Goal: Task Accomplishment & Management: Manage account settings

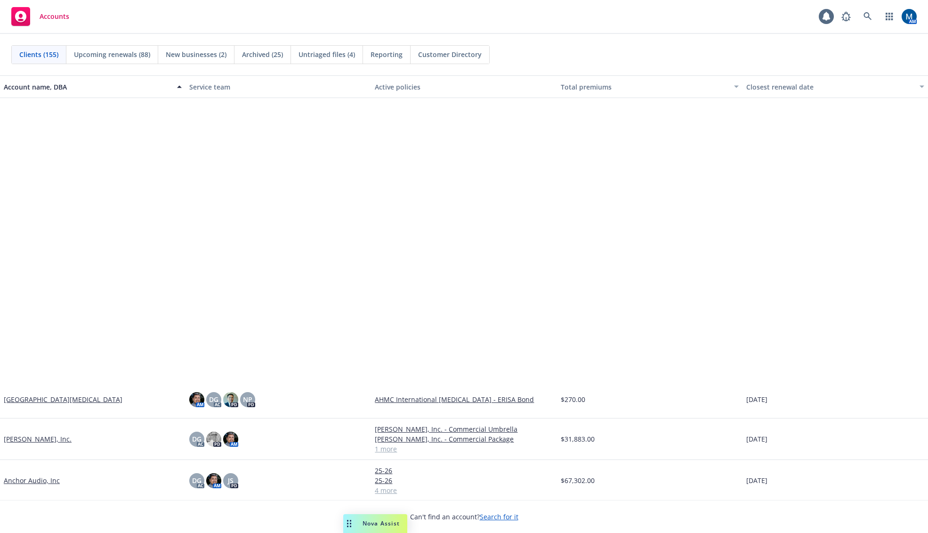
scroll to position [518, 0]
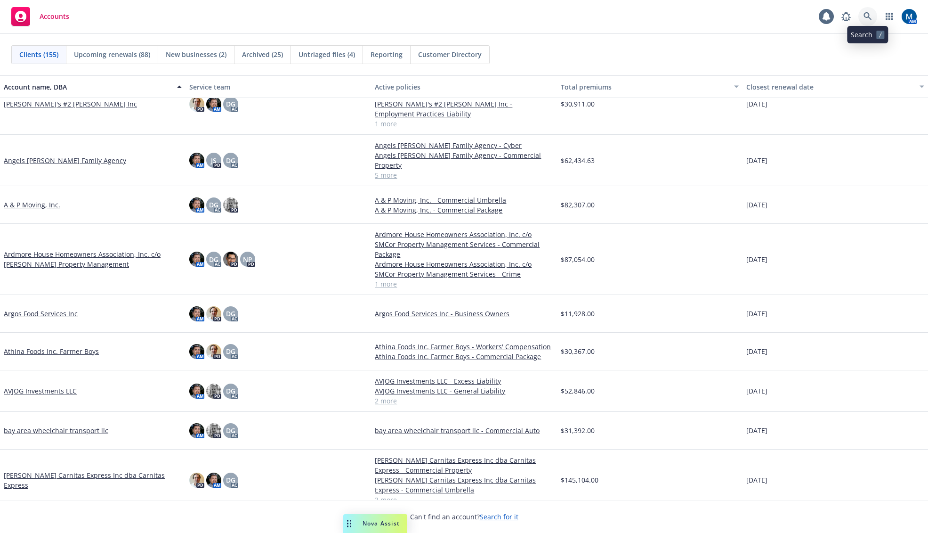
click at [871, 19] on icon at bounding box center [868, 16] width 8 height 8
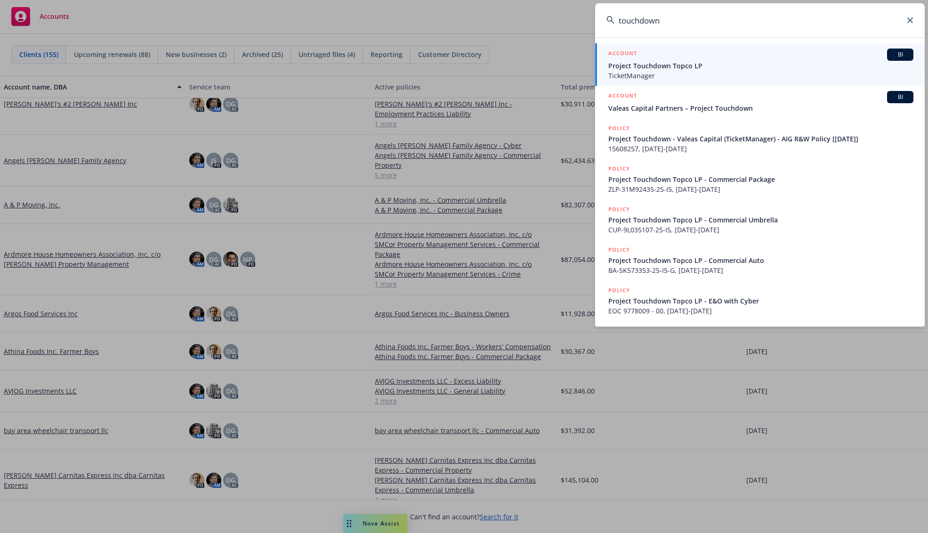
type input "touchdown"
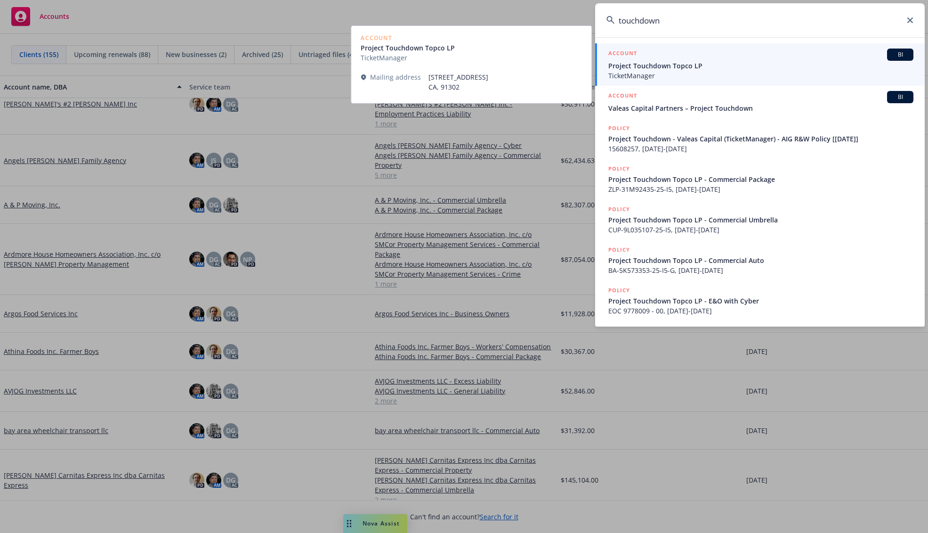
click at [724, 70] on span "Project Touchdown Topco LP" at bounding box center [761, 66] width 305 height 10
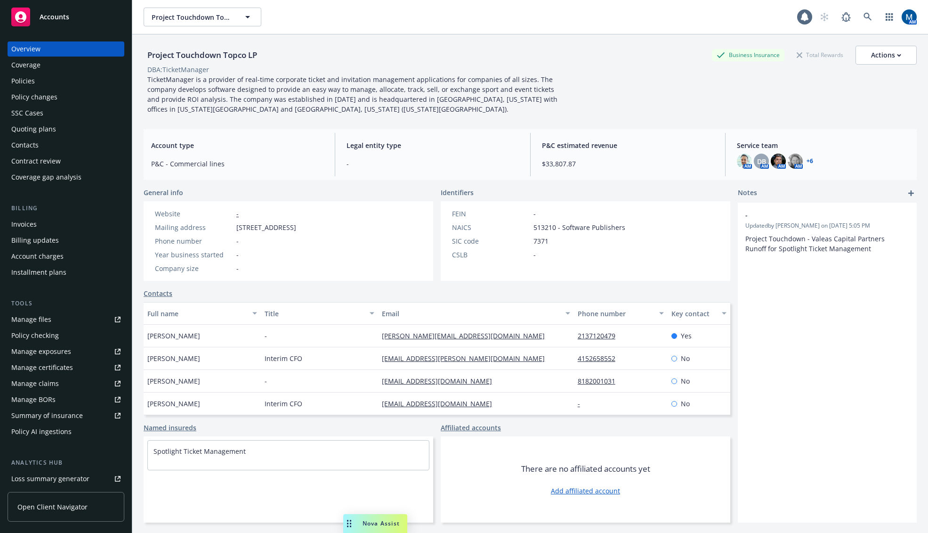
click at [43, 79] on div "Policies" at bounding box center [65, 80] width 109 height 15
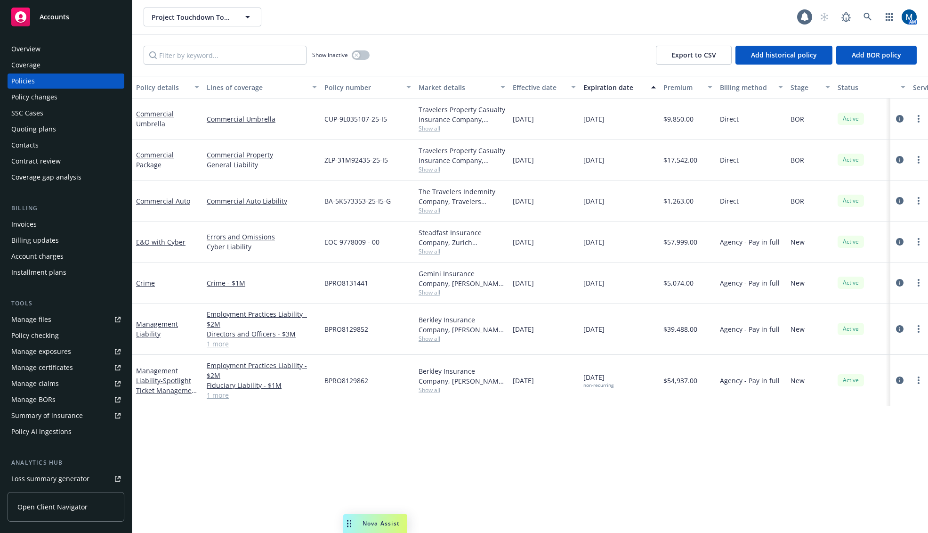
scroll to position [0, 113]
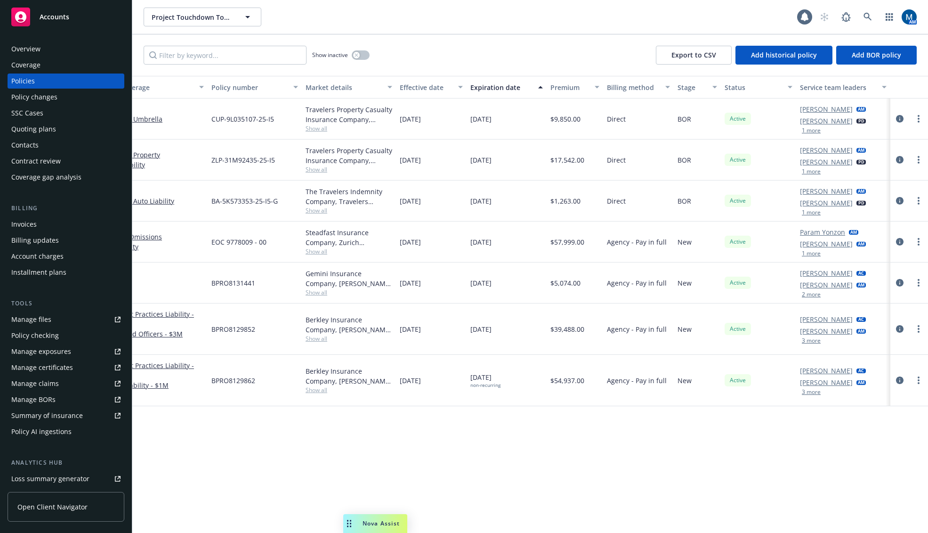
click at [808, 174] on button "1 more" at bounding box center [811, 172] width 19 height 6
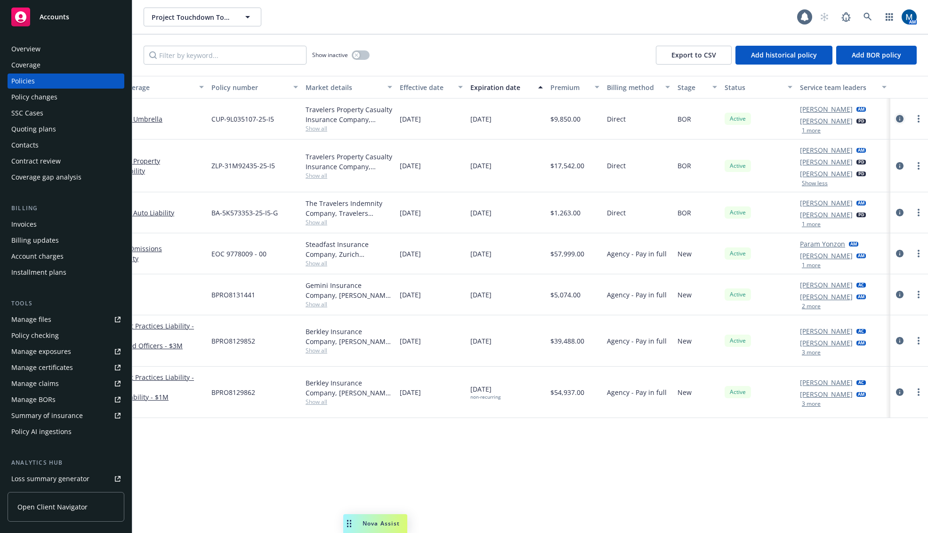
click at [896, 119] on link "circleInformation" at bounding box center [899, 118] width 11 height 11
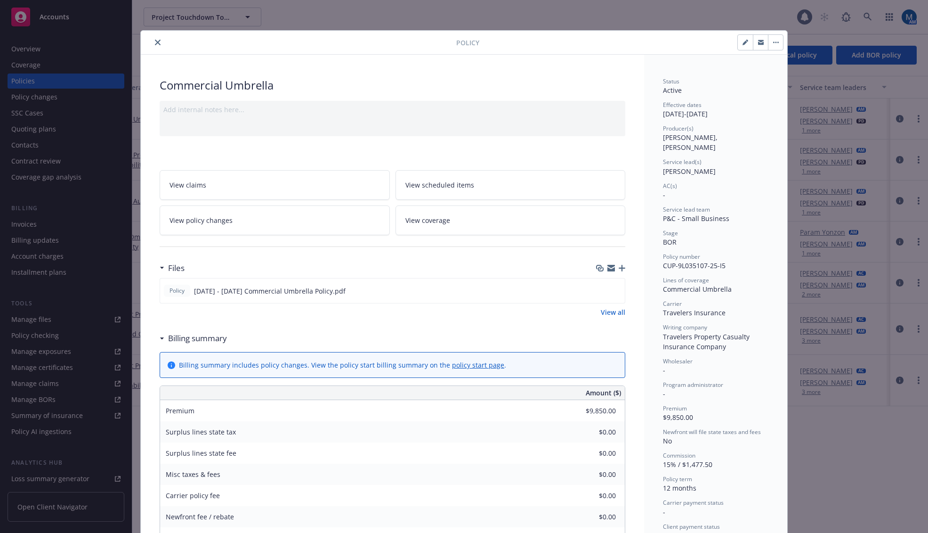
click at [450, 217] on link "View coverage" at bounding box center [511, 220] width 230 height 30
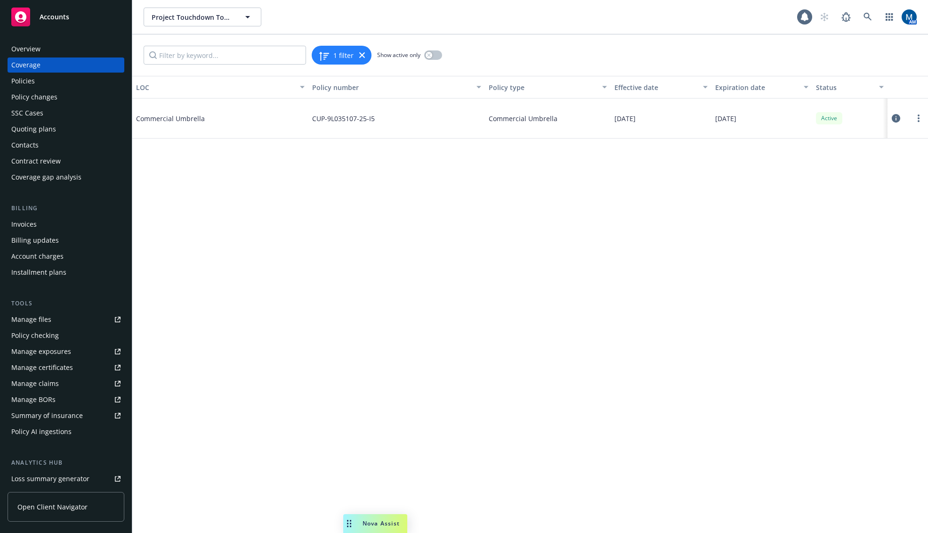
click at [891, 119] on div at bounding box center [908, 118] width 41 height 40
click at [892, 119] on button at bounding box center [896, 118] width 9 height 19
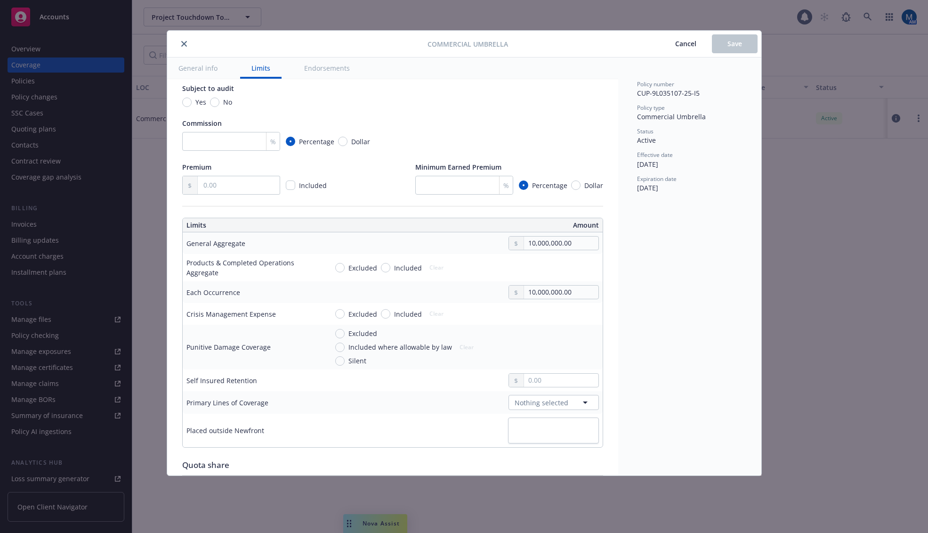
scroll to position [141, 0]
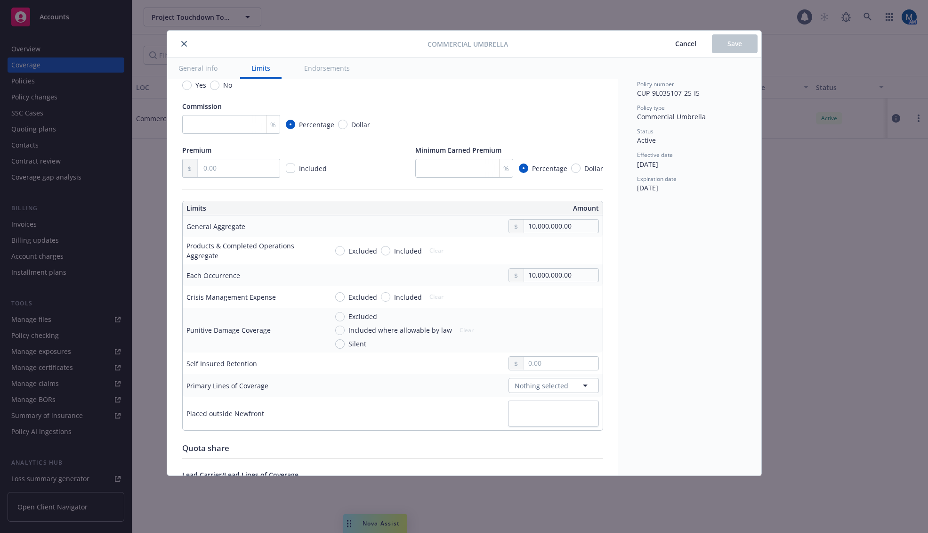
click at [685, 43] on span "Cancel" at bounding box center [685, 43] width 21 height 9
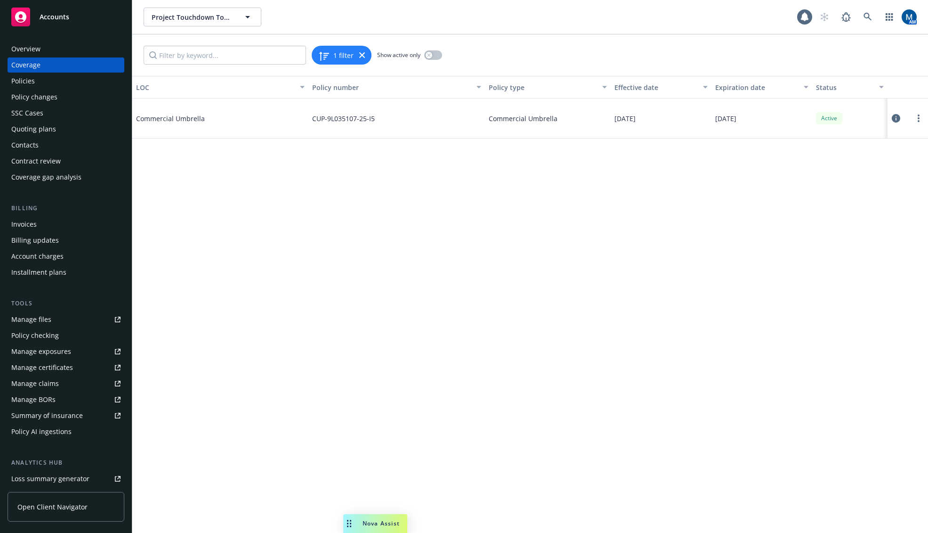
click at [10, 81] on link "Policies" at bounding box center [66, 80] width 117 height 15
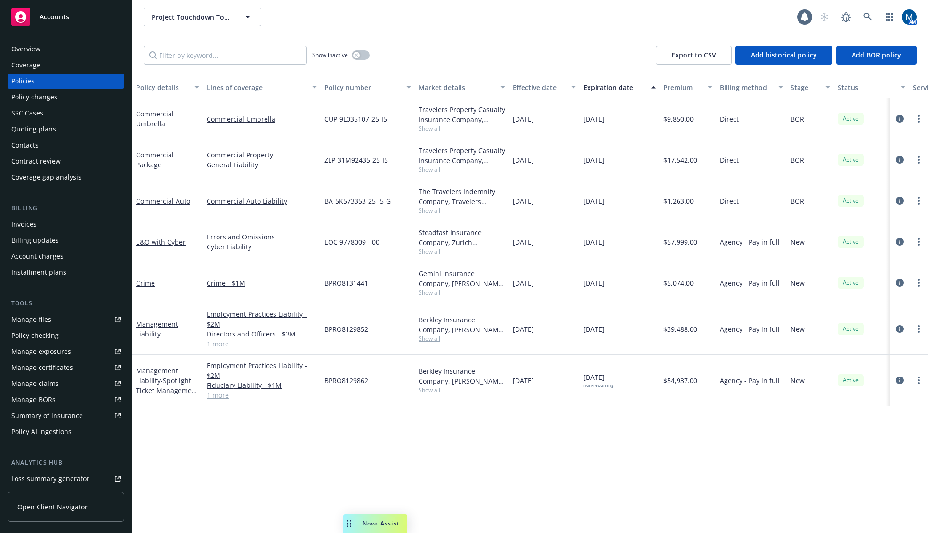
click at [58, 51] on div "Overview" at bounding box center [65, 48] width 109 height 15
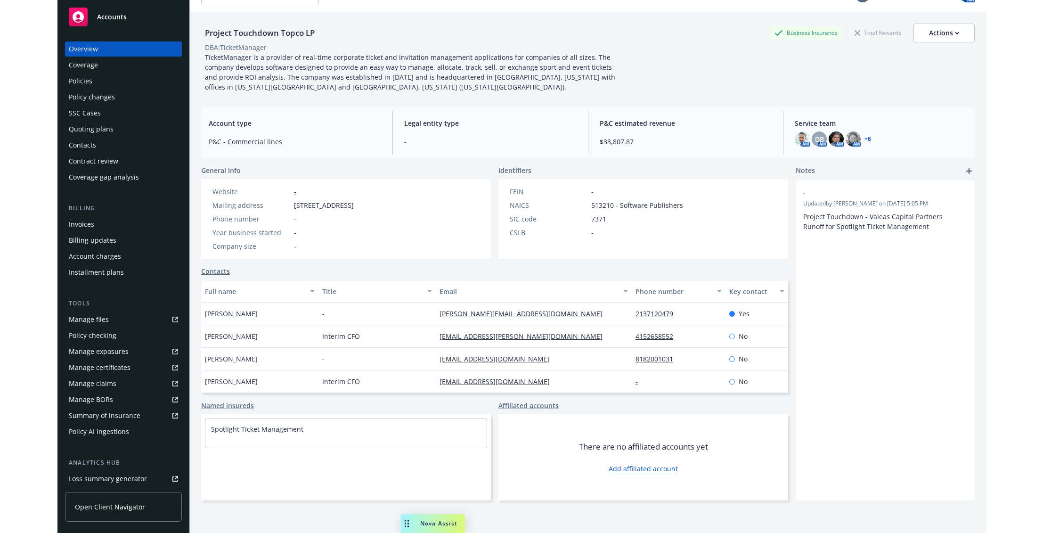
scroll to position [34, 0]
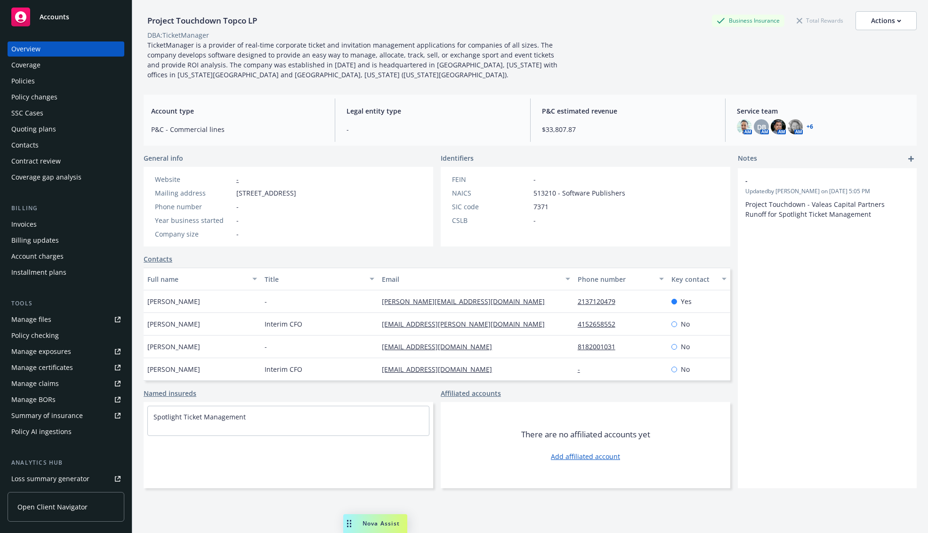
click at [66, 82] on div "Policies" at bounding box center [65, 80] width 109 height 15
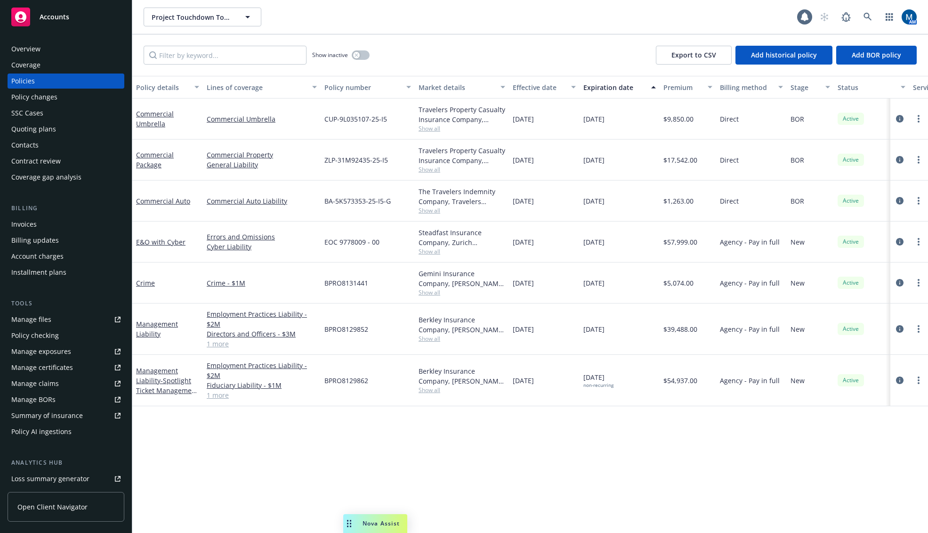
drag, startPoint x: 391, startPoint y: 443, endPoint x: 369, endPoint y: 380, distance: 66.9
click at [391, 442] on div "Policy details Lines of coverage Policy number Market details Effective date Ex…" at bounding box center [530, 304] width 796 height 457
click at [76, 48] on div "Overview" at bounding box center [65, 48] width 109 height 15
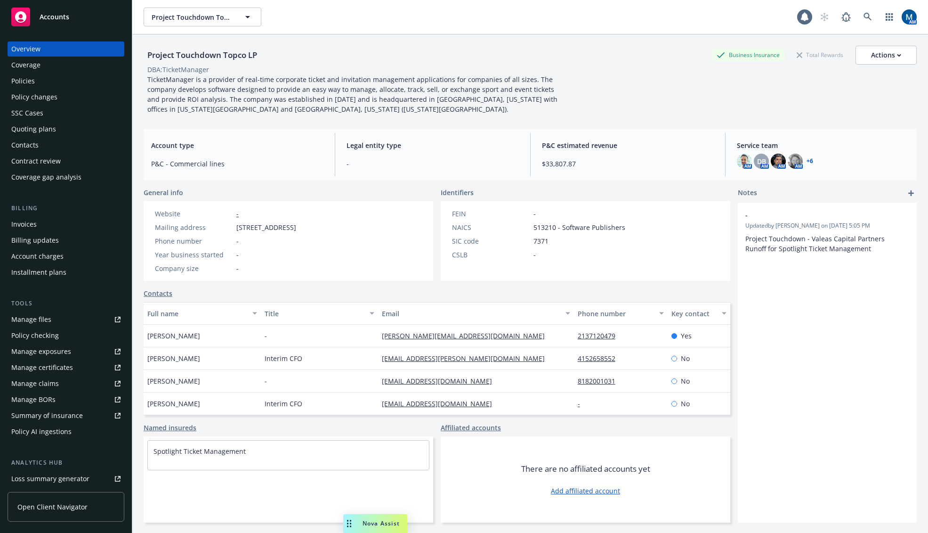
click at [54, 85] on div "Policies" at bounding box center [65, 80] width 109 height 15
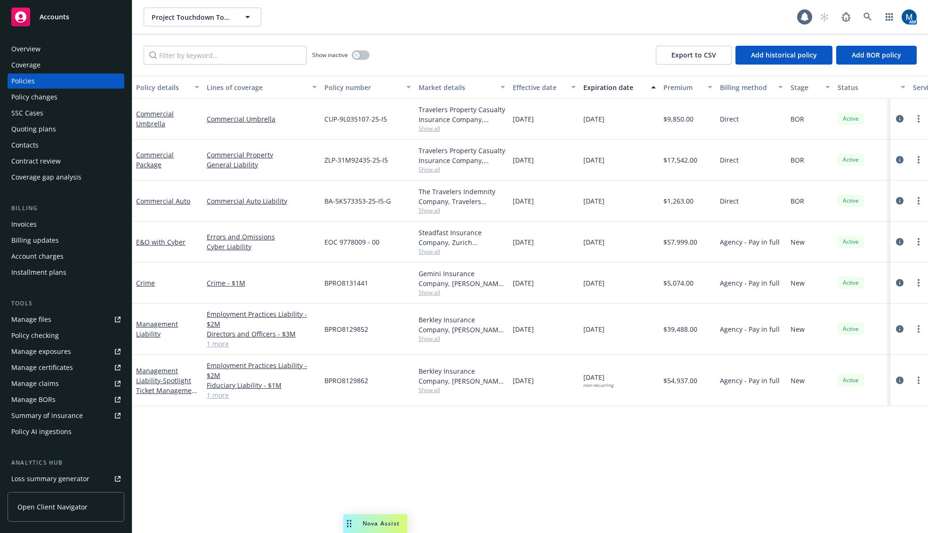
click at [550, 43] on div "Show inactive Export to CSV Add historical policy Add BOR policy" at bounding box center [530, 54] width 796 height 41
click at [52, 47] on div "Overview" at bounding box center [65, 48] width 109 height 15
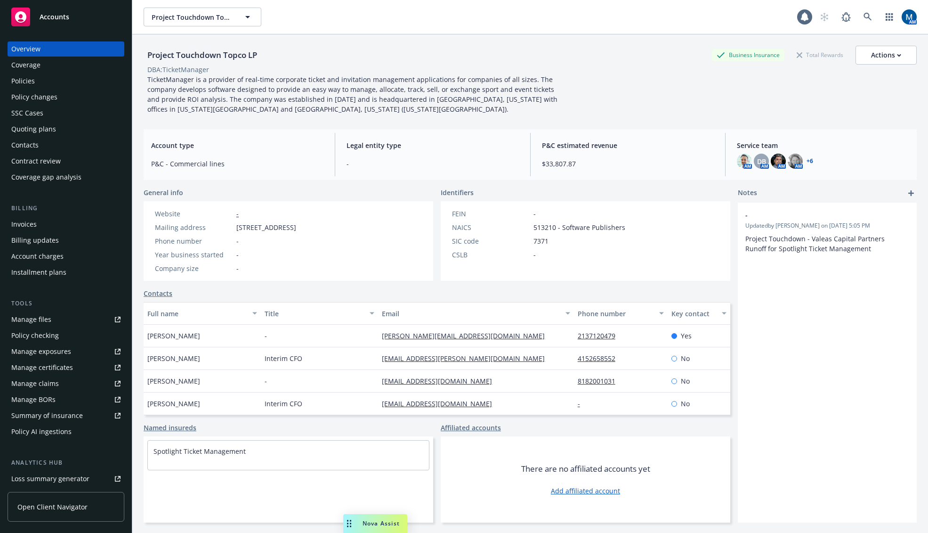
click at [19, 76] on div "Policies" at bounding box center [23, 80] width 24 height 15
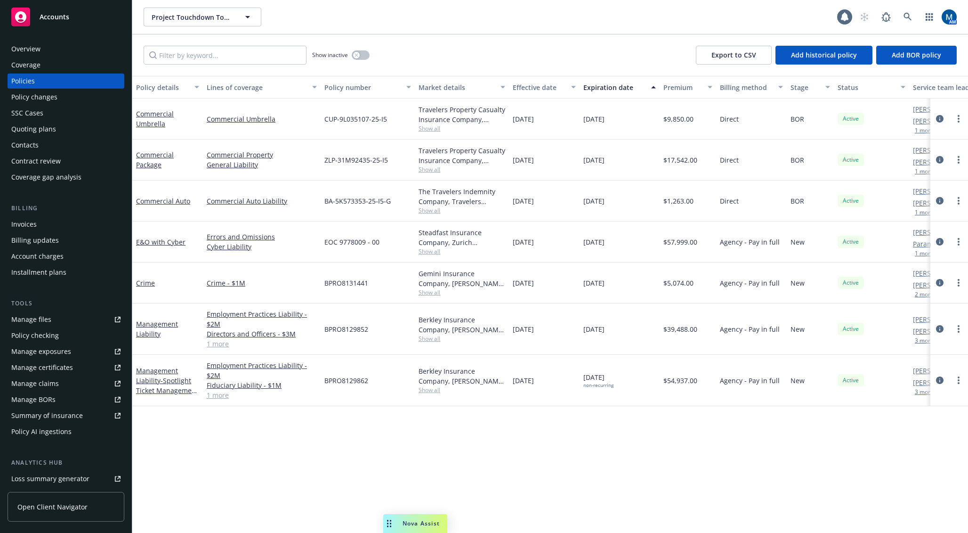
click at [30, 51] on div "Overview" at bounding box center [25, 48] width 29 height 15
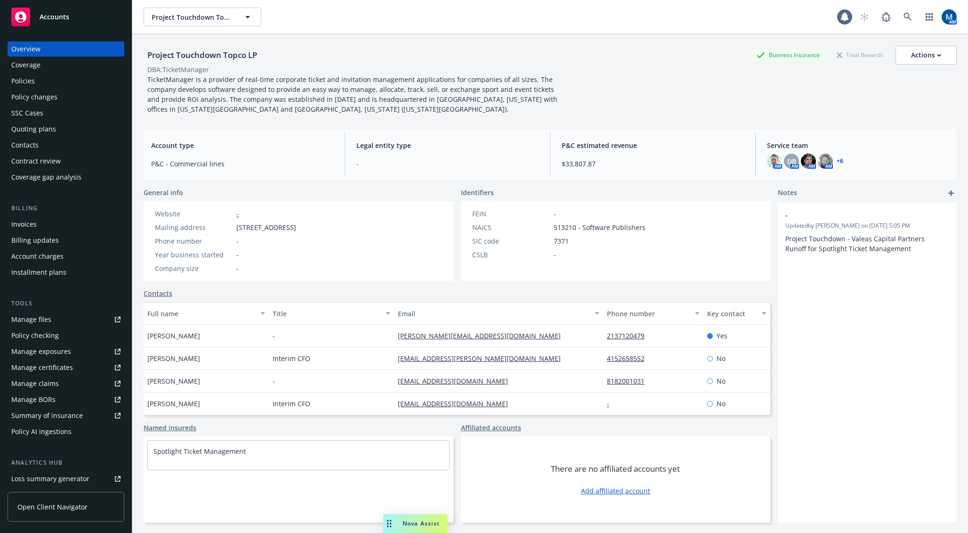
click at [31, 86] on div "Policies" at bounding box center [23, 80] width 24 height 15
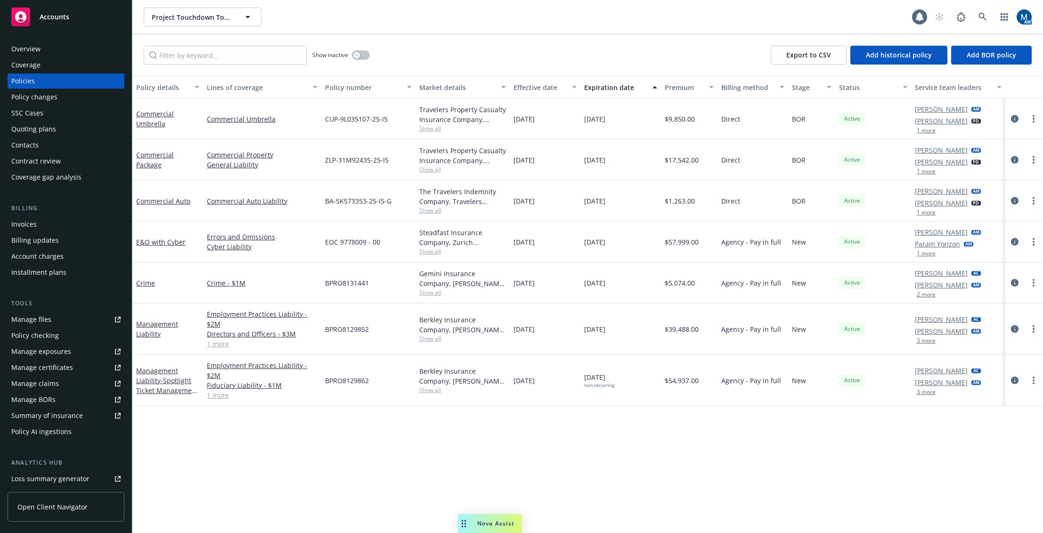
click at [928, 332] on icon "circleInformation" at bounding box center [1015, 329] width 8 height 8
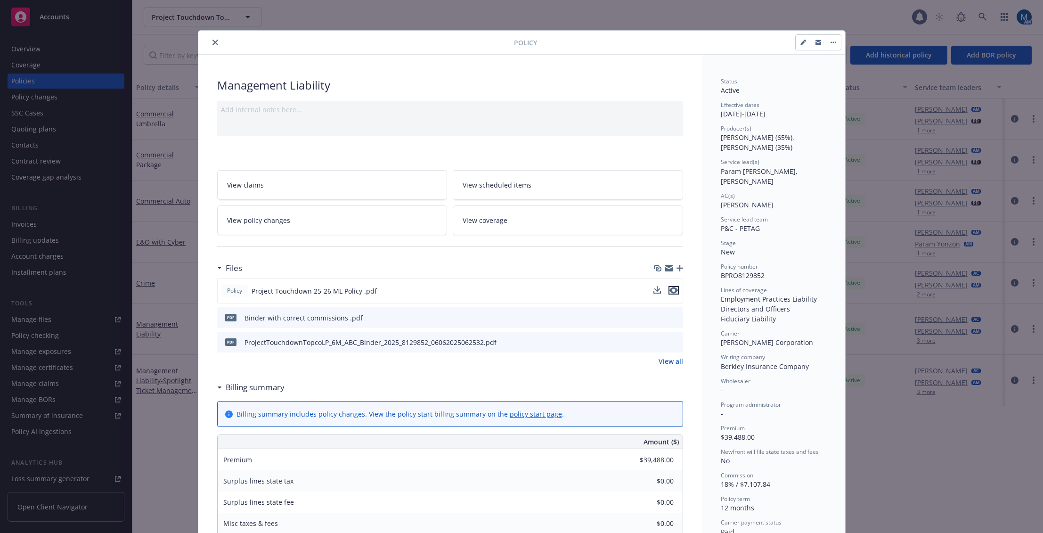
click at [674, 289] on icon "preview file" at bounding box center [673, 290] width 8 height 7
click at [212, 43] on icon "close" at bounding box center [215, 43] width 6 height 6
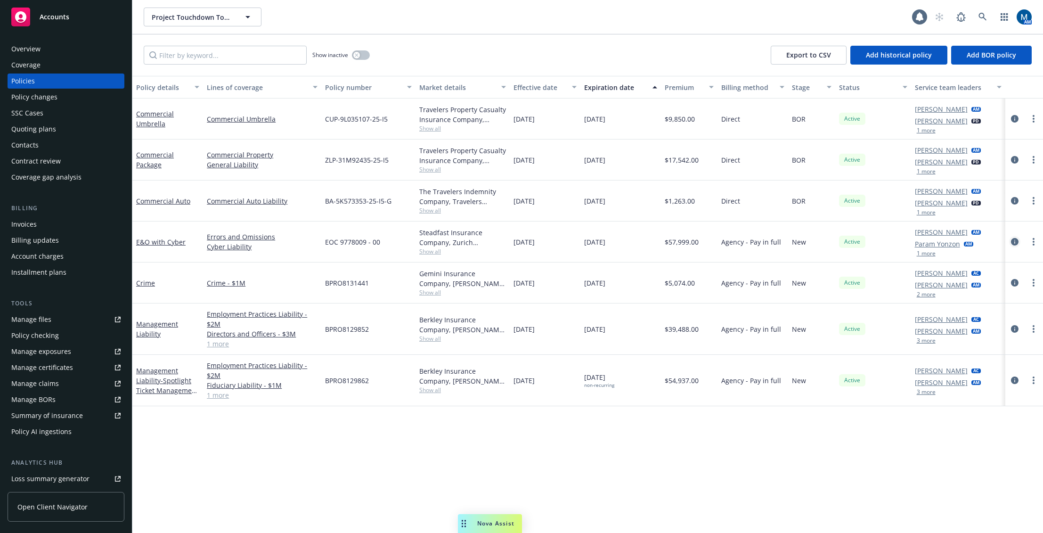
click at [928, 240] on link "circleInformation" at bounding box center [1014, 241] width 11 height 11
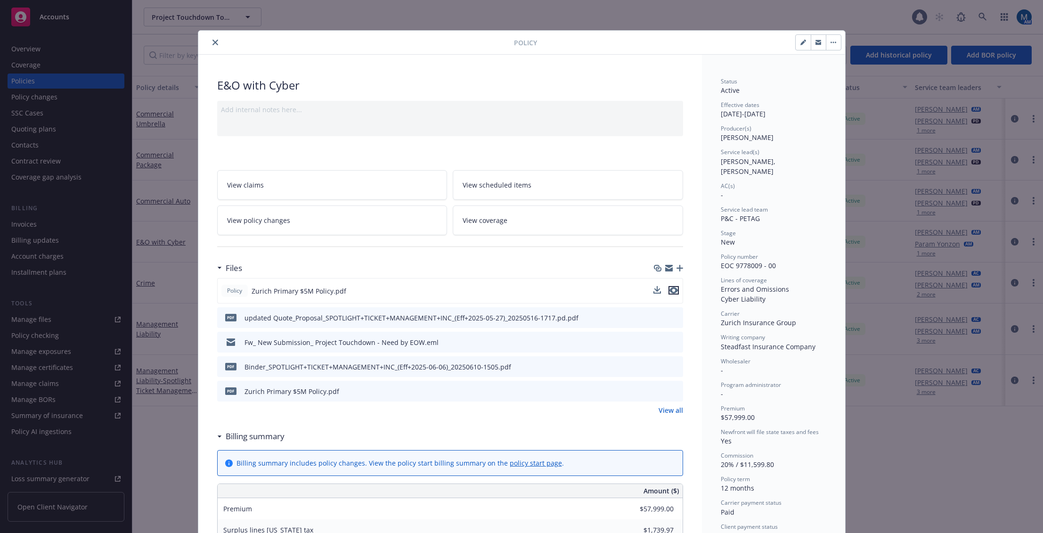
click at [673, 291] on icon "preview file" at bounding box center [673, 290] width 8 height 7
click at [215, 38] on button "close" at bounding box center [215, 42] width 11 height 11
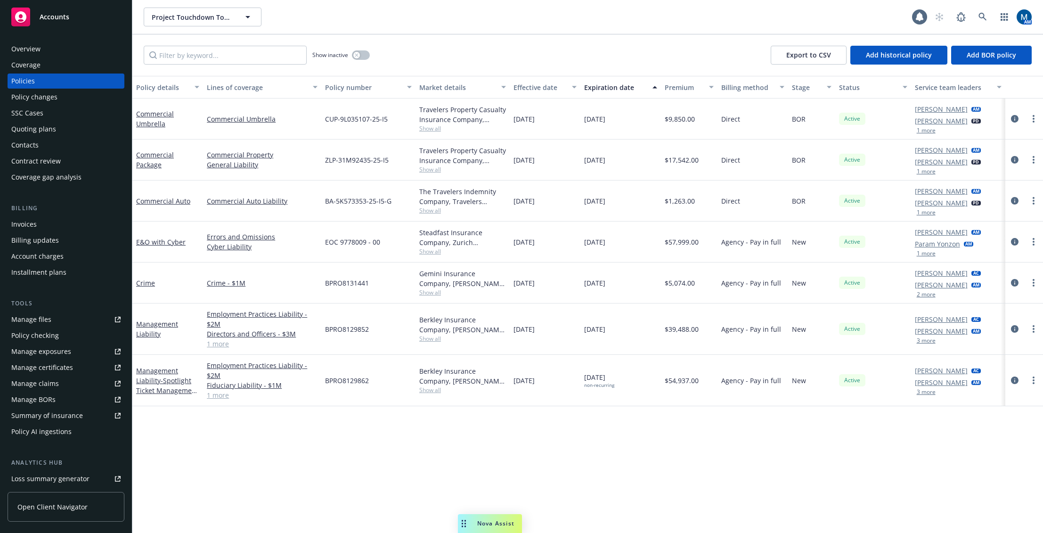
click at [57, 323] on link "Manage files" at bounding box center [66, 319] width 117 height 15
click at [928, 160] on icon "circleInformation" at bounding box center [1015, 160] width 8 height 8
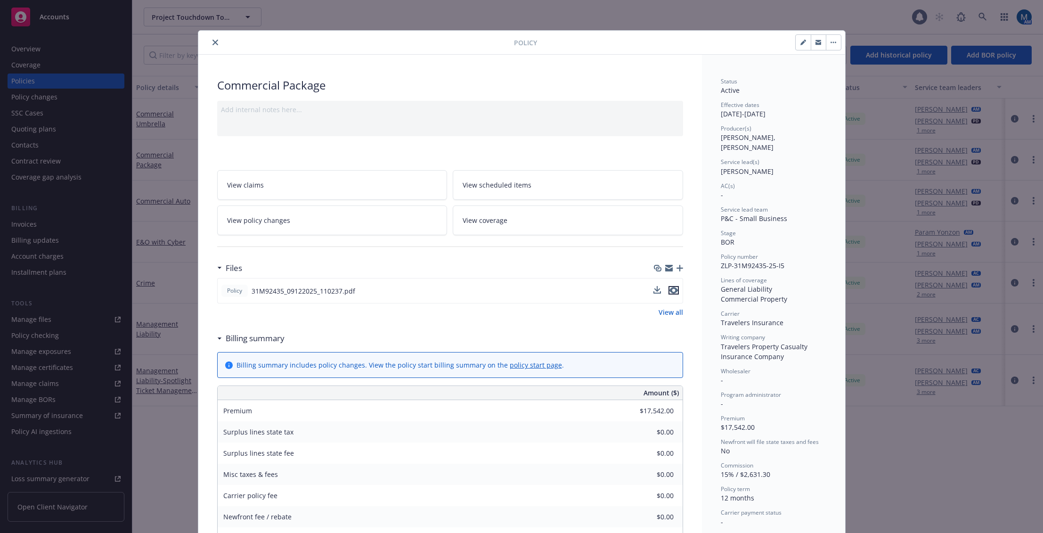
click at [671, 291] on icon "preview file" at bounding box center [673, 290] width 8 height 7
click at [216, 47] on div "Policy" at bounding box center [521, 43] width 647 height 24
click at [214, 43] on icon "close" at bounding box center [215, 43] width 6 height 6
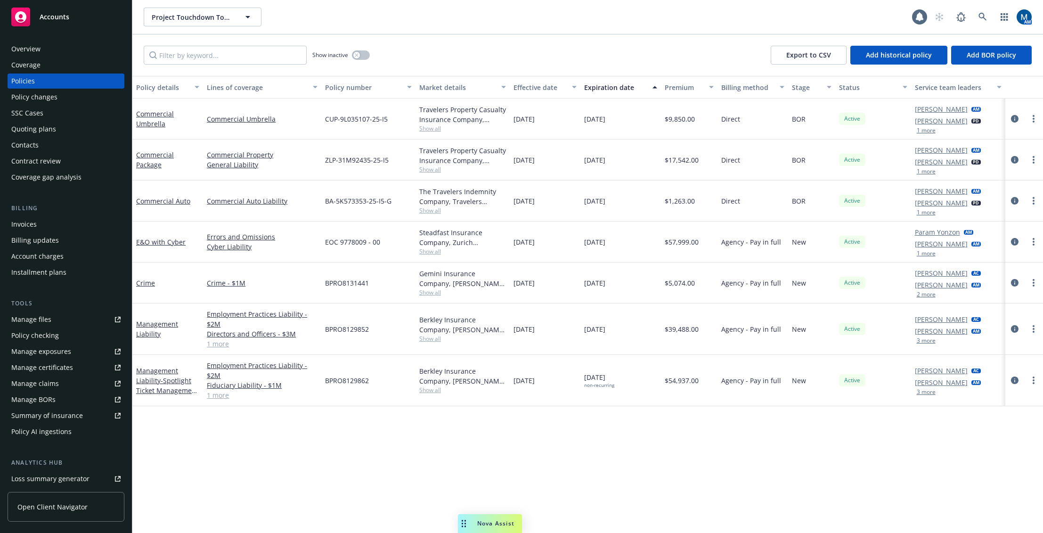
click at [928, 255] on button "1 more" at bounding box center [926, 254] width 19 height 6
click at [55, 222] on div "Invoices" at bounding box center [65, 224] width 109 height 15
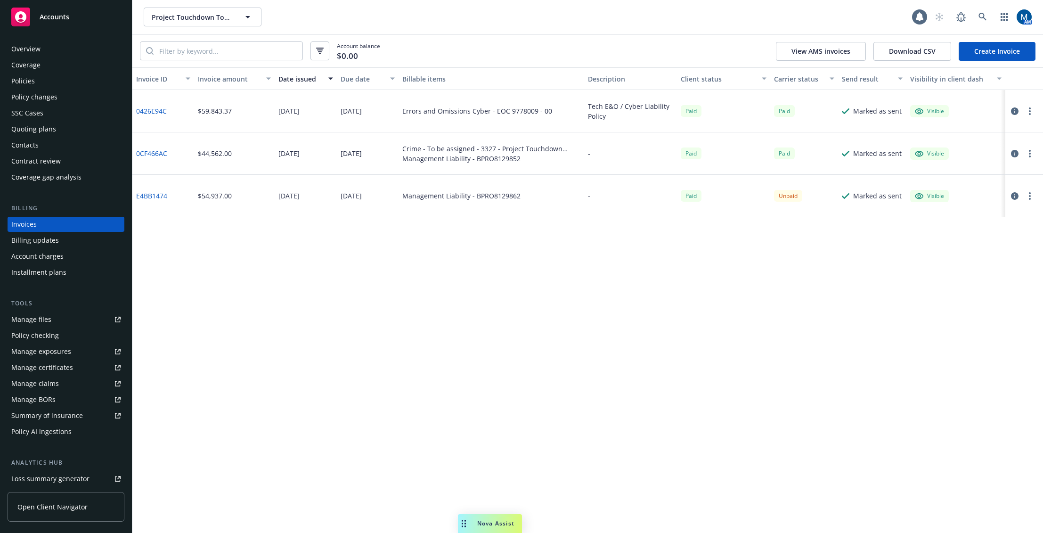
click at [36, 81] on div "Policies" at bounding box center [65, 80] width 109 height 15
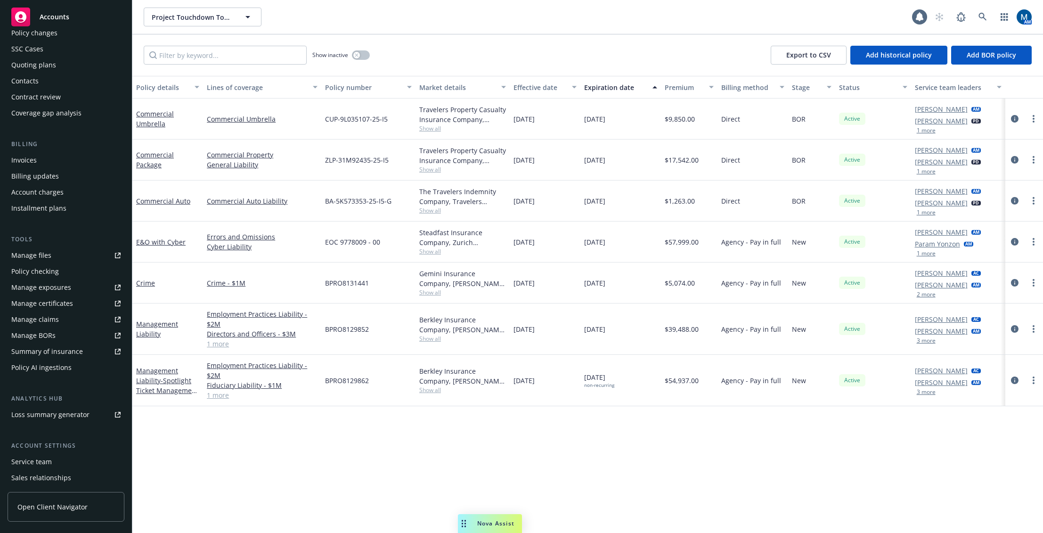
scroll to position [47, 0]
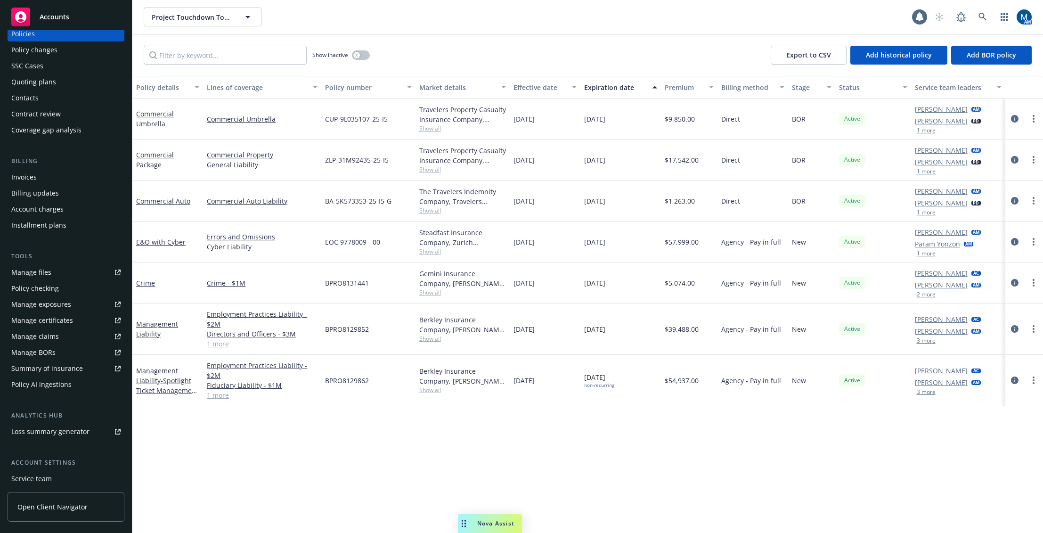
click at [467, 437] on div "Policy details Lines of coverage Policy number Market details Effective date Ex…" at bounding box center [587, 304] width 911 height 457
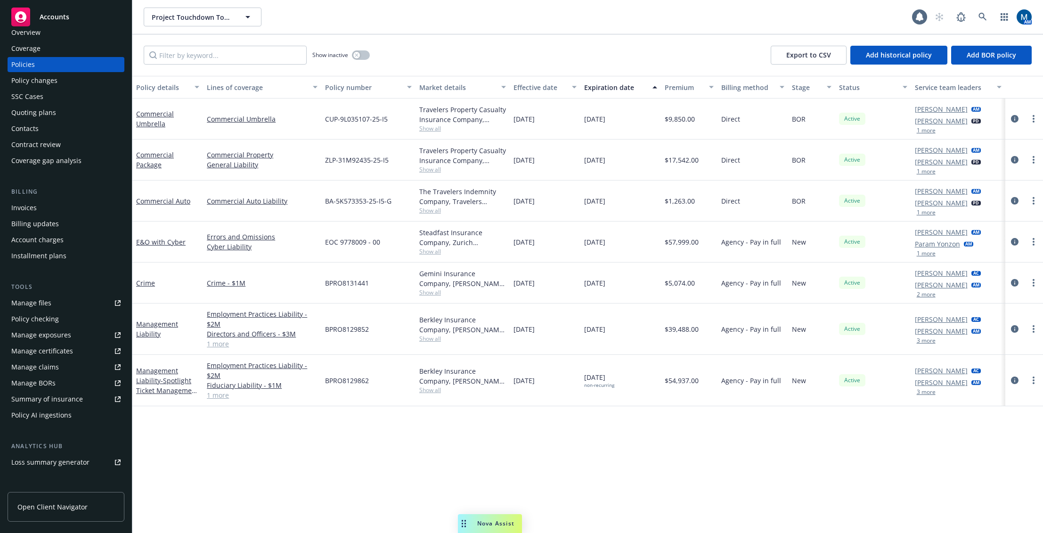
scroll to position [0, 0]
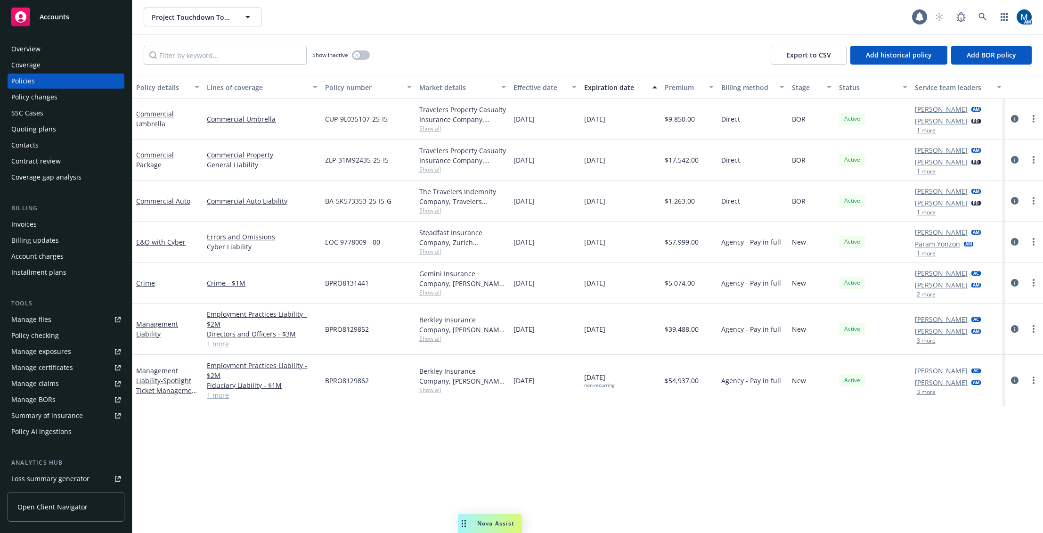
click at [52, 43] on div "Overview" at bounding box center [65, 48] width 109 height 15
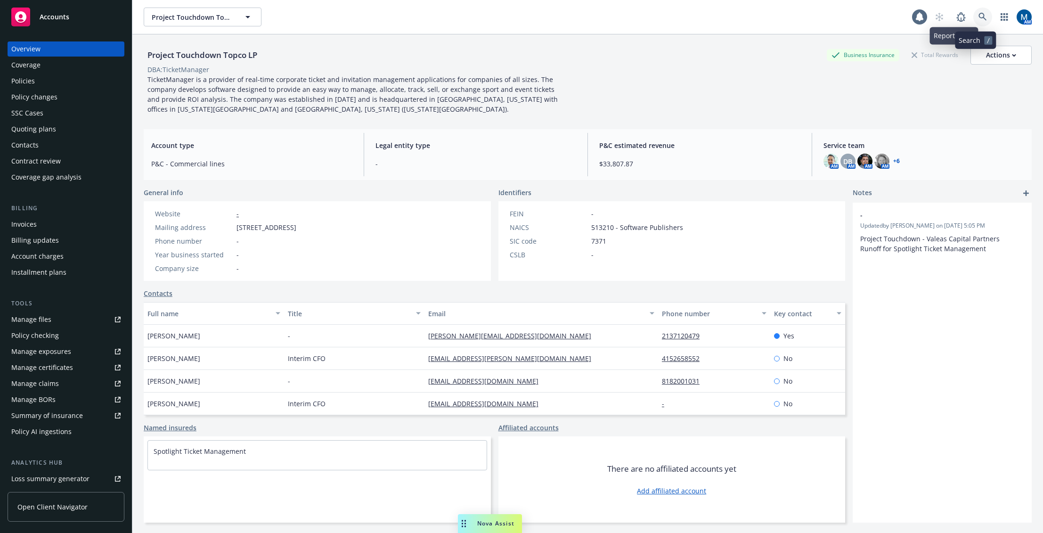
click at [928, 16] on icon at bounding box center [982, 17] width 8 height 8
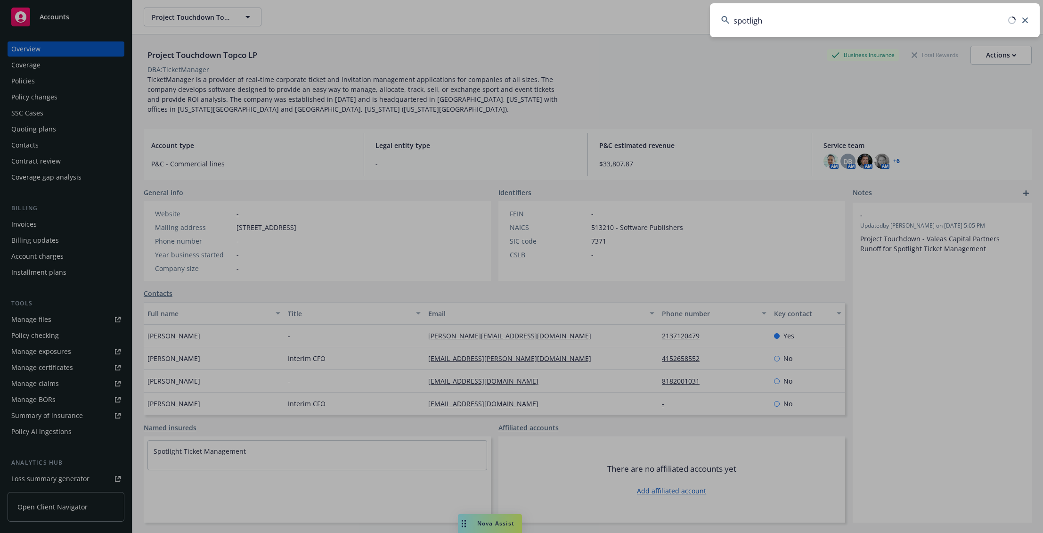
type input "spotlight"
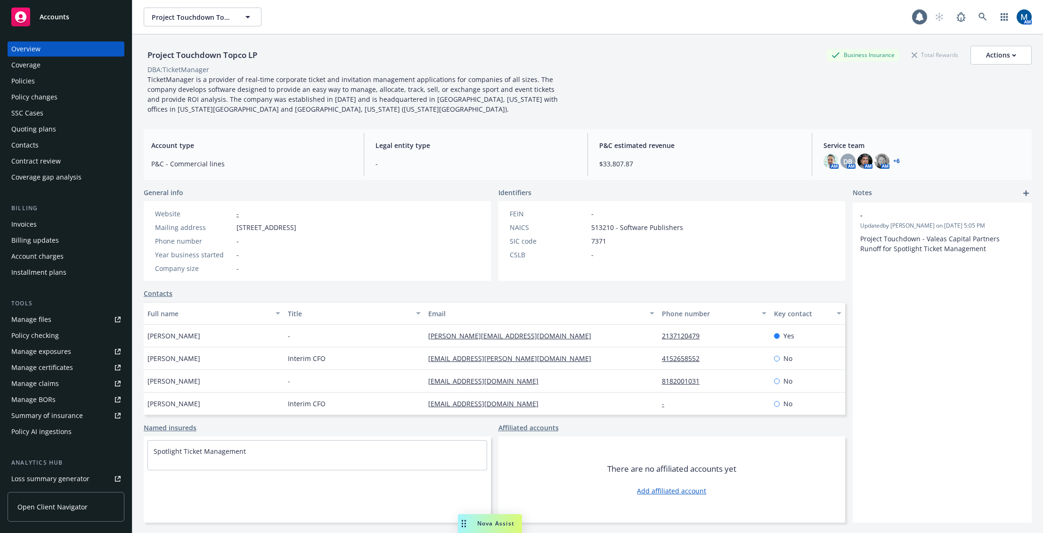
click at [51, 77] on div "Policies" at bounding box center [65, 80] width 109 height 15
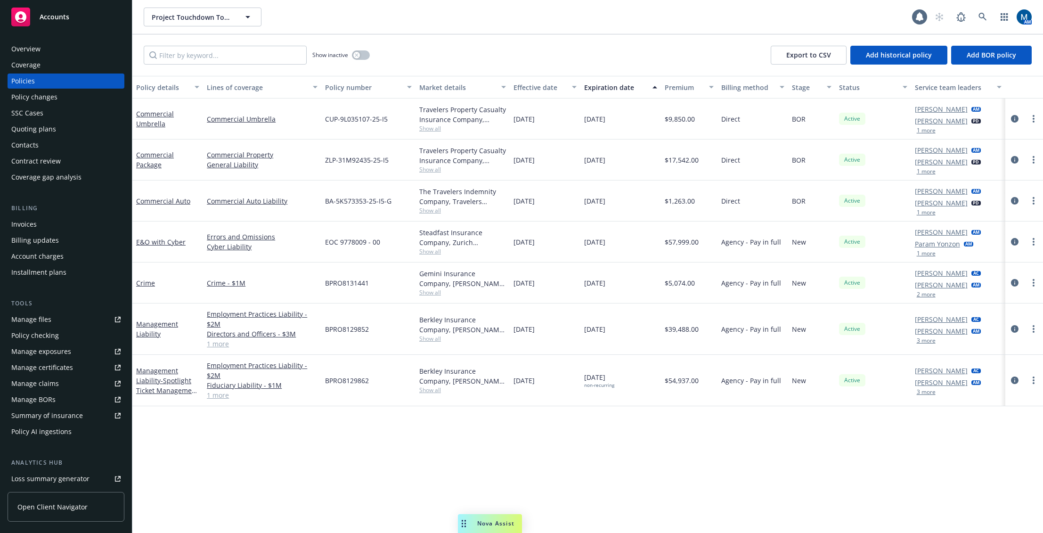
click at [569, 437] on div "Policy details Lines of coverage Policy number Market details Effective date Ex…" at bounding box center [587, 304] width 911 height 457
click at [610, 470] on div "Policy details Lines of coverage Policy number Market details Effective date Ex…" at bounding box center [587, 304] width 911 height 457
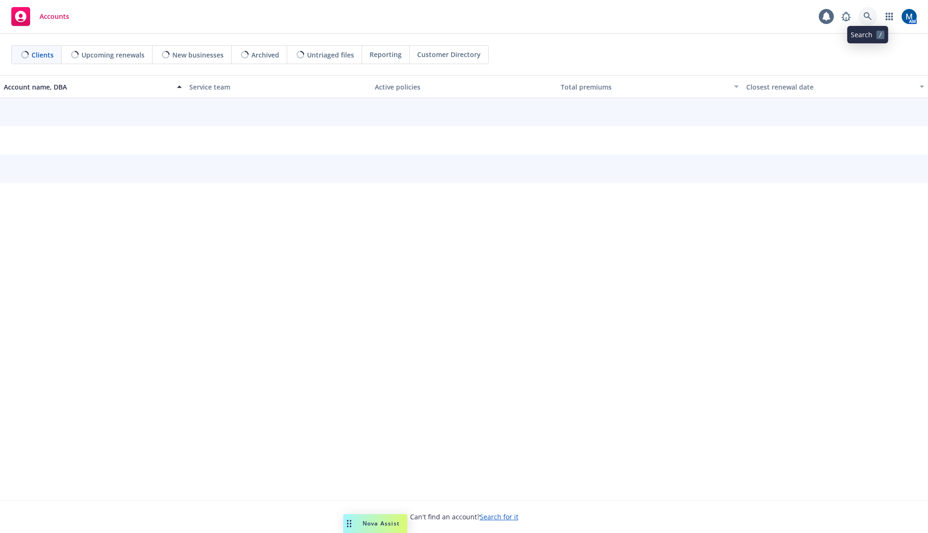
click at [870, 16] on icon at bounding box center [868, 16] width 8 height 8
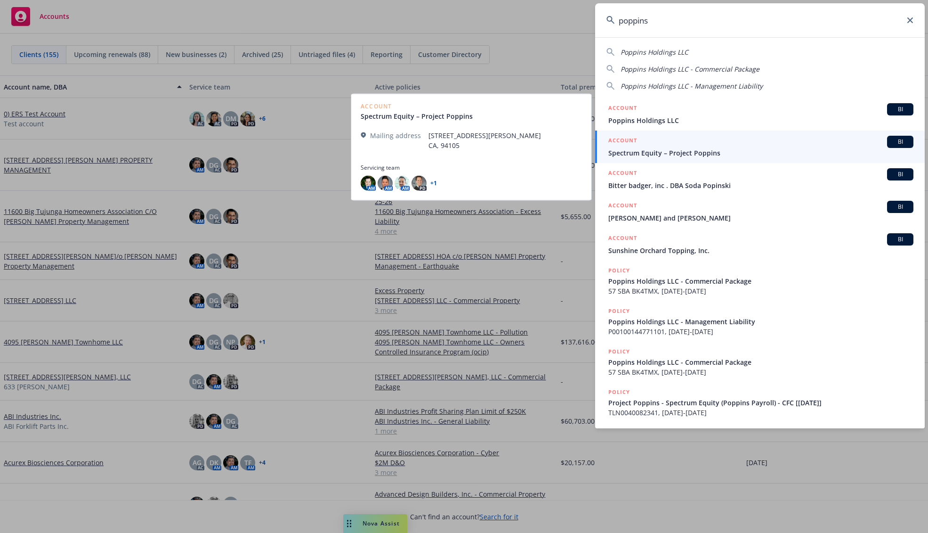
type input "poppins"
click at [661, 148] on span "Spectrum Equity – Project Poppins" at bounding box center [761, 153] width 305 height 10
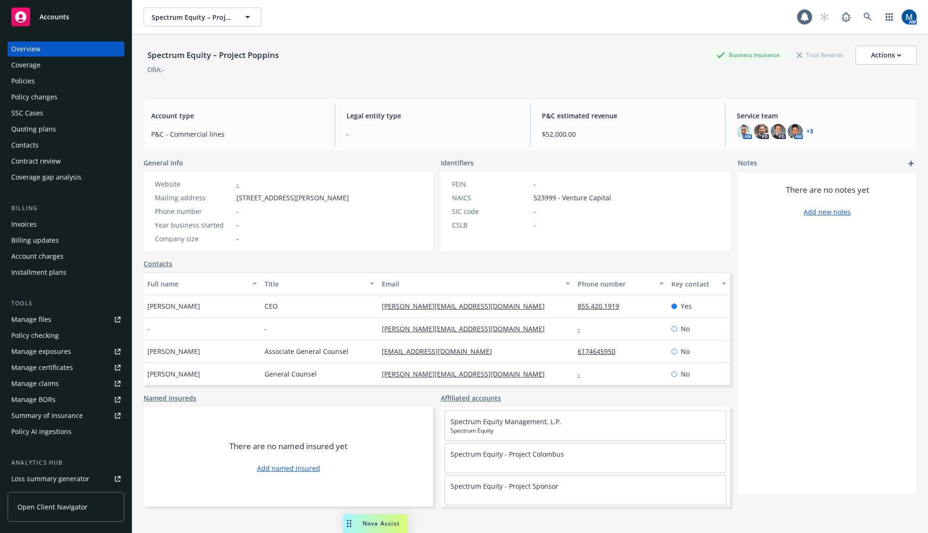
click at [36, 82] on div "Policies" at bounding box center [65, 80] width 109 height 15
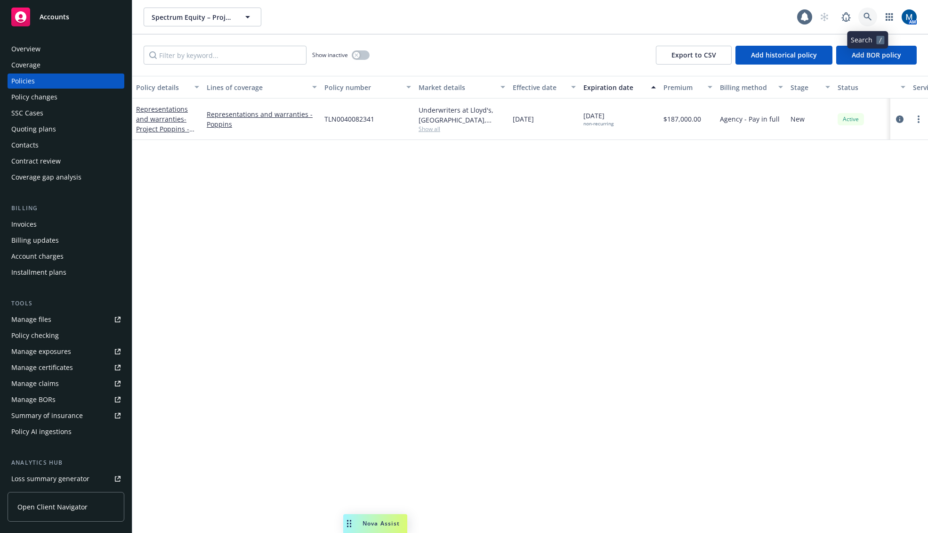
click at [866, 15] on icon at bounding box center [868, 17] width 8 height 8
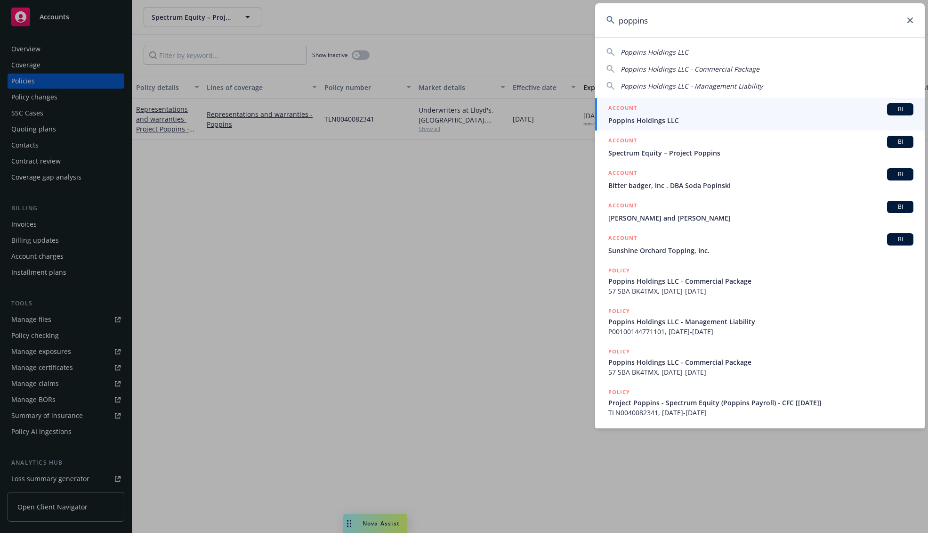
type input "poppins"
click at [730, 114] on div "ACCOUNT BI" at bounding box center [761, 109] width 305 height 12
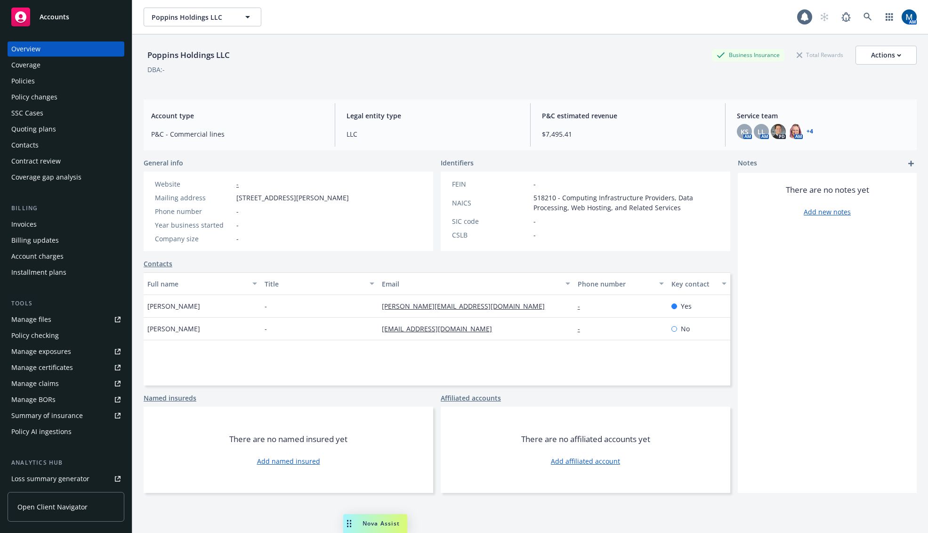
click at [75, 80] on div "Policies" at bounding box center [65, 80] width 109 height 15
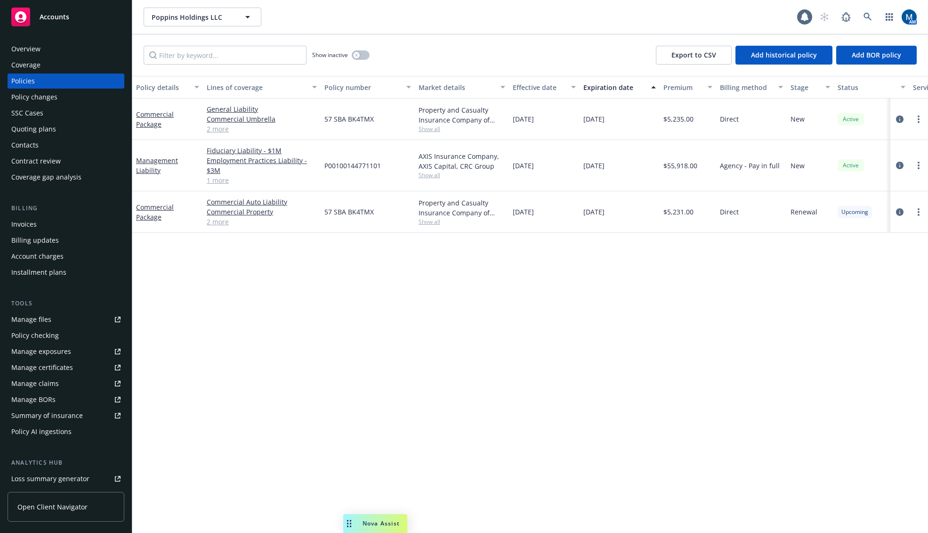
scroll to position [0, 113]
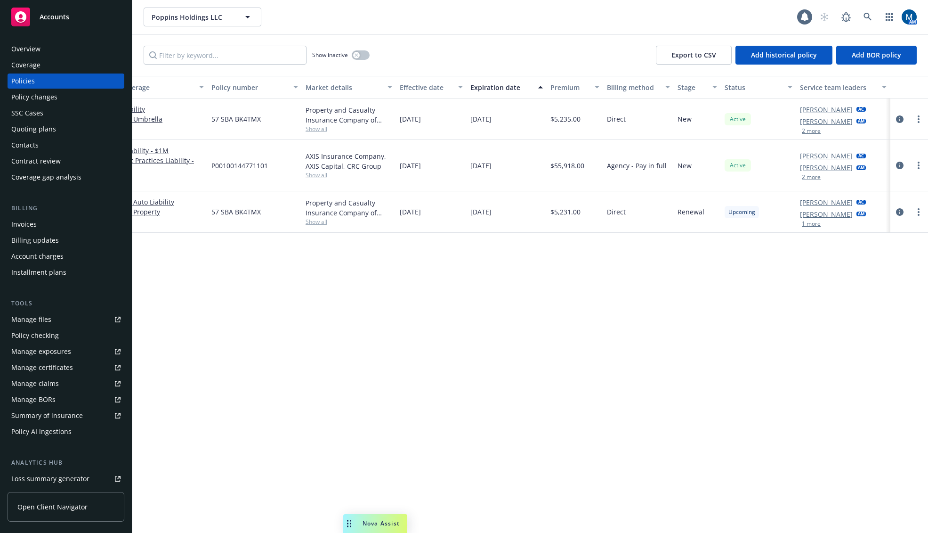
drag, startPoint x: 455, startPoint y: 327, endPoint x: 740, endPoint y: 323, distance: 285.9
click at [816, 131] on button "2 more" at bounding box center [811, 131] width 19 height 6
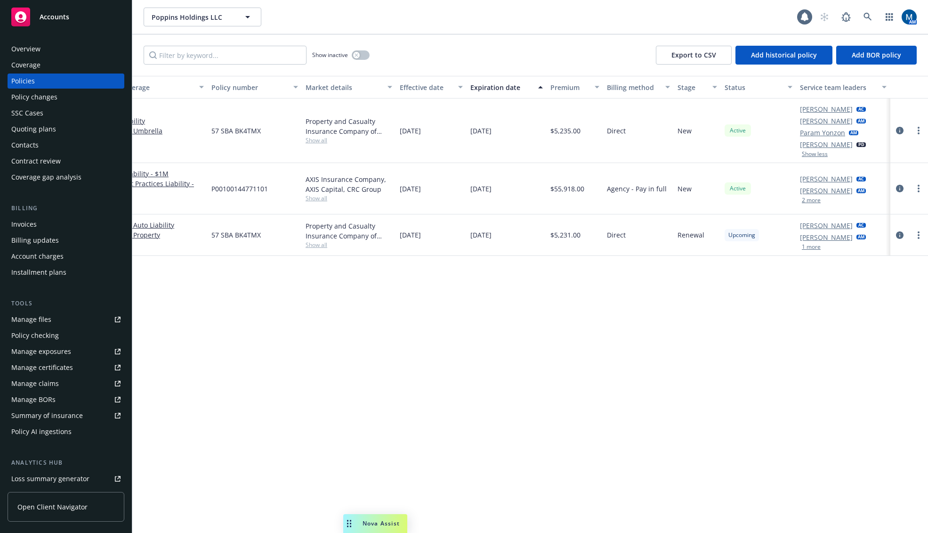
click at [811, 199] on button "2 more" at bounding box center [811, 200] width 19 height 6
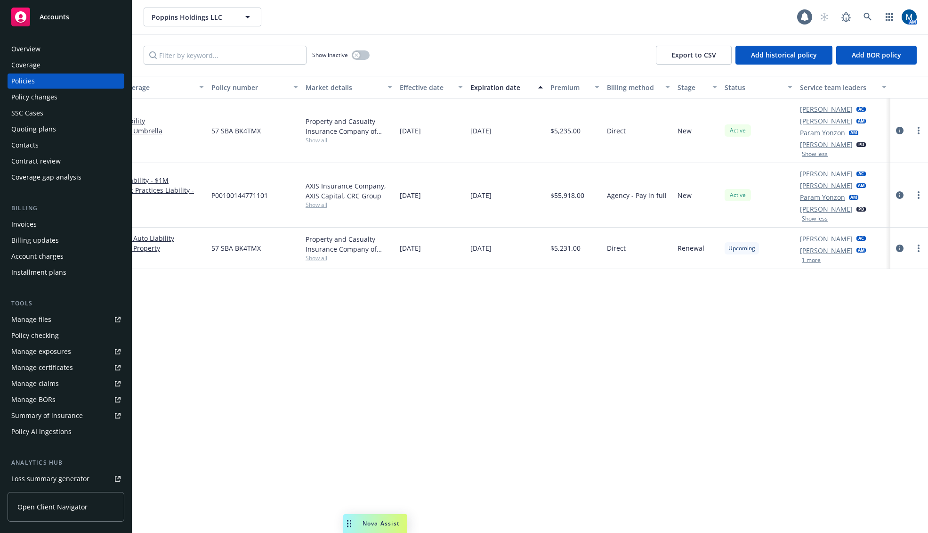
click at [815, 261] on button "1 more" at bounding box center [811, 260] width 19 height 6
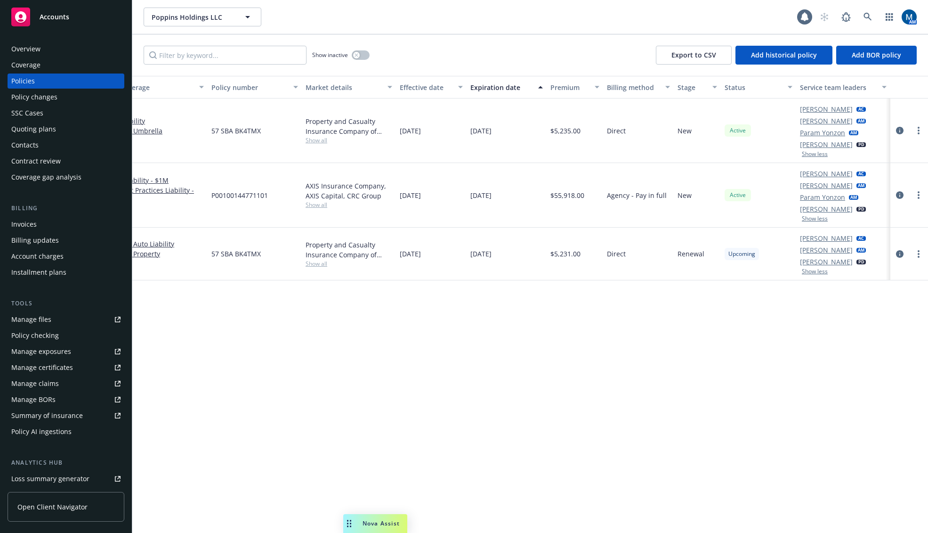
scroll to position [0, 0]
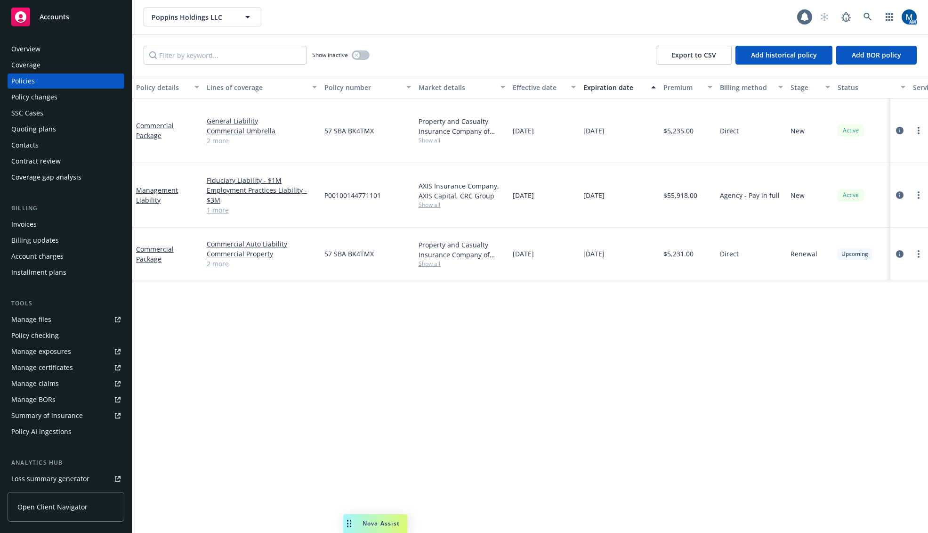
drag, startPoint x: 618, startPoint y: 361, endPoint x: 464, endPoint y: 362, distance: 154.0
click at [477, 358] on div "Policy details Lines of coverage Policy number Market details Effective date Ex…" at bounding box center [530, 304] width 796 height 457
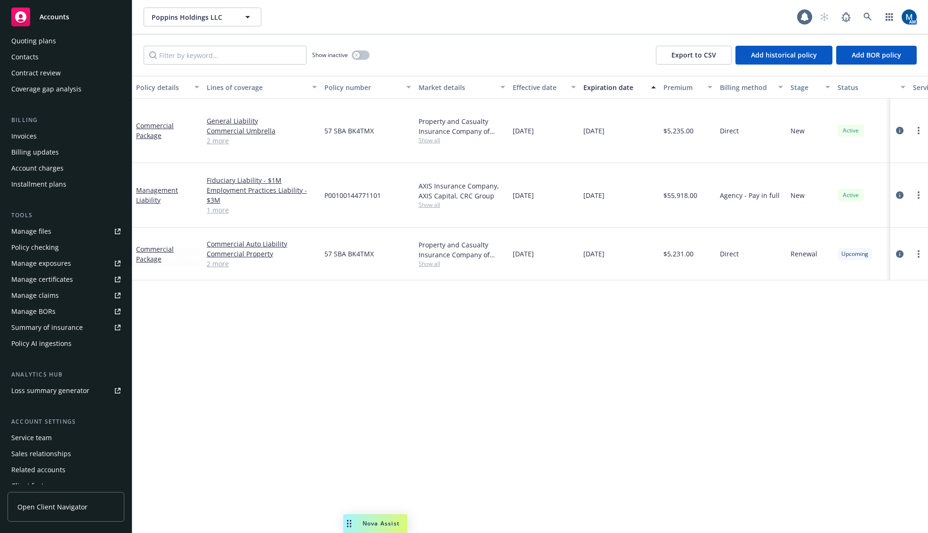
scroll to position [94, 0]
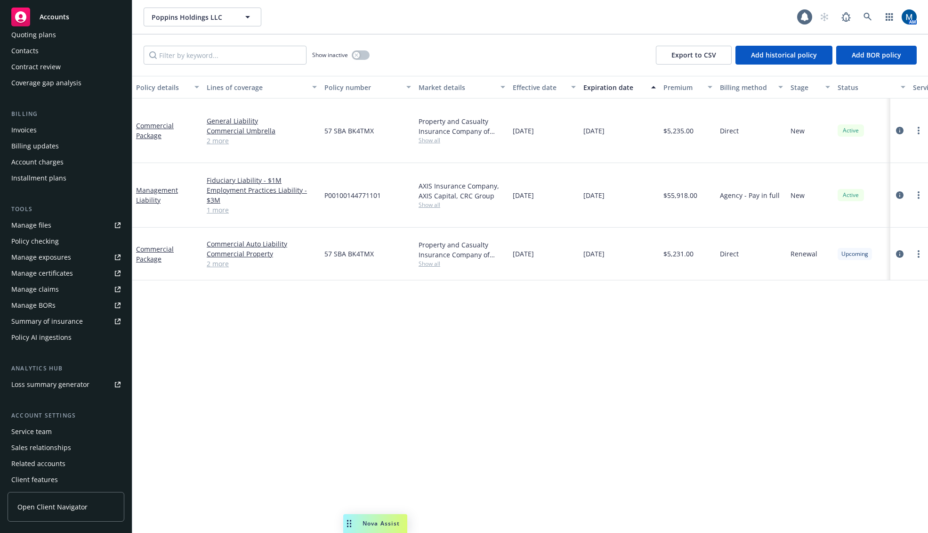
click at [31, 427] on div "Service team" at bounding box center [31, 431] width 41 height 15
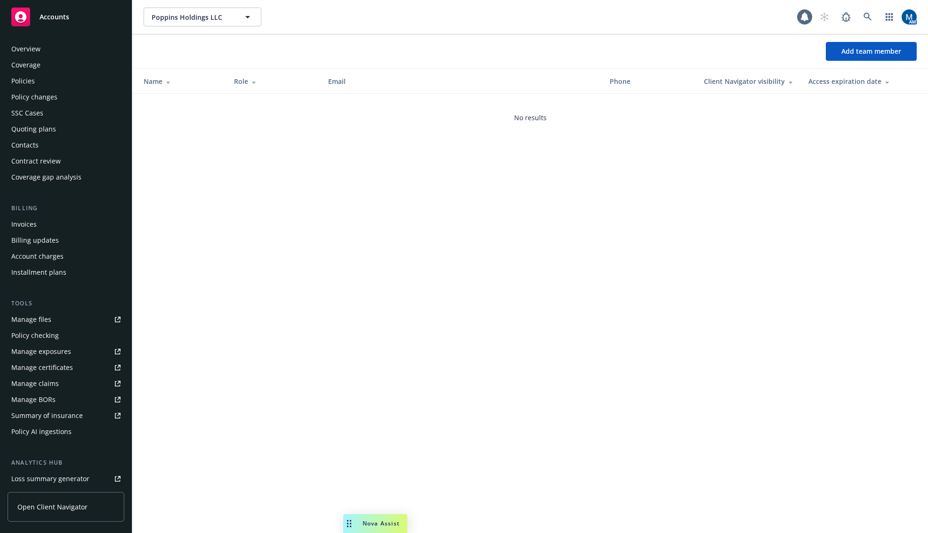
scroll to position [113, 0]
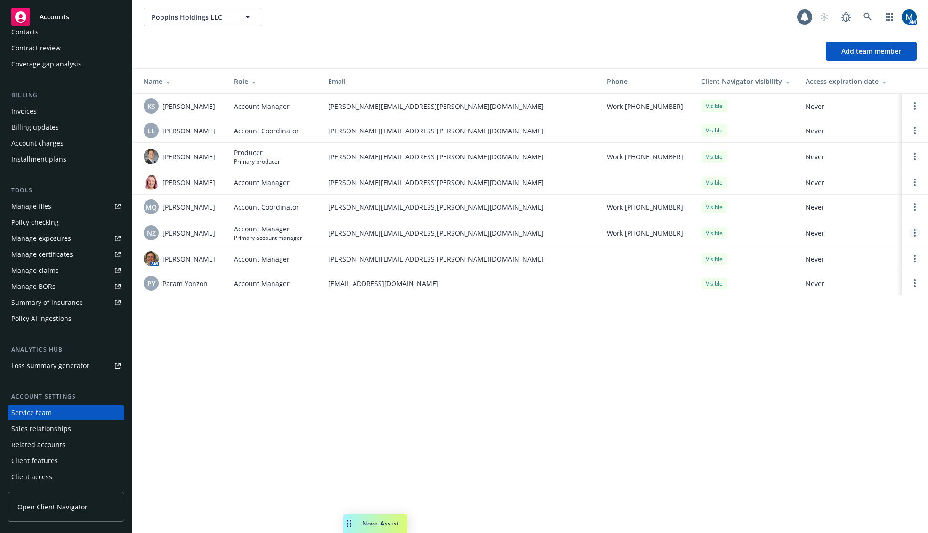
click at [911, 234] on link "Open options" at bounding box center [915, 232] width 11 height 11
click at [536, 406] on div "Poppins Holdings LLC Poppins Holdings LLC 1 AM Add team member Name Role Email …" at bounding box center [530, 266] width 796 height 533
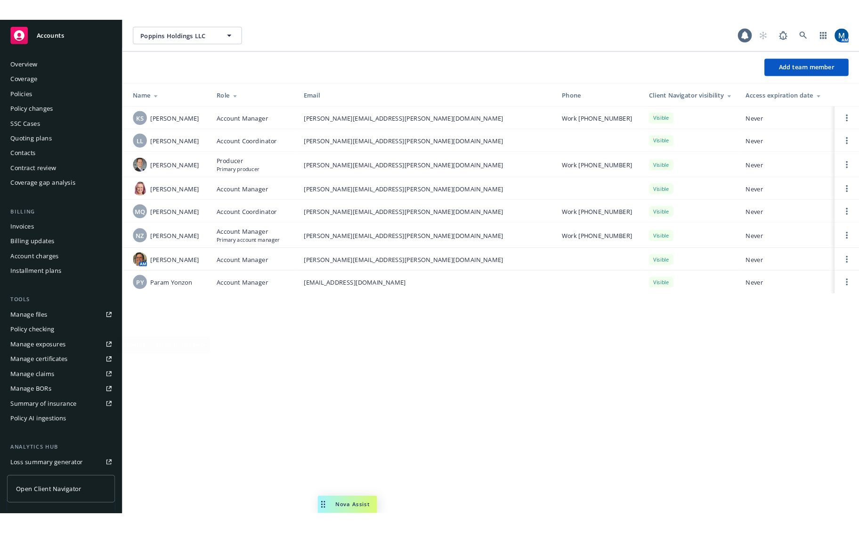
scroll to position [0, 0]
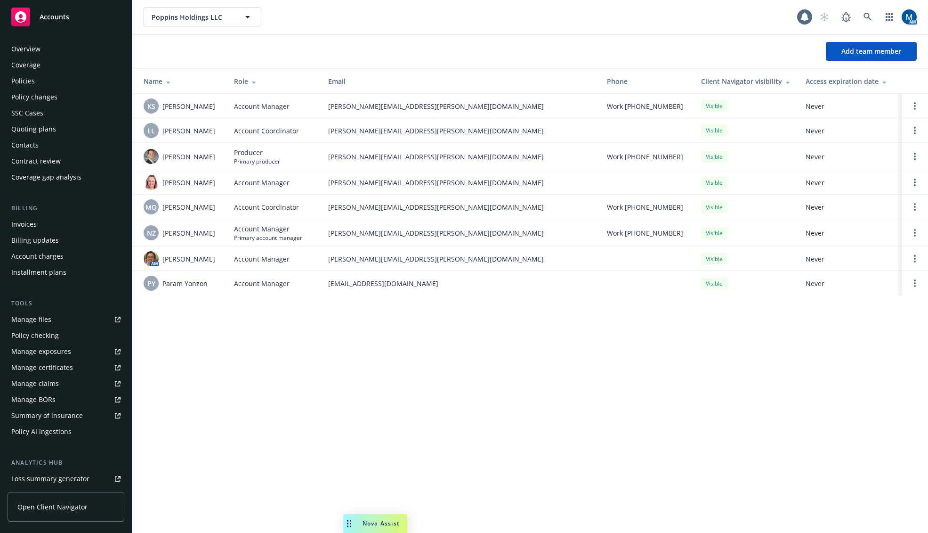
click at [36, 78] on div "Policies" at bounding box center [65, 80] width 109 height 15
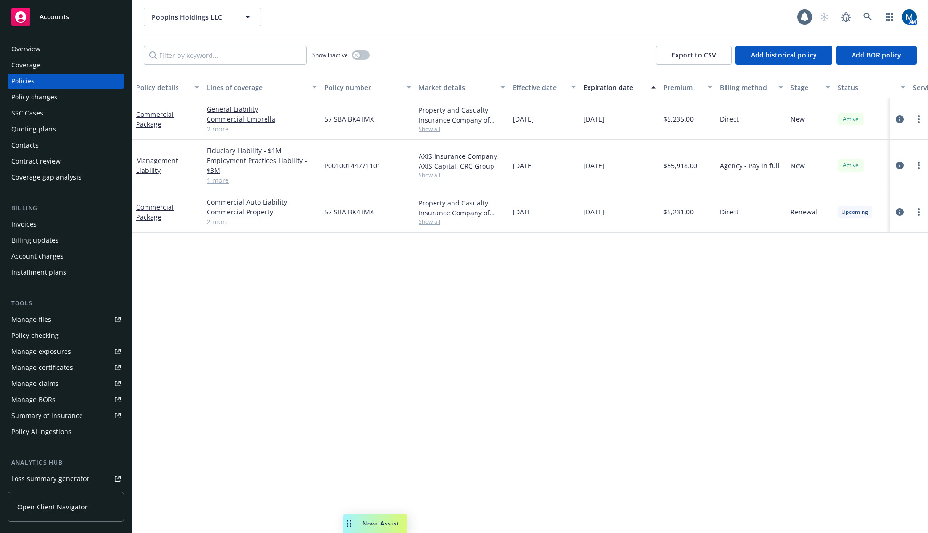
click at [594, 388] on div "Policy details Lines of coverage Policy number Market details Effective date Ex…" at bounding box center [530, 304] width 796 height 457
click at [359, 366] on div "Policy details Lines of coverage Policy number Market details Effective date Ex…" at bounding box center [530, 304] width 796 height 457
click at [403, 17] on div "Poppins Holdings LLC Poppins Holdings LLC" at bounding box center [471, 17] width 654 height 19
drag, startPoint x: 289, startPoint y: 1, endPoint x: 282, endPoint y: 0, distance: 7.1
click at [289, 1] on div "Poppins Holdings LLC Poppins Holdings LLC 1 AM" at bounding box center [530, 17] width 796 height 34
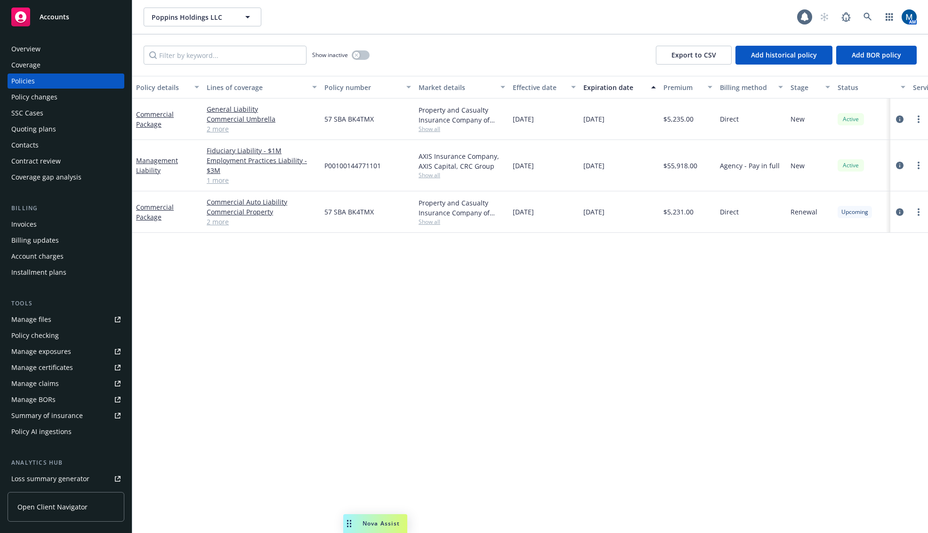
click at [809, 317] on div "Policy details Lines of coverage Policy number Market details Effective date Ex…" at bounding box center [530, 304] width 796 height 457
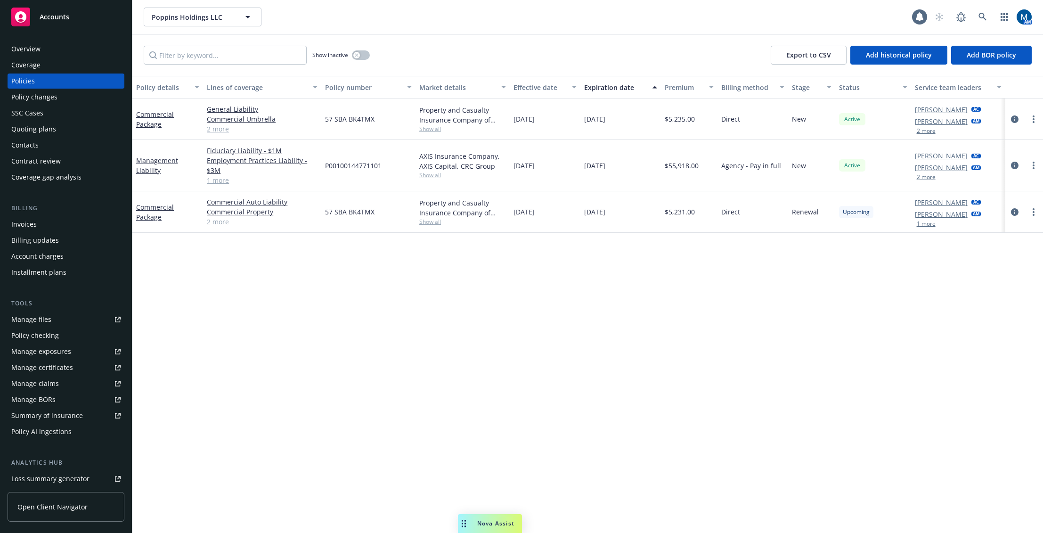
click at [769, 366] on div "Policy details Lines of coverage Policy number Market details Effective date Ex…" at bounding box center [587, 304] width 911 height 457
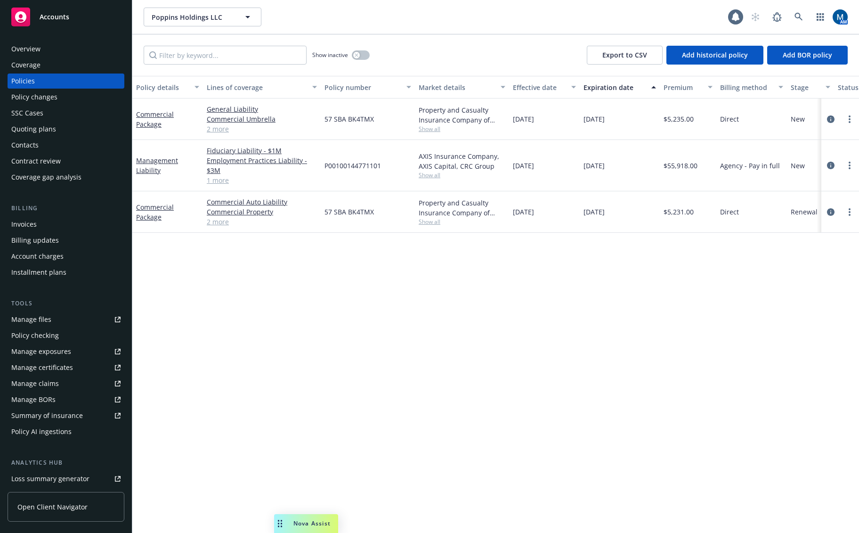
click at [663, 357] on div "Policy details Lines of coverage Policy number Market details Effective date Ex…" at bounding box center [495, 304] width 727 height 457
click at [414, 329] on div "Policy details Lines of coverage Policy number Market details Effective date Ex…" at bounding box center [495, 304] width 727 height 457
click at [41, 54] on div "Overview" at bounding box center [65, 48] width 109 height 15
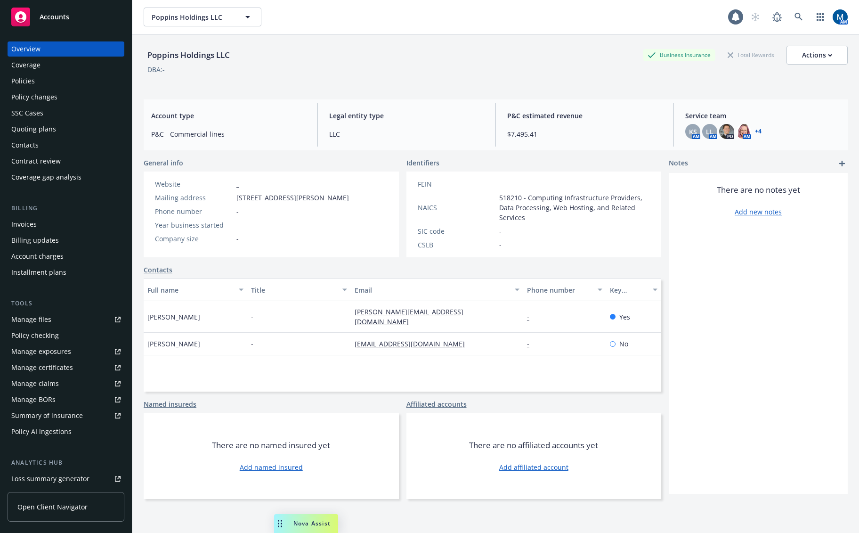
click at [44, 82] on div "Policies" at bounding box center [65, 80] width 109 height 15
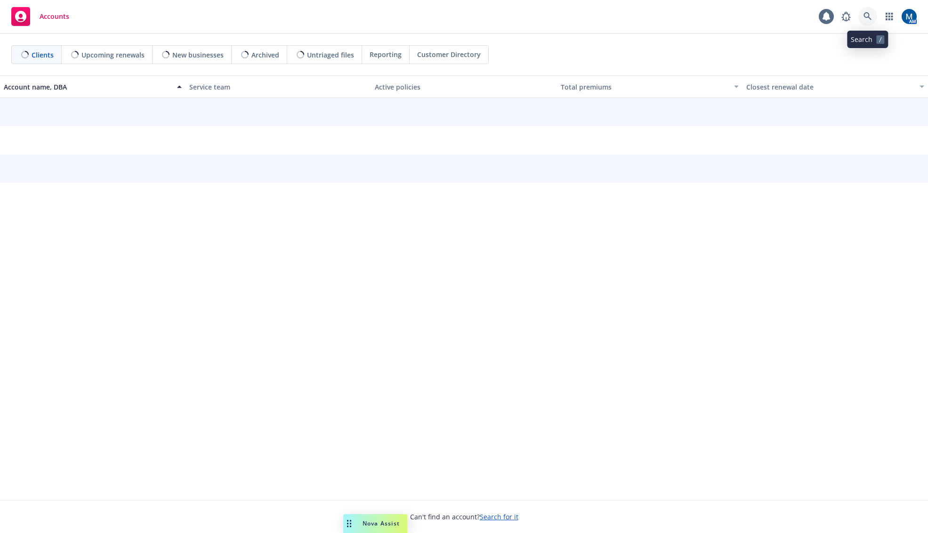
click at [870, 15] on icon at bounding box center [868, 16] width 8 height 8
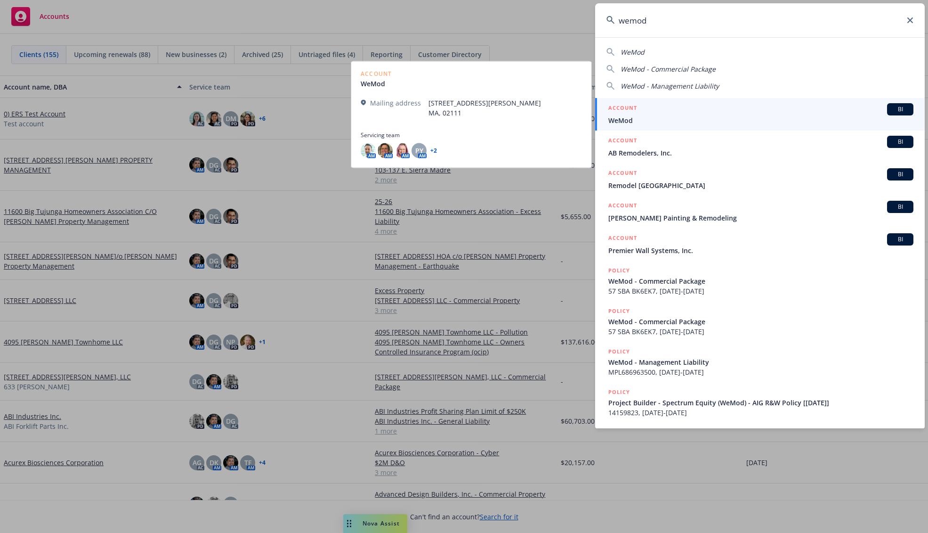
type input "wemod"
click at [643, 111] on div "ACCOUNT BI" at bounding box center [761, 109] width 305 height 12
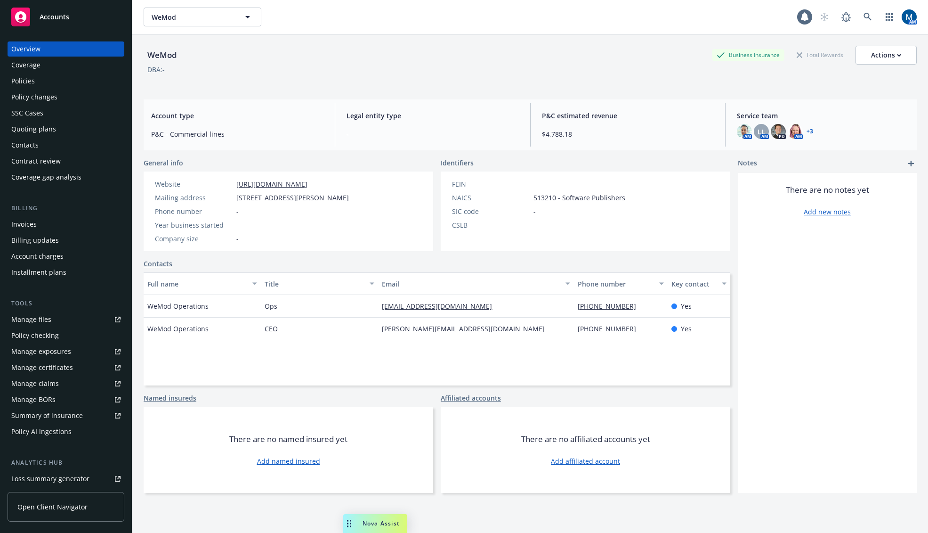
click at [62, 88] on div "Policies" at bounding box center [65, 80] width 109 height 15
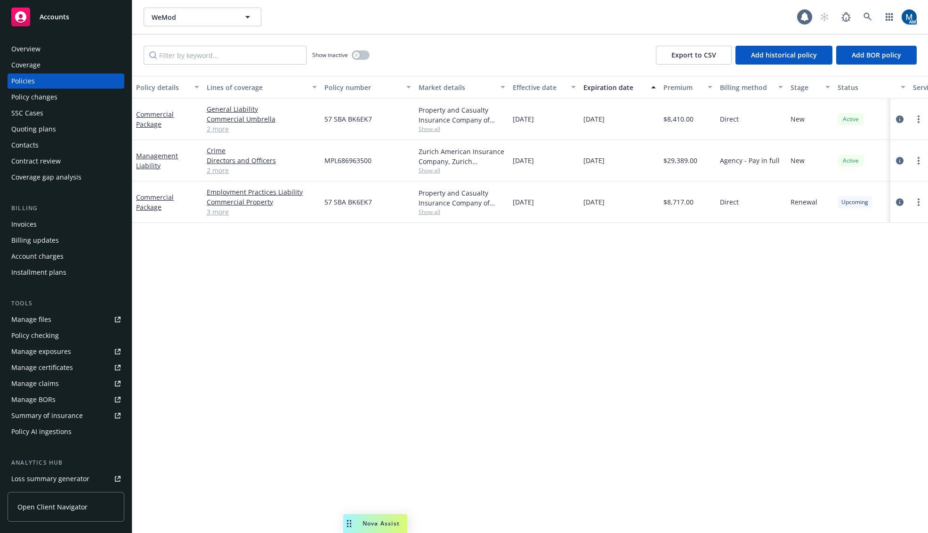
scroll to position [0, 113]
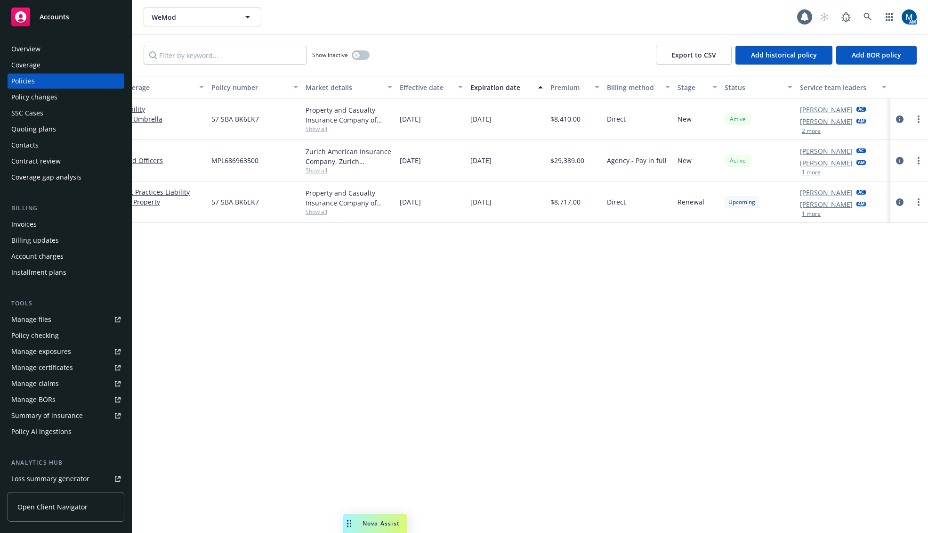
drag, startPoint x: 455, startPoint y: 313, endPoint x: 649, endPoint y: 311, distance: 193.6
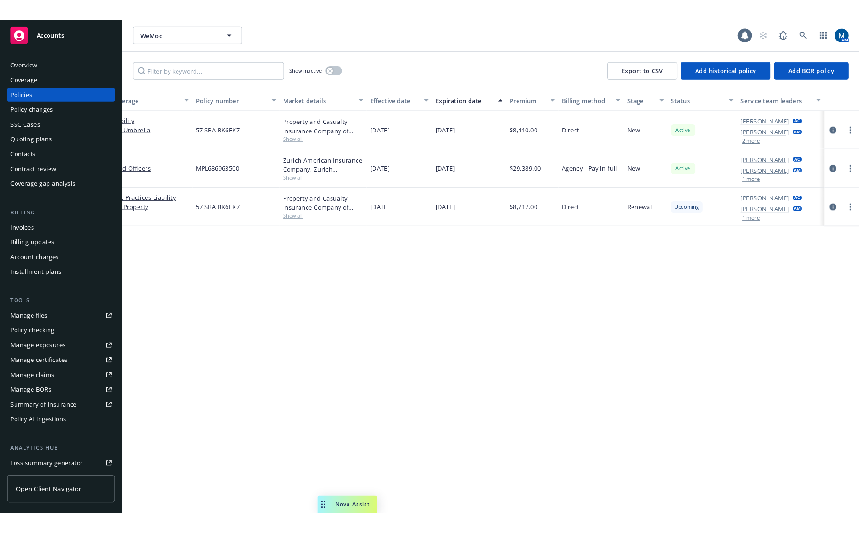
scroll to position [0, 0]
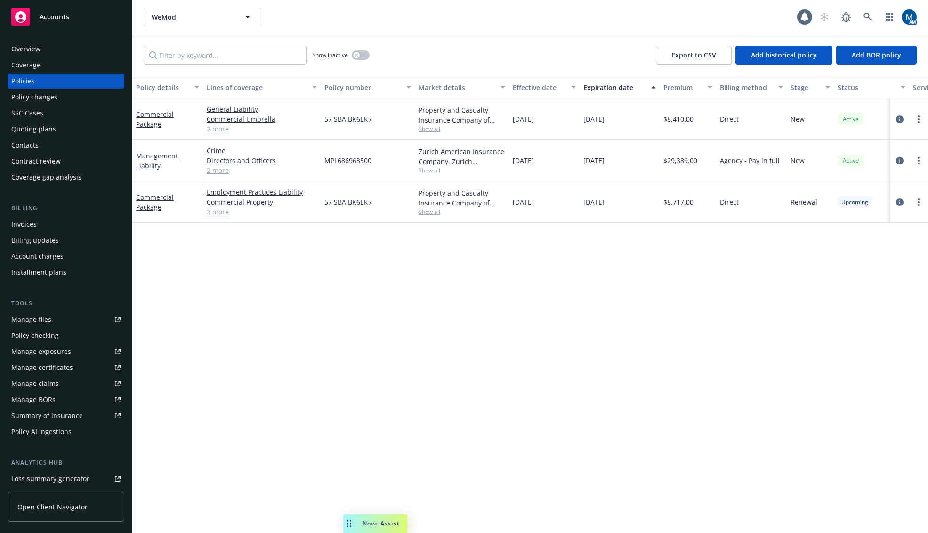
drag, startPoint x: 873, startPoint y: 305, endPoint x: 479, endPoint y: 322, distance: 394.6
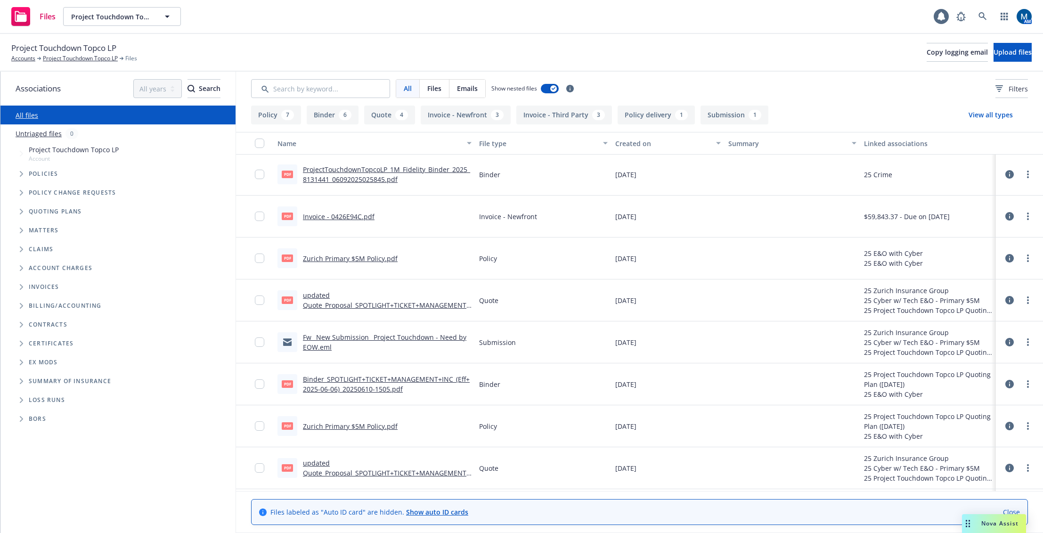
scroll to position [276, 0]
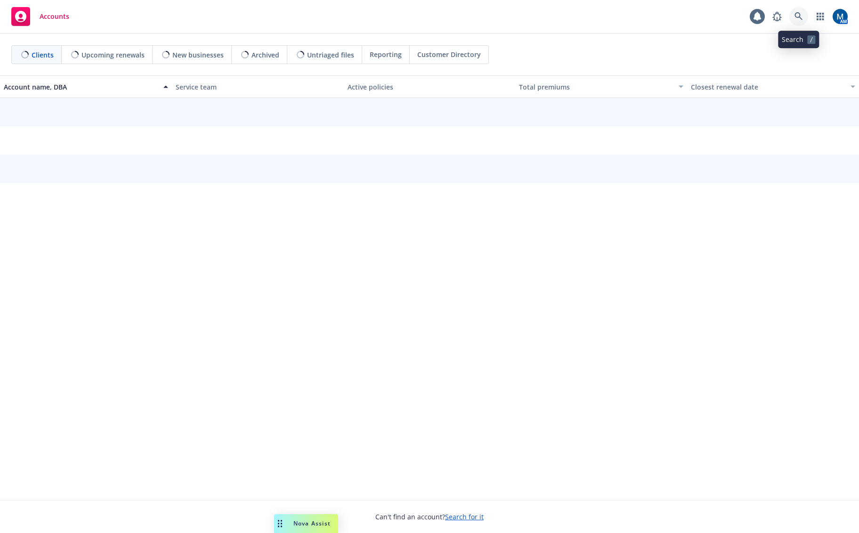
click at [803, 16] on icon at bounding box center [799, 16] width 8 height 8
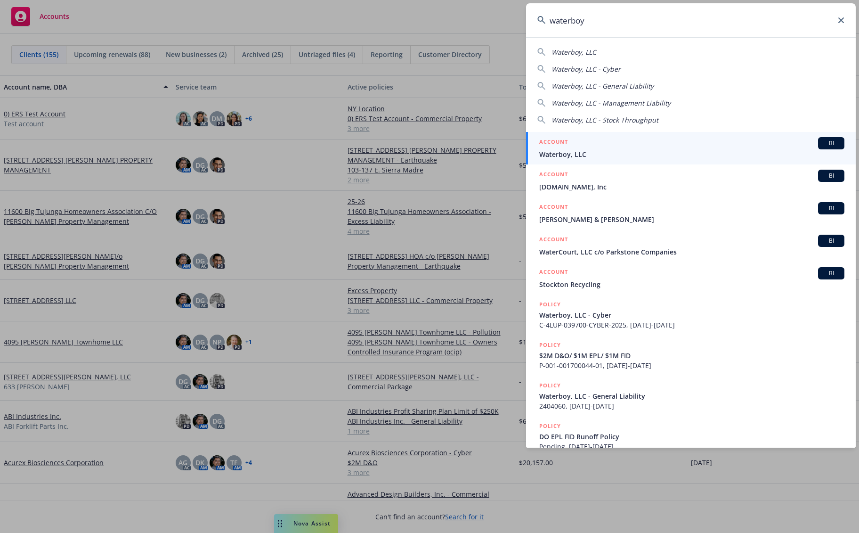
type input "waterboy"
click at [578, 154] on span "Waterboy, LLC" at bounding box center [691, 154] width 305 height 10
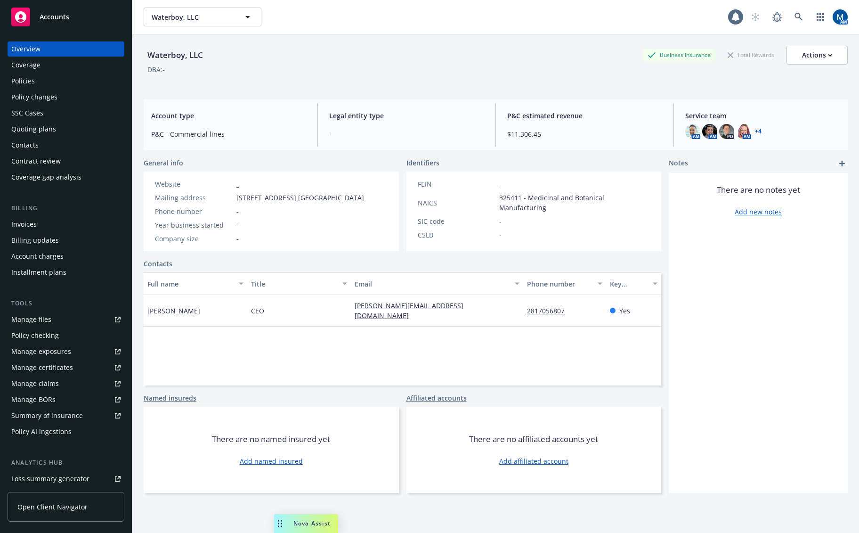
click at [41, 83] on div "Policies" at bounding box center [65, 80] width 109 height 15
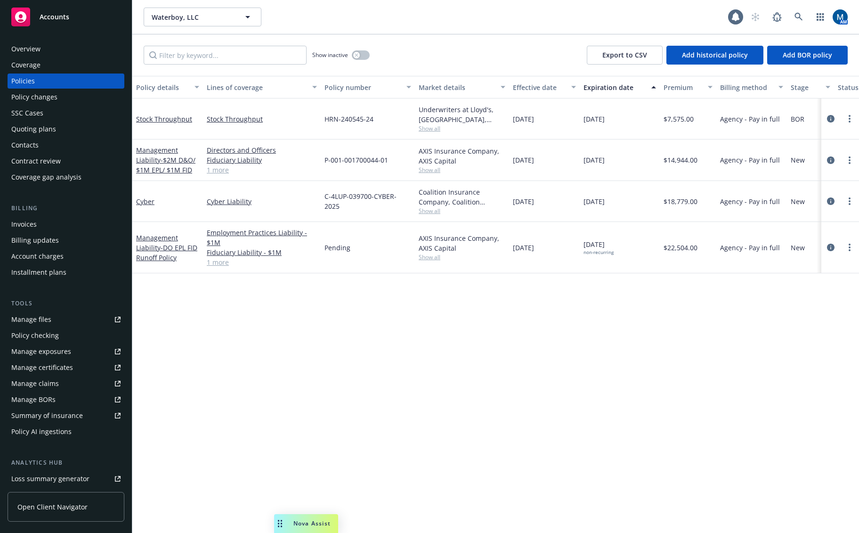
scroll to position [0, 97]
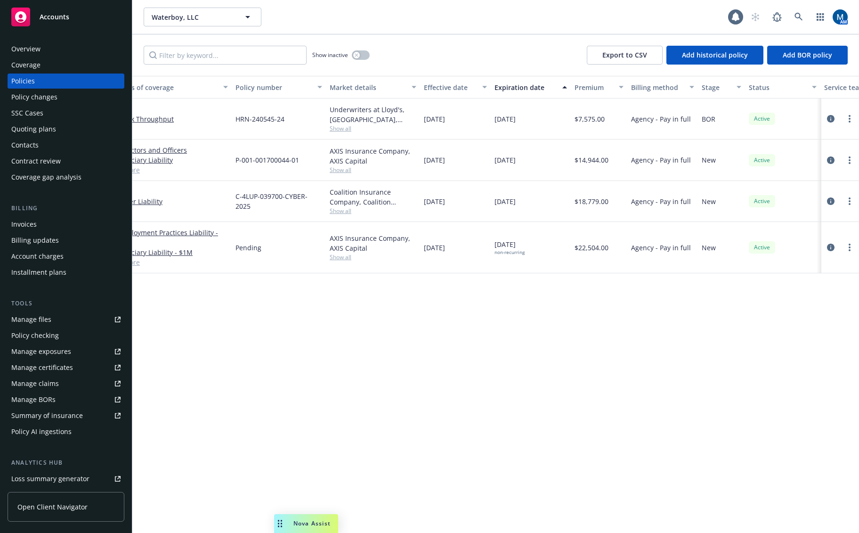
drag, startPoint x: 308, startPoint y: 134, endPoint x: 357, endPoint y: 133, distance: 49.0
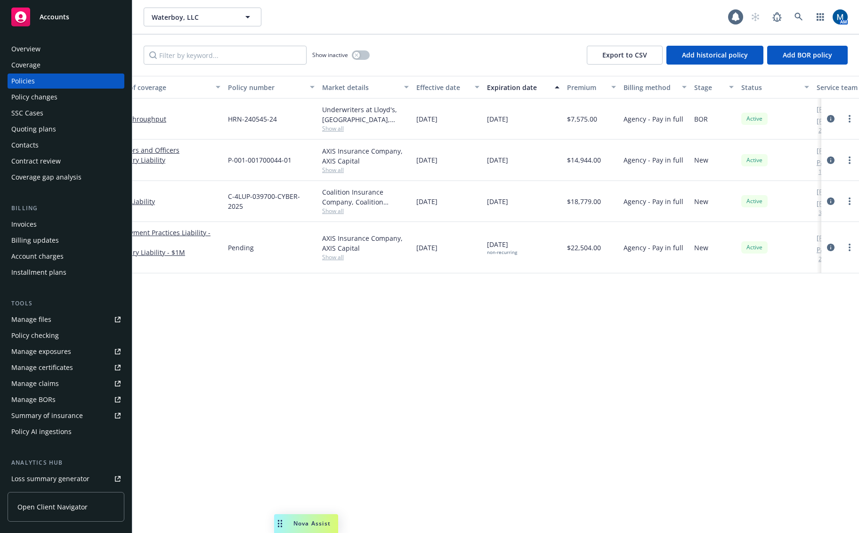
scroll to position [0, 75]
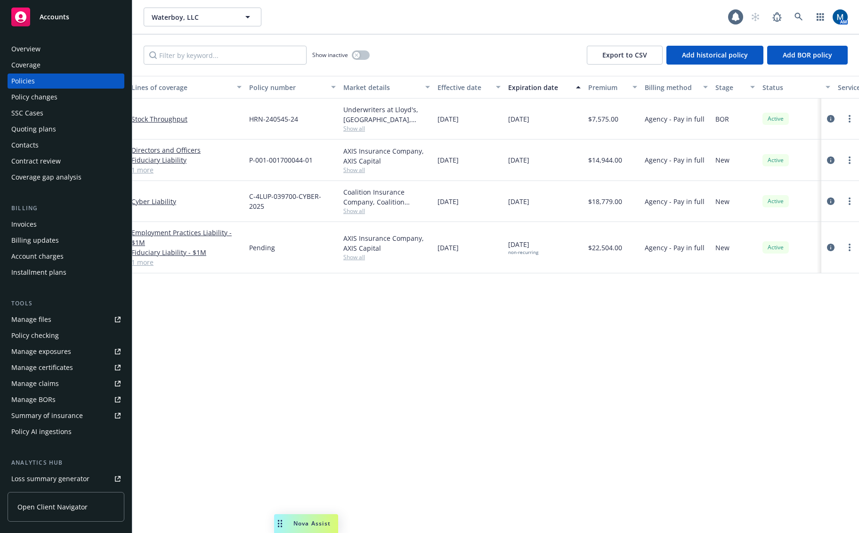
drag, startPoint x: 562, startPoint y: 375, endPoint x: 450, endPoint y: 385, distance: 112.1
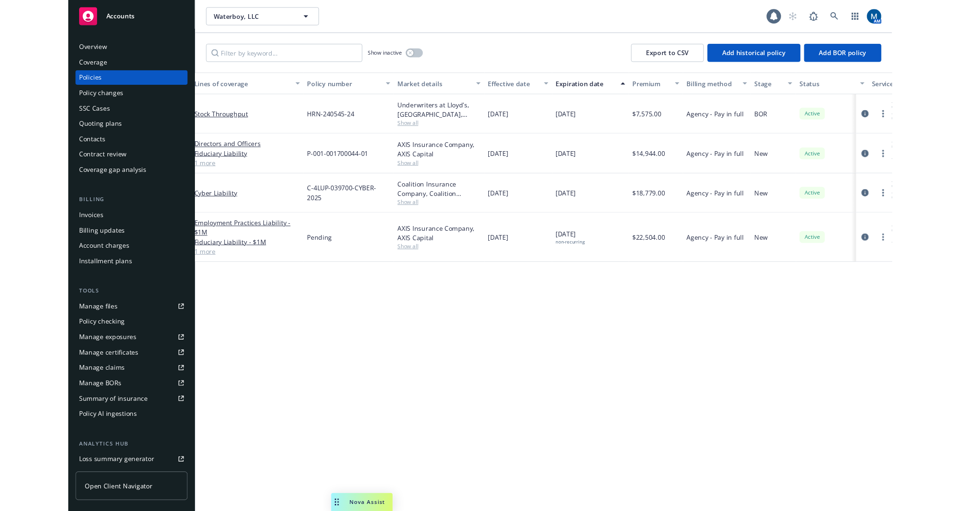
scroll to position [0, 0]
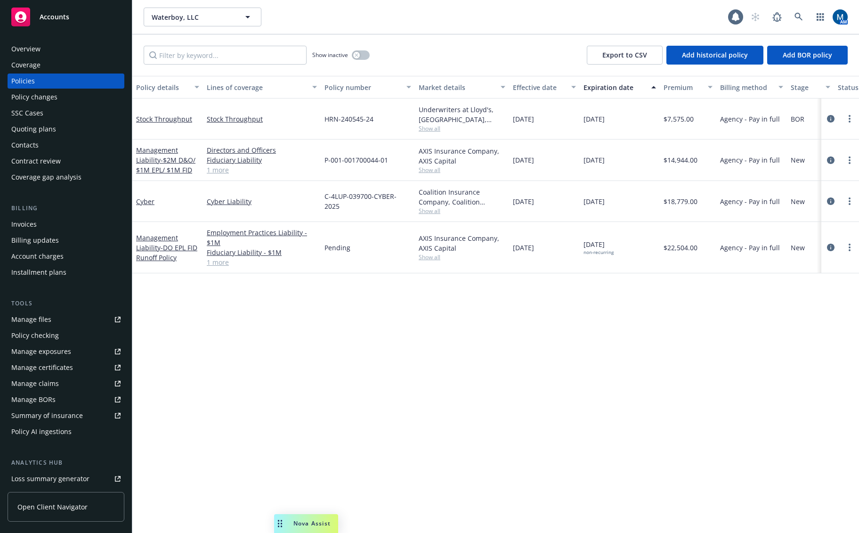
drag, startPoint x: 577, startPoint y: 120, endPoint x: 626, endPoint y: 118, distance: 49.5
click at [626, 118] on div "Stock Throughput Stock Throughput HRN-240545-24 Underwriters at Lloyd's, [GEOGR…" at bounding box center [586, 118] width 909 height 41
click at [518, 119] on span "[DATE]" at bounding box center [523, 119] width 21 height 10
drag, startPoint x: 514, startPoint y: 119, endPoint x: 547, endPoint y: 117, distance: 33.1
click at [534, 117] on span "[DATE]" at bounding box center [523, 119] width 21 height 10
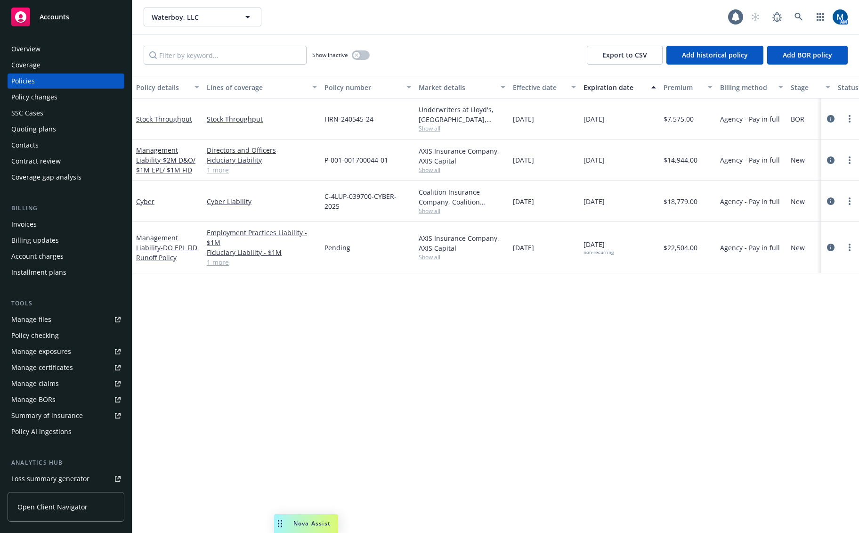
click at [501, 366] on div "Policy details Lines of coverage Policy number Market details Effective date Ex…" at bounding box center [495, 304] width 727 height 457
click at [53, 314] on link "Manage files" at bounding box center [66, 319] width 117 height 15
click at [436, 291] on div "Policy details Lines of coverage Policy number Market details Effective date Ex…" at bounding box center [495, 304] width 727 height 457
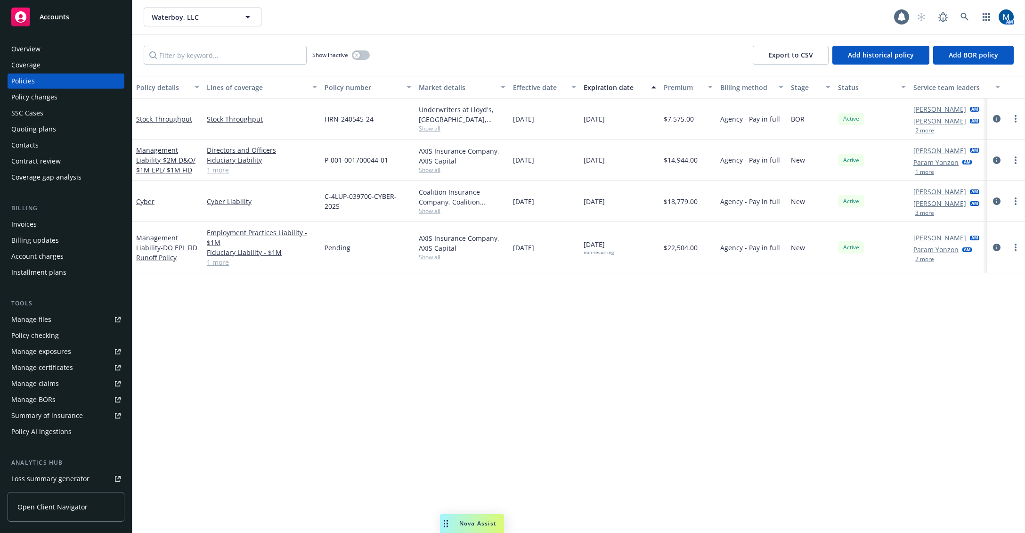
click at [65, 130] on div "Quoting plans" at bounding box center [65, 129] width 109 height 15
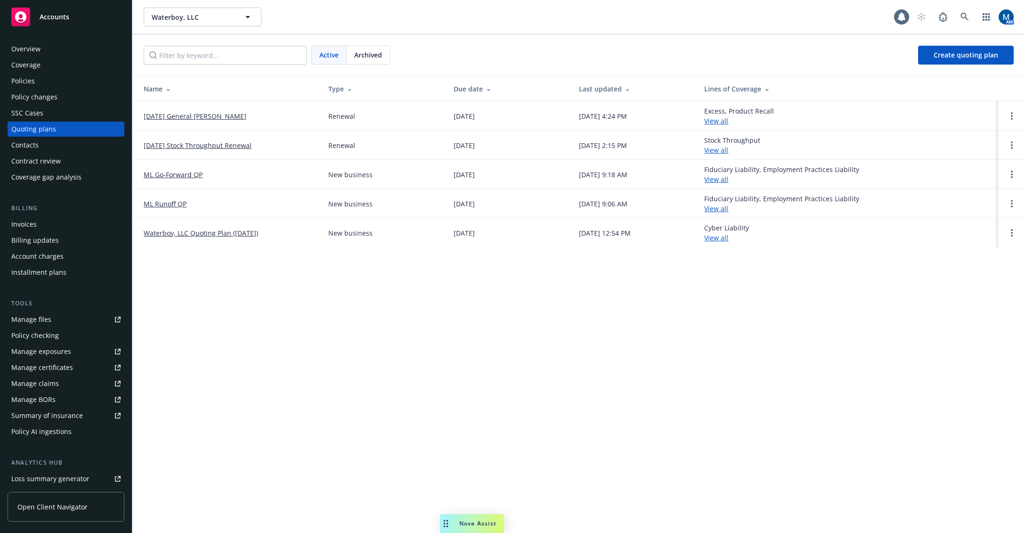
click at [60, 81] on div "Policies" at bounding box center [65, 80] width 109 height 15
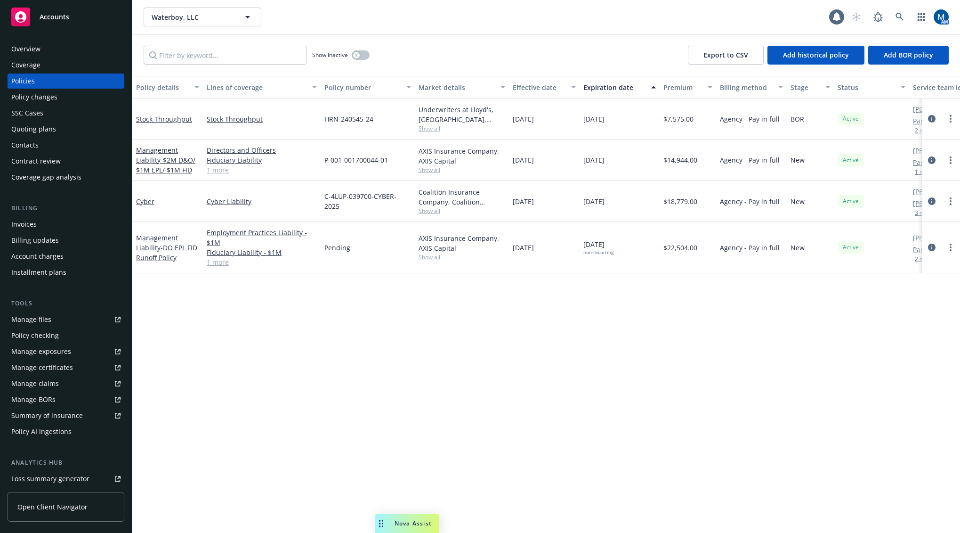
click at [393, 24] on div "Waterboy, LLC Waterboy, LLC" at bounding box center [487, 17] width 686 height 19
click at [381, 366] on div "Policy details Lines of coverage Policy number Market details Effective date Ex…" at bounding box center [546, 304] width 828 height 457
drag, startPoint x: 261, startPoint y: 379, endPoint x: 267, endPoint y: 372, distance: 9.7
click at [261, 379] on div "Policy details Lines of coverage Policy number Market details Effective date Ex…" at bounding box center [546, 304] width 828 height 457
drag, startPoint x: 590, startPoint y: 355, endPoint x: 608, endPoint y: 350, distance: 18.3
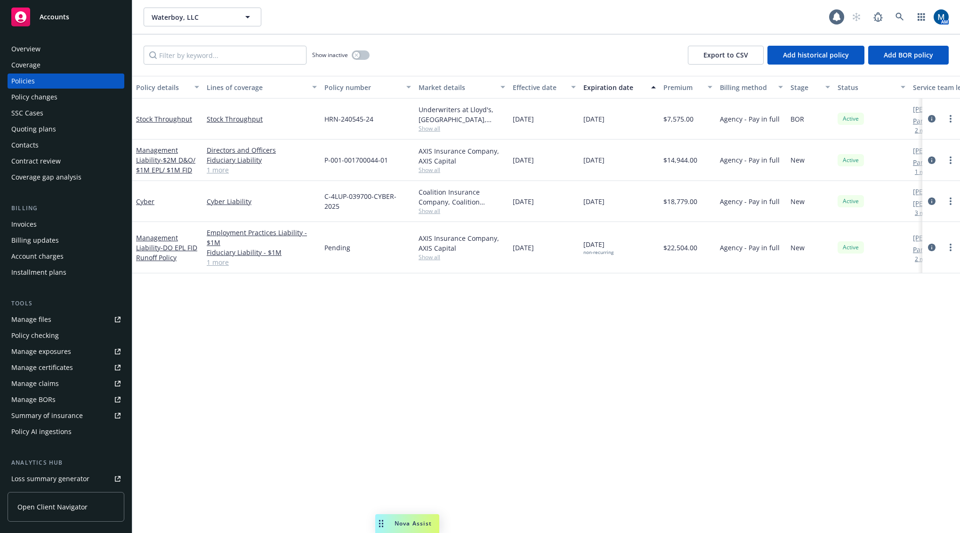
click at [590, 355] on div "Policy details Lines of coverage Policy number Market details Effective date Ex…" at bounding box center [546, 304] width 828 height 457
click at [330, 454] on div "Policy details Lines of coverage Policy number Market details Effective date Ex…" at bounding box center [546, 304] width 828 height 457
click at [53, 45] on div "Overview" at bounding box center [65, 48] width 109 height 15
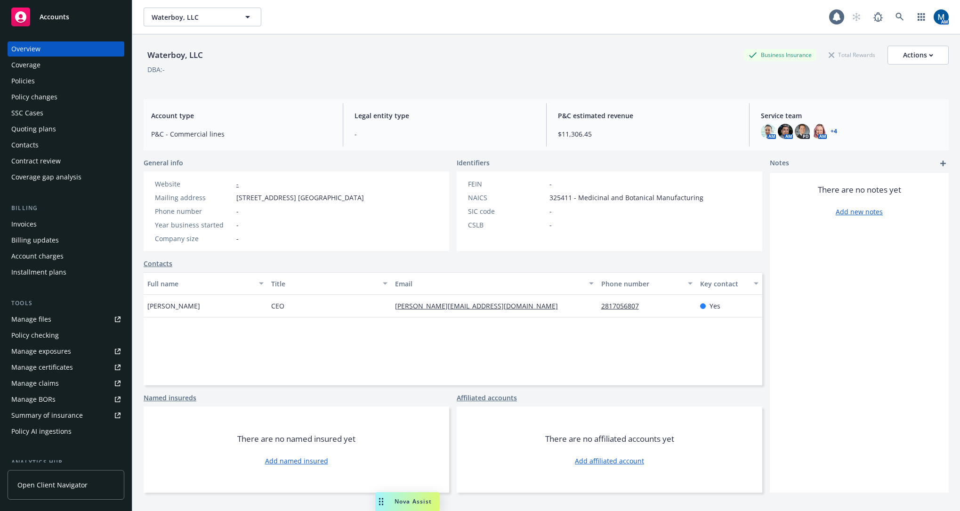
drag, startPoint x: 401, startPoint y: 200, endPoint x: 235, endPoint y: 197, distance: 165.8
click at [235, 197] on div "Website - Mailing address [STREET_ADDRESS] [GEOGRAPHIC_DATA] Phone number - Yea…" at bounding box center [297, 211] width 306 height 80
click at [307, 48] on div "Waterboy, LLC Business Insurance Total Rewards Actions" at bounding box center [546, 55] width 805 height 19
click at [46, 84] on div "Policies" at bounding box center [65, 80] width 109 height 15
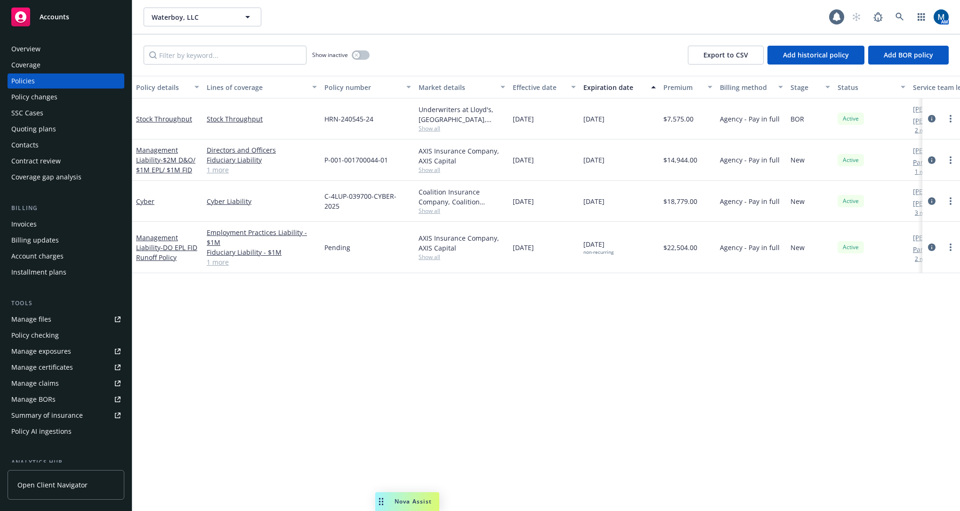
click at [70, 47] on div "Overview" at bounding box center [65, 48] width 109 height 15
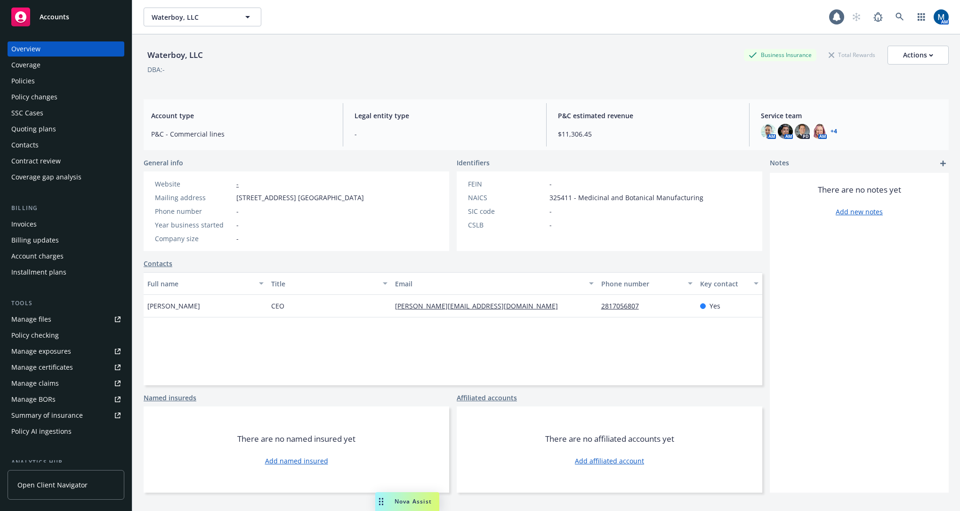
click at [63, 79] on div "Policies" at bounding box center [65, 80] width 109 height 15
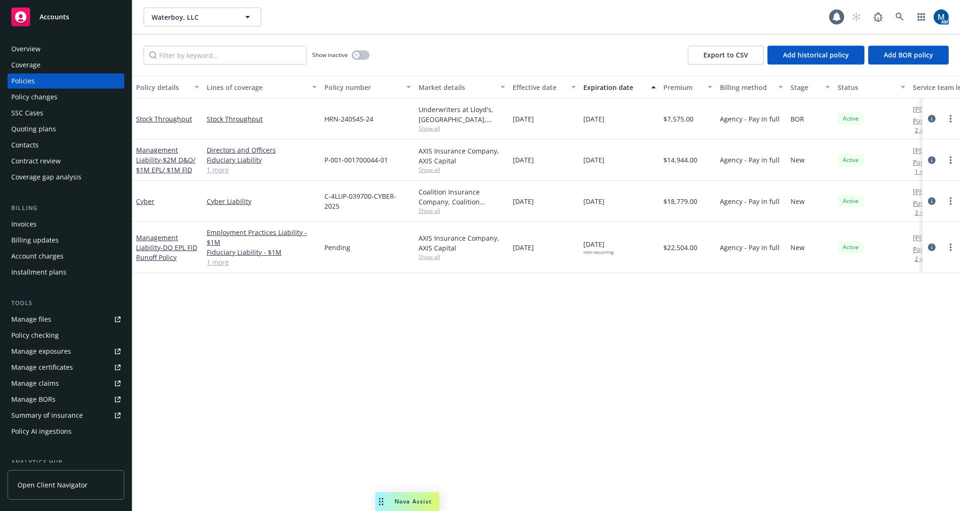
click at [347, 356] on div "Policy details Lines of coverage Policy number Market details Effective date Ex…" at bounding box center [546, 293] width 828 height 435
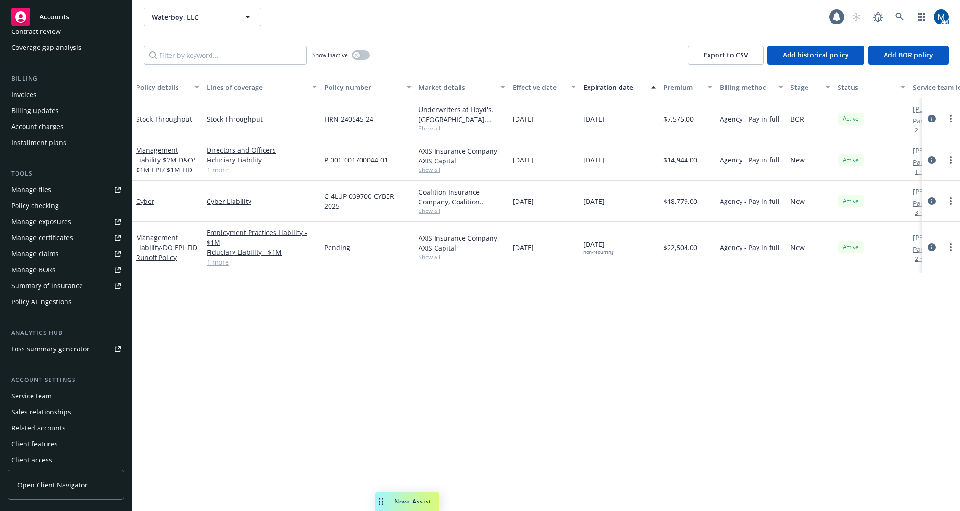
scroll to position [135, 0]
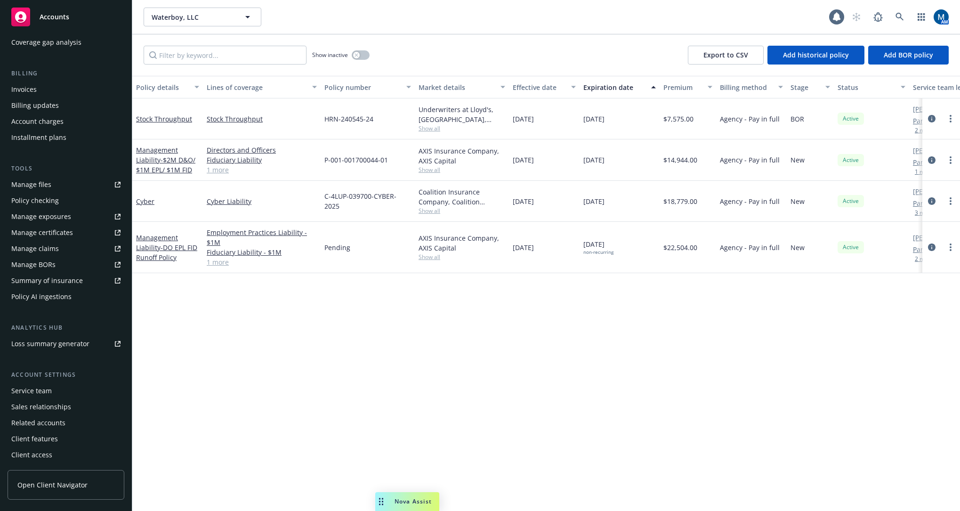
click at [39, 392] on div "Service team" at bounding box center [31, 390] width 41 height 15
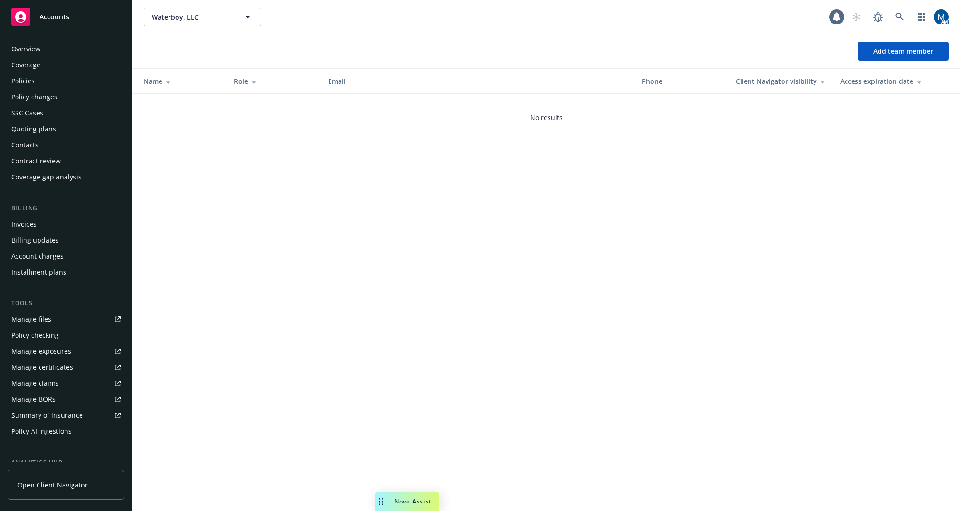
scroll to position [135, 0]
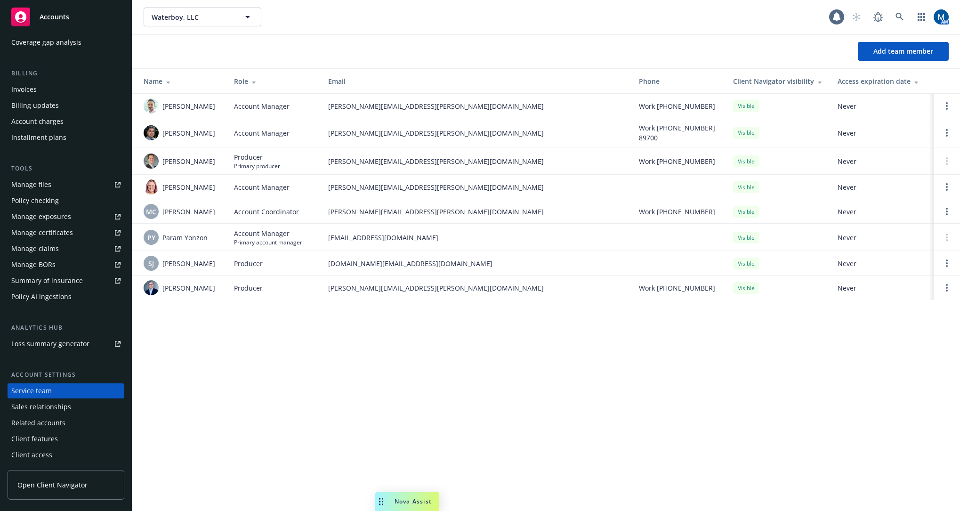
click at [382, 351] on div "Waterboy, LLC Waterboy, LLC 1 AM Add team member Name Role Email Phone Client N…" at bounding box center [546, 255] width 828 height 511
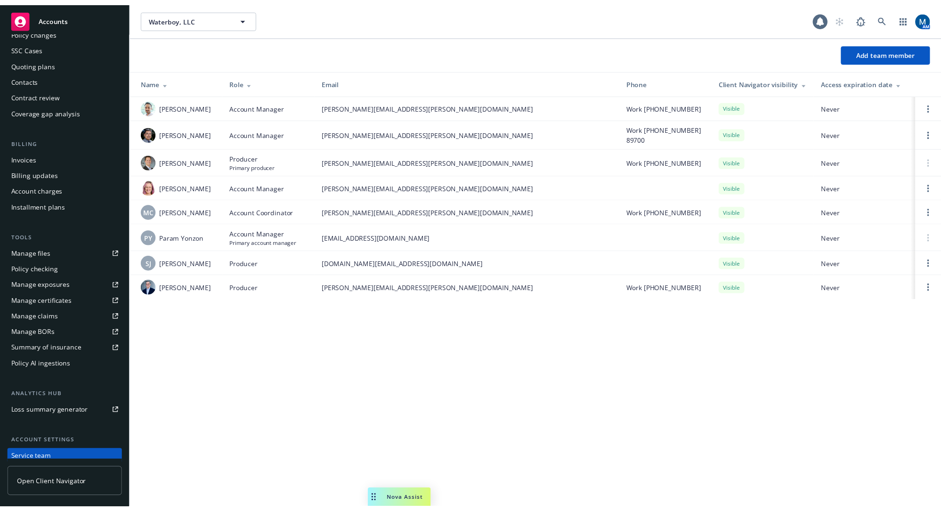
scroll to position [0, 0]
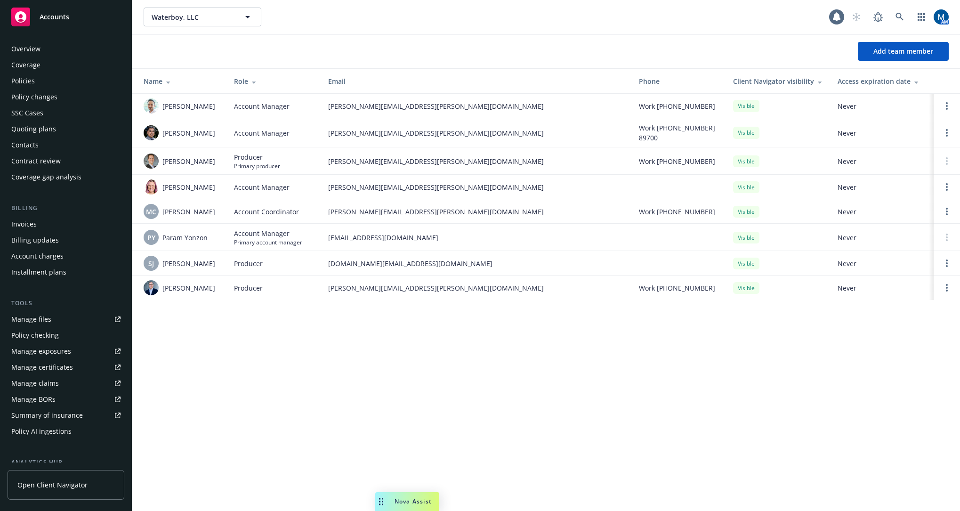
click at [54, 82] on div "Policies" at bounding box center [65, 80] width 109 height 15
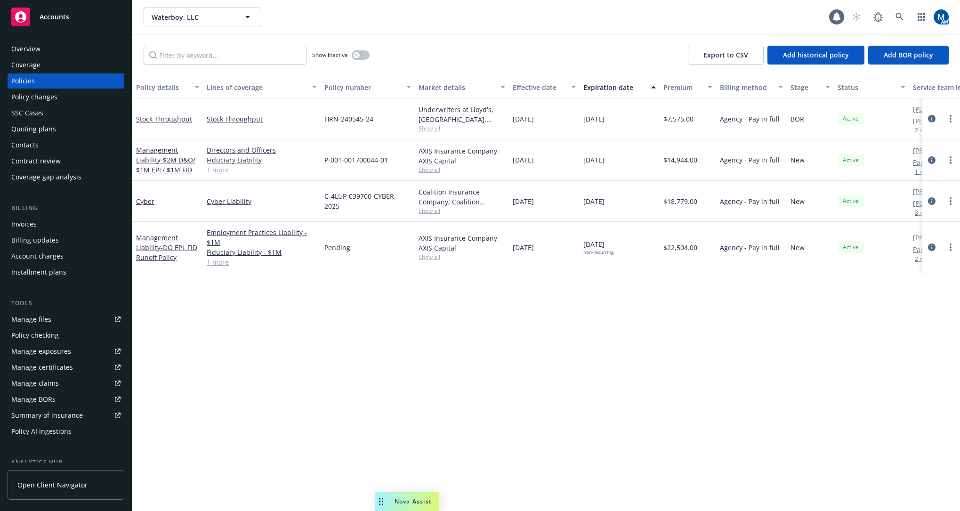
click at [321, 413] on div "Policy details Lines of coverage Policy number Market details Effective date Ex…" at bounding box center [546, 293] width 828 height 435
click at [501, 43] on div "Show inactive Export to CSV Add historical policy Add BOR policy" at bounding box center [546, 54] width 828 height 41
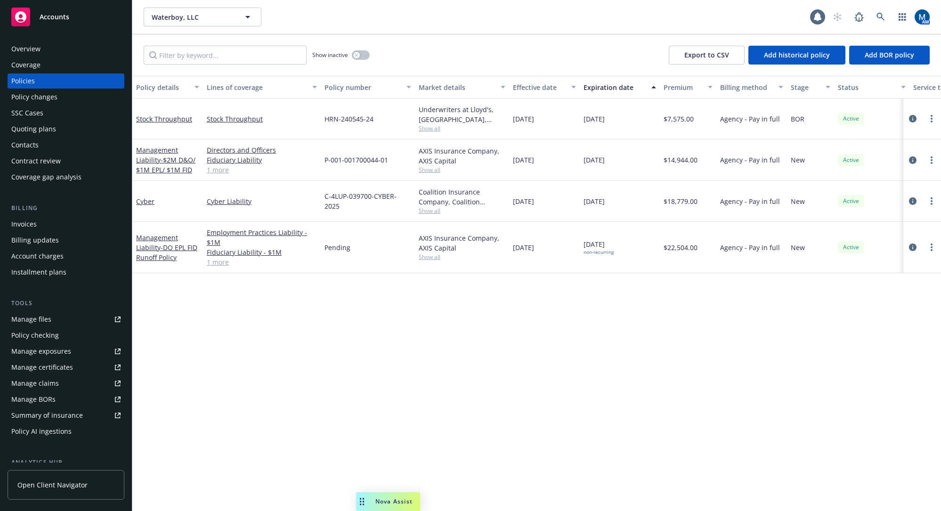
click at [391, 332] on div "Policy details Lines of coverage Policy number Market details Effective date Ex…" at bounding box center [536, 293] width 809 height 435
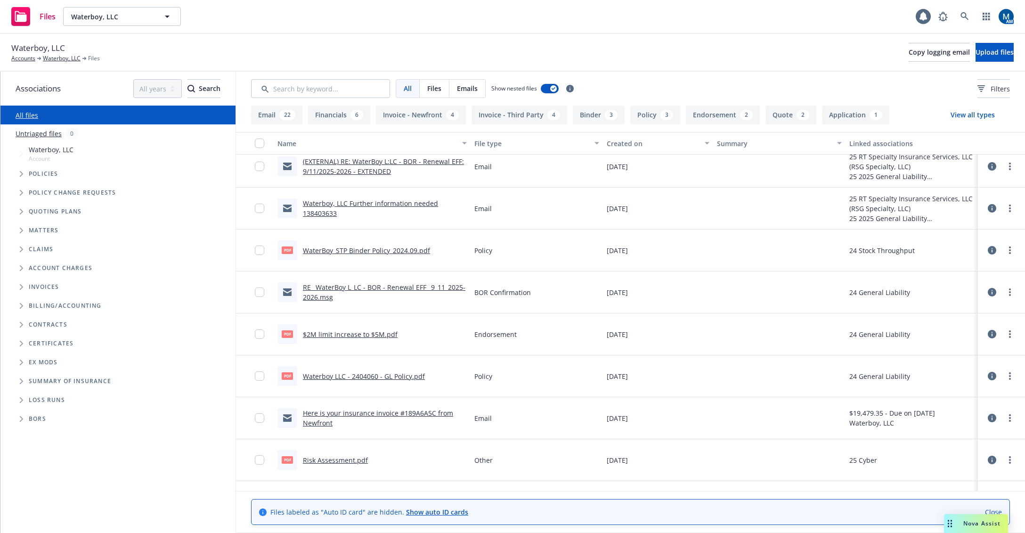
scroll to position [887, 0]
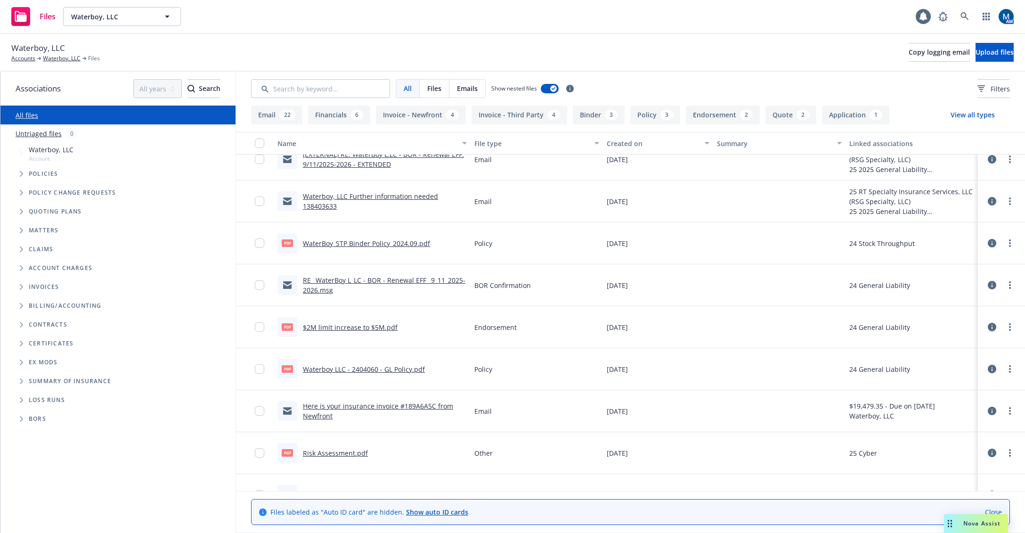
click at [375, 280] on link "RE_ WaterBoy L_LC - BOR - Renewal EFF_ 9_11_2025-2026.msg" at bounding box center [384, 285] width 163 height 19
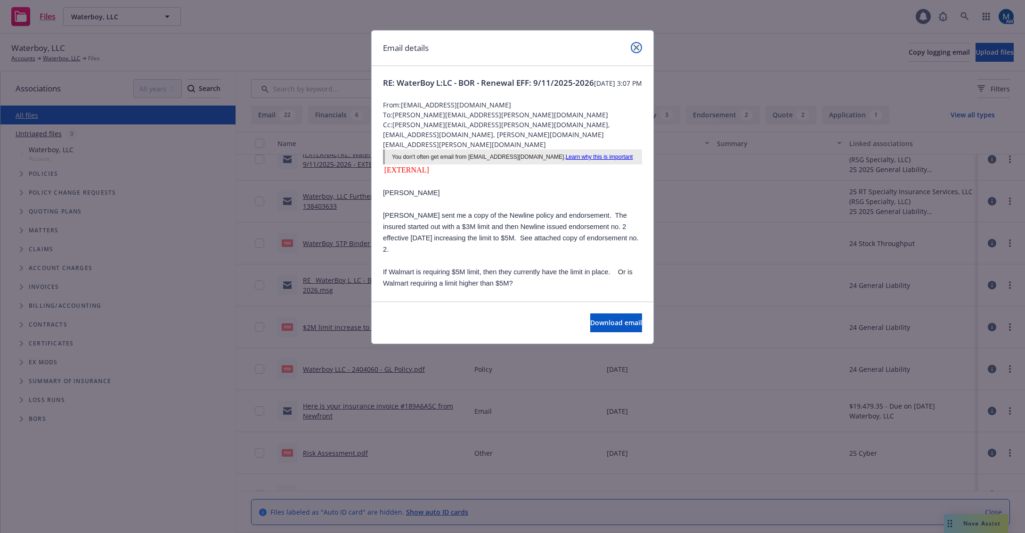
click at [637, 46] on icon "close" at bounding box center [637, 48] width 6 height 6
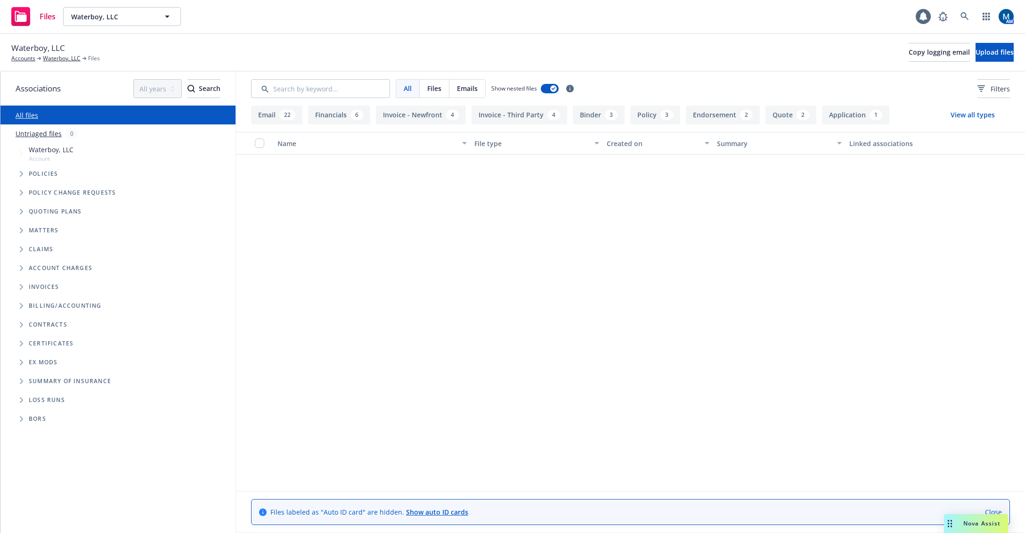
scroll to position [0, 0]
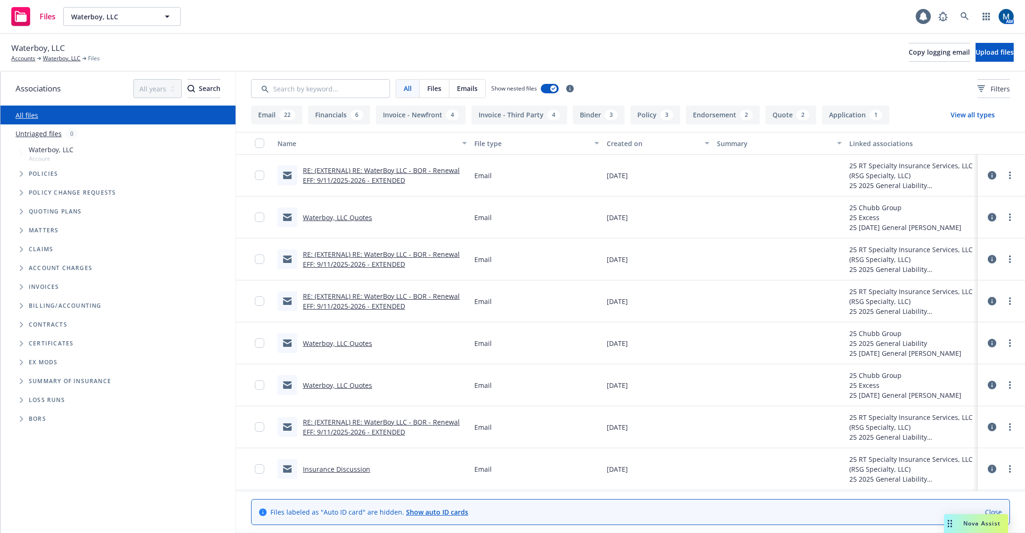
click at [364, 169] on link "RE: (EXTERNAL) RE: WaterBoy LLC - BOR - Renewal EFF: 9/11/2025-2026 - EXTENDED" at bounding box center [381, 175] width 157 height 19
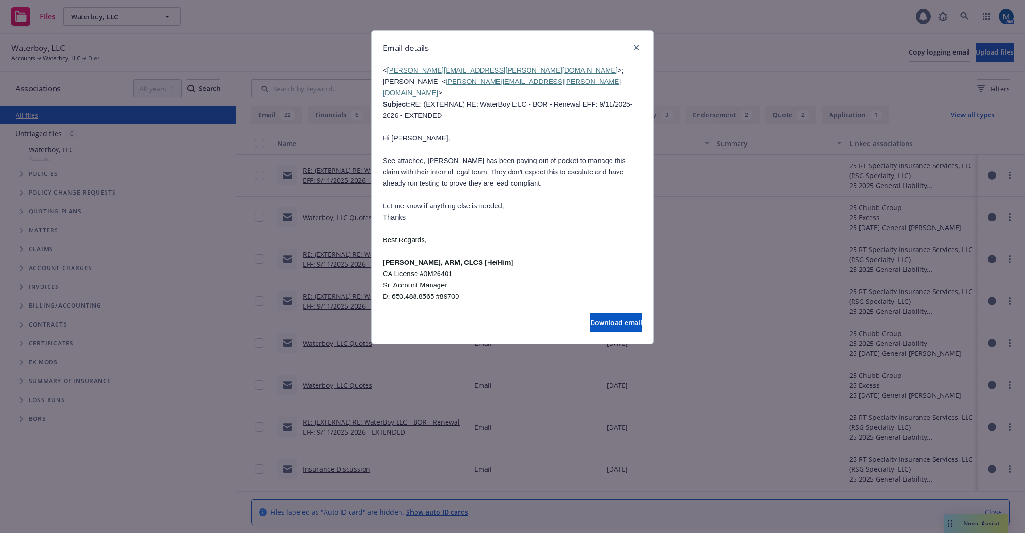
scroll to position [2872, 0]
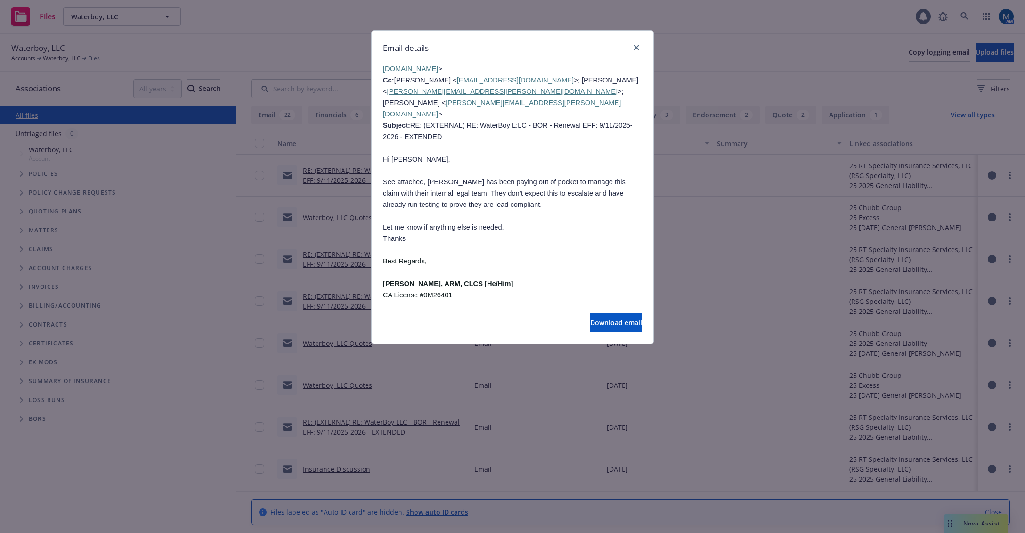
drag, startPoint x: 480, startPoint y: 127, endPoint x: 515, endPoint y: 125, distance: 34.9
click at [515, 395] on span "Hennessey, Eric < eric.hennessey@rtspecialty.com > Sent: Friday, September 12, …" at bounding box center [512, 455] width 258 height 121
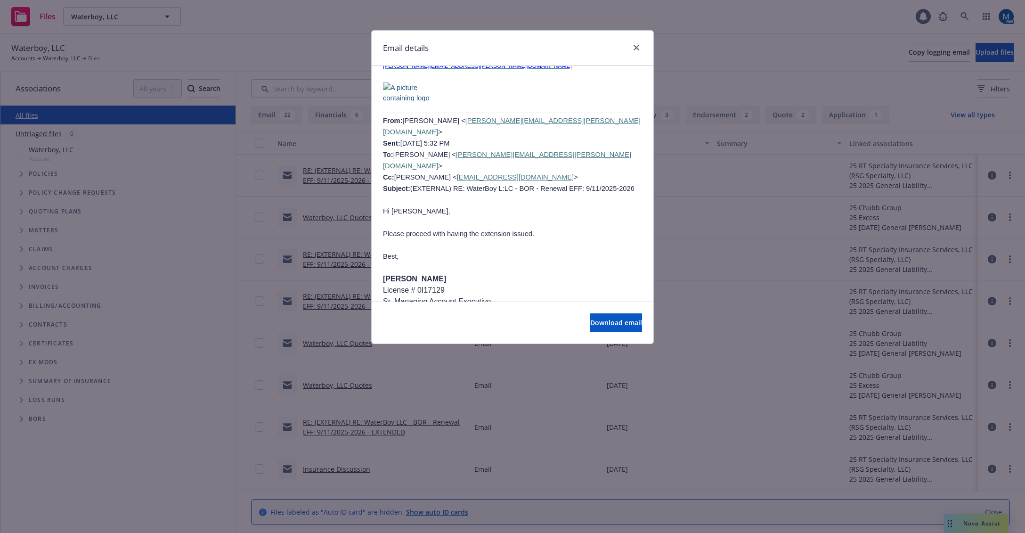
scroll to position [4144, 0]
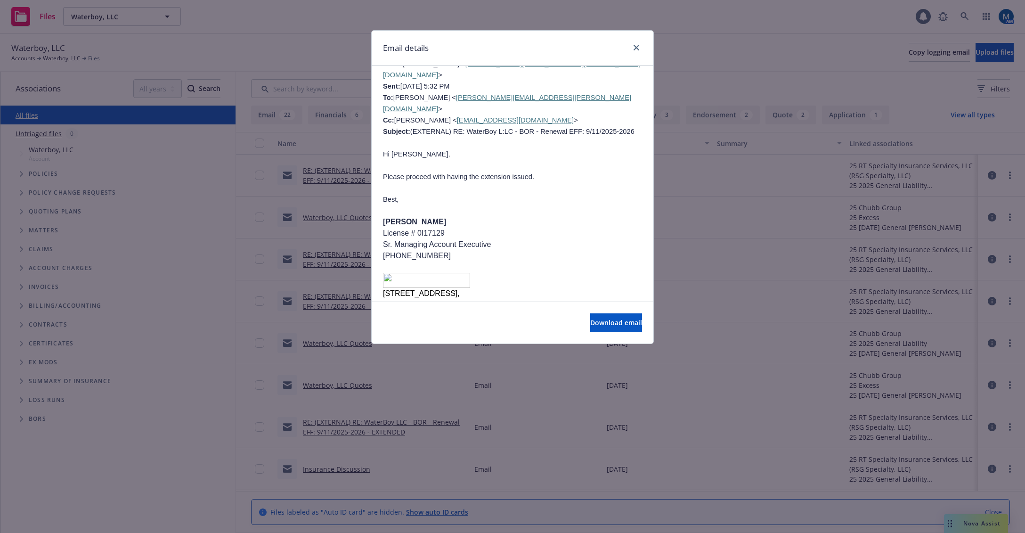
drag, startPoint x: 452, startPoint y: 228, endPoint x: 491, endPoint y: 222, distance: 40.0
drag, startPoint x: 452, startPoint y: 228, endPoint x: 476, endPoint y: 227, distance: 24.0
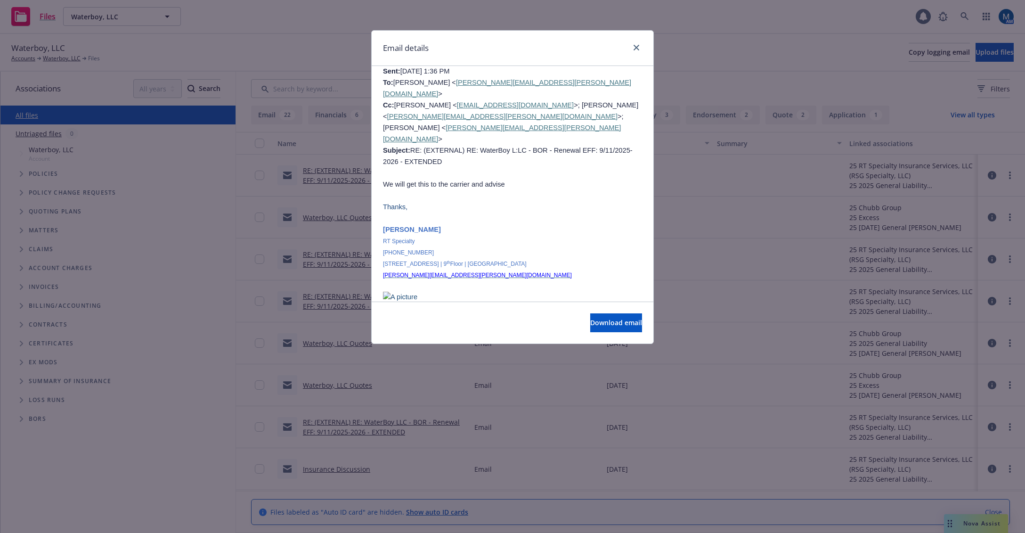
scroll to position [2543, 0]
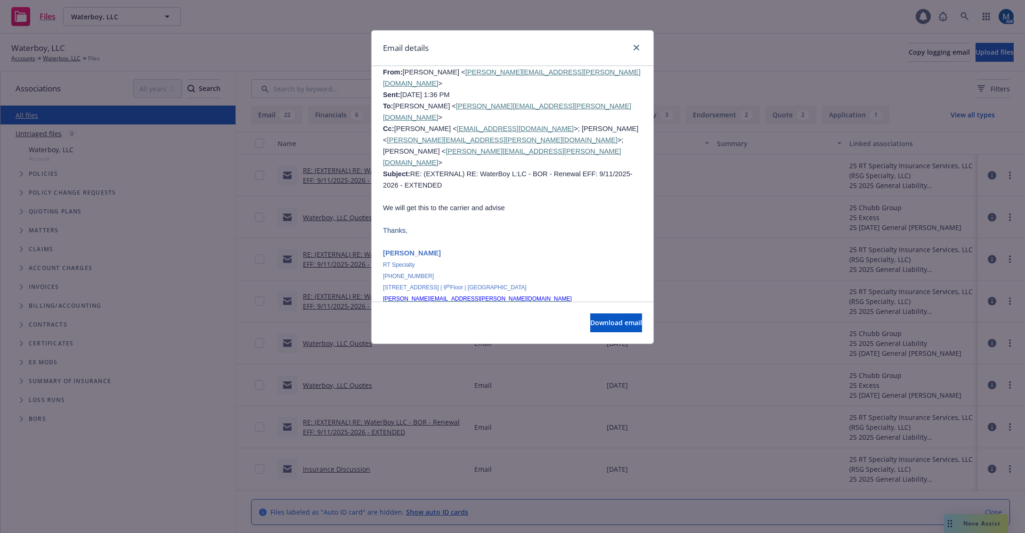
drag, startPoint x: 406, startPoint y: 219, endPoint x: 575, endPoint y: 217, distance: 169.6
click at [575, 508] on span "See attached, Waterboy has been paying out of pocket to manage this claim with …" at bounding box center [504, 523] width 243 height 30
click at [437, 508] on span "See attached, Waterboy has been paying out of pocket to manage this claim with …" at bounding box center [504, 523] width 243 height 30
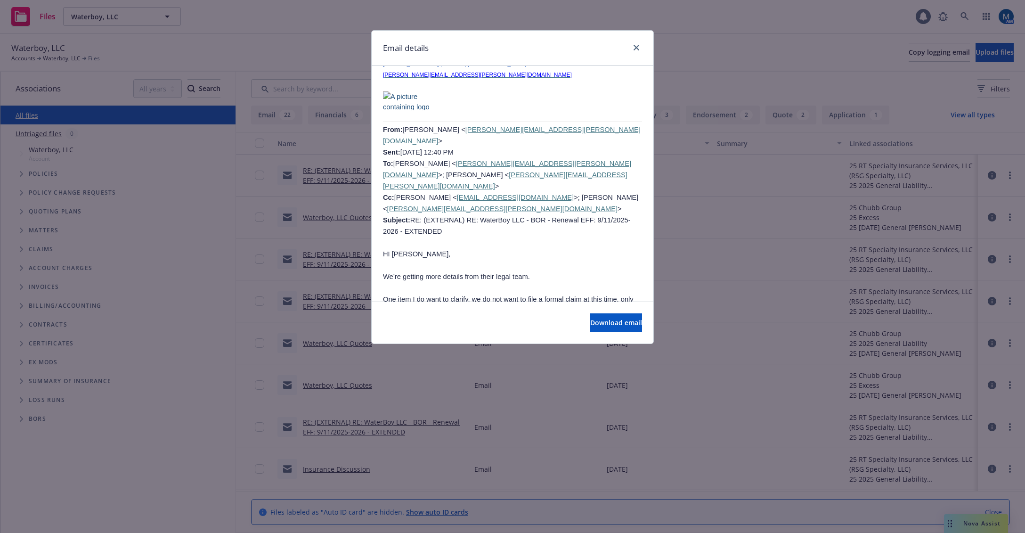
scroll to position [1652, 0]
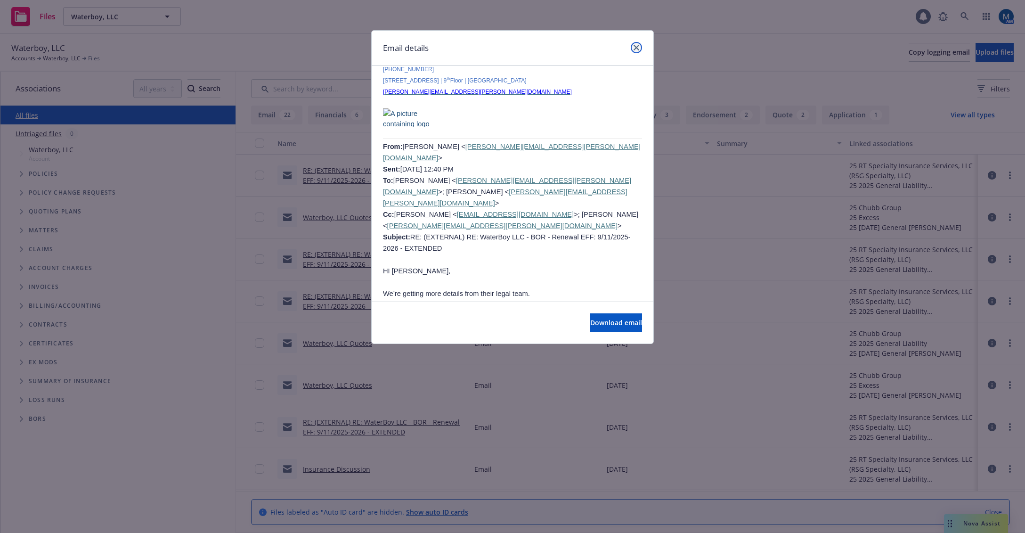
click at [636, 47] on icon "close" at bounding box center [637, 48] width 6 height 6
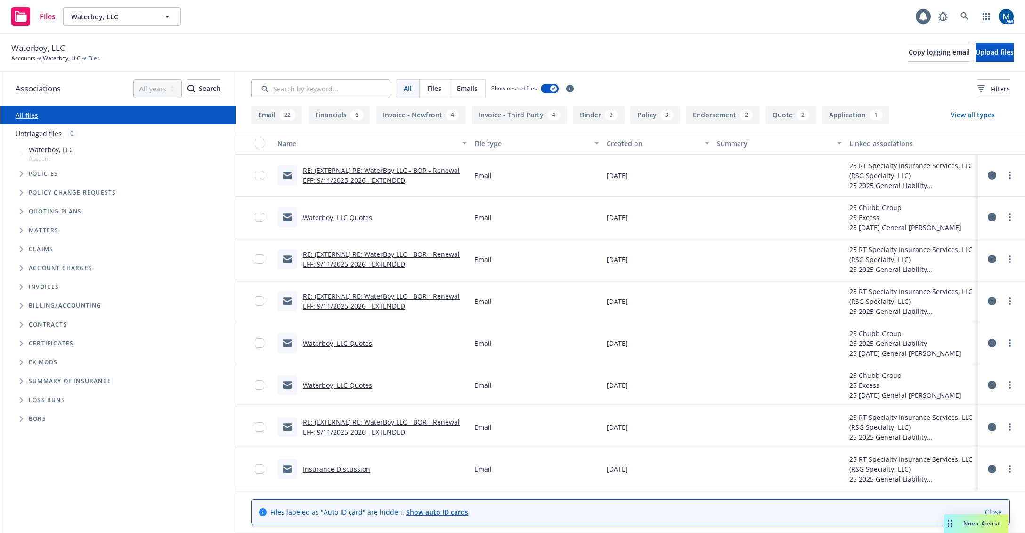
click at [347, 217] on link "Waterboy, LLC Quotes" at bounding box center [337, 217] width 69 height 9
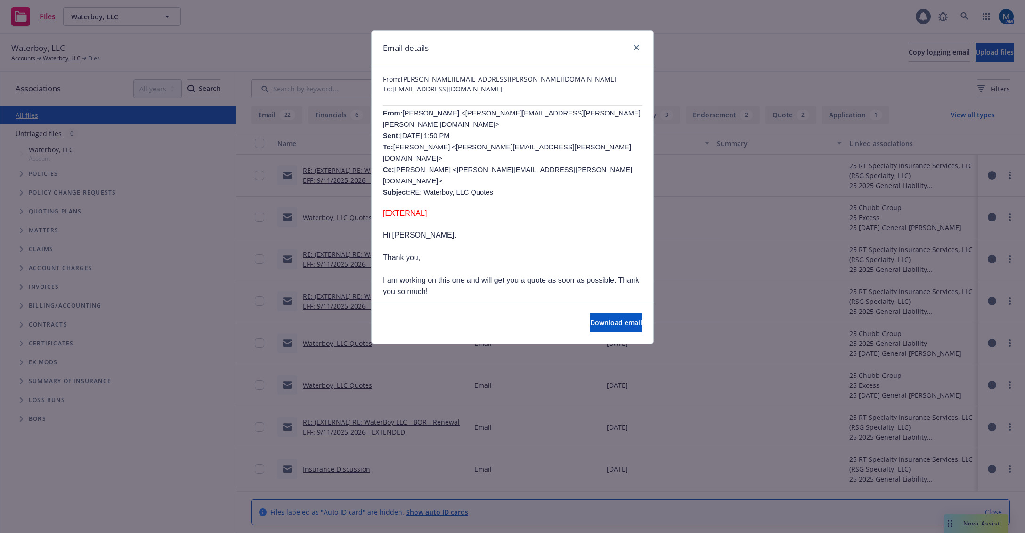
scroll to position [3, 0]
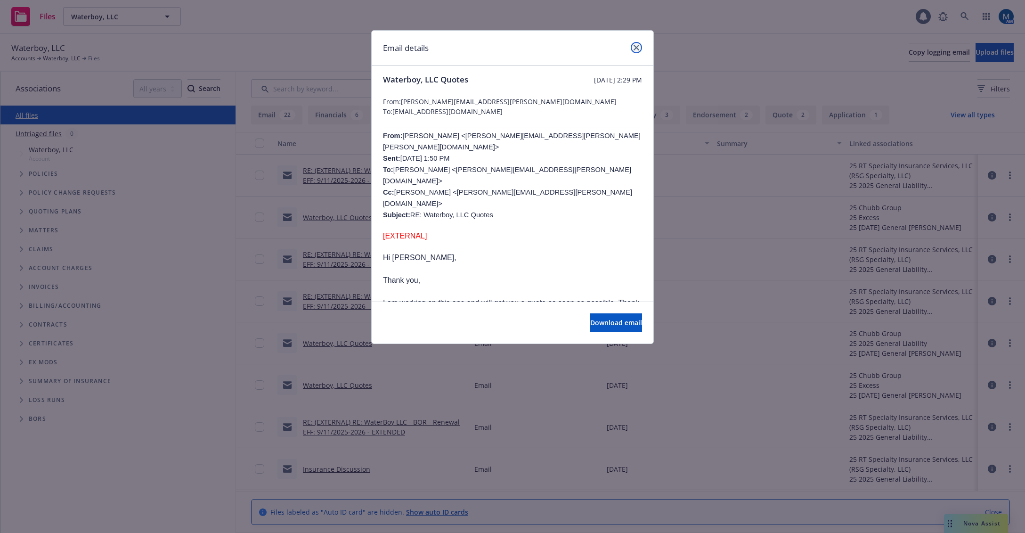
click at [635, 45] on icon "close" at bounding box center [637, 48] width 6 height 6
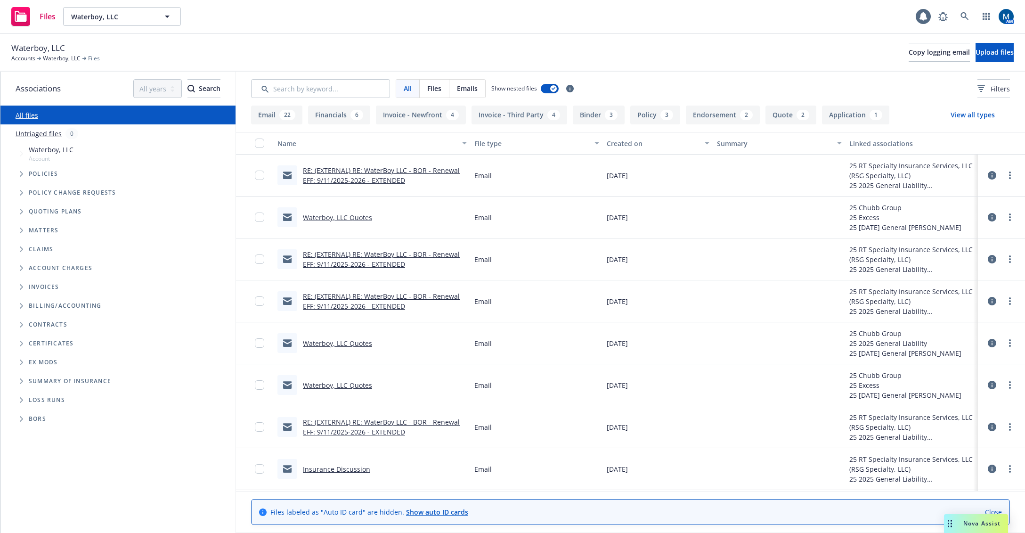
click at [362, 260] on link "RE: (EXTERNAL) RE: WaterBoy LLC - BOR - Renewal EFF: 9/11/2025-2026 - EXTENDED" at bounding box center [381, 259] width 157 height 19
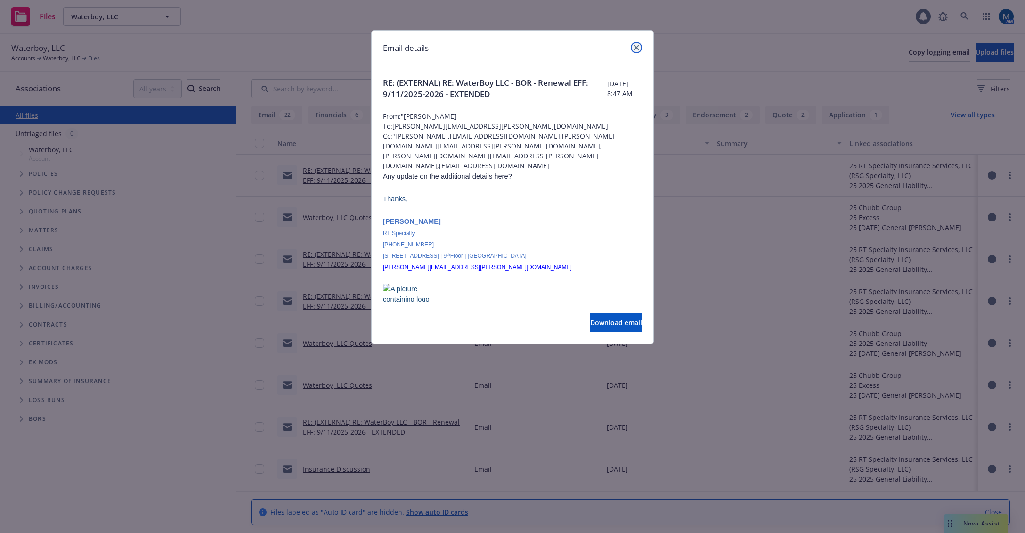
click at [636, 45] on icon "close" at bounding box center [637, 48] width 6 height 6
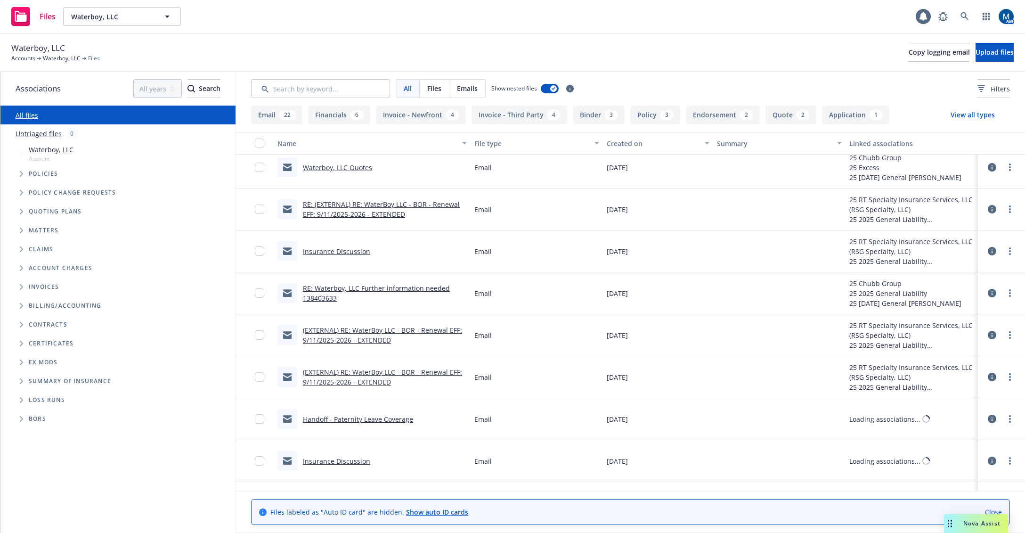
scroll to position [236, 0]
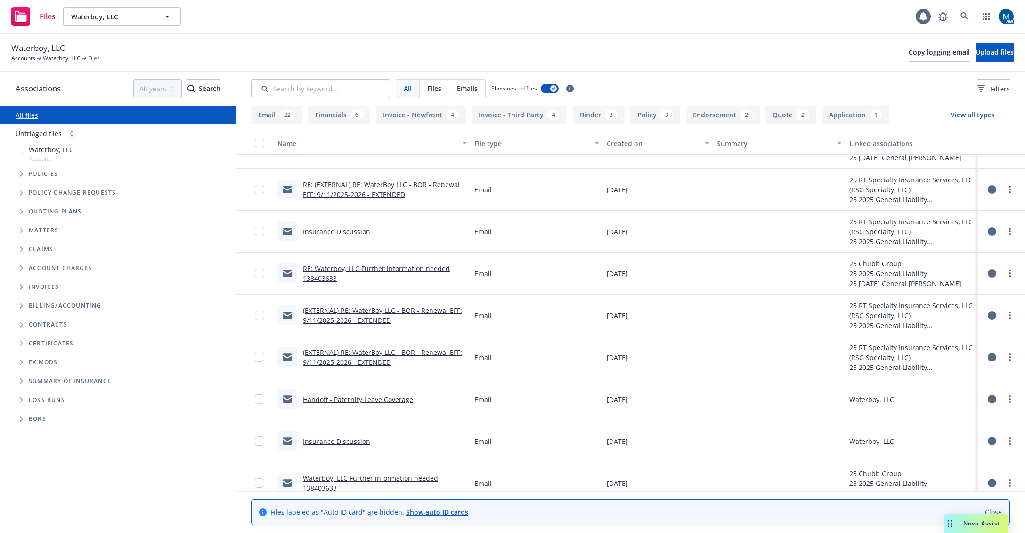
click at [208, 344] on div "Certificates" at bounding box center [130, 344] width 203 height 6
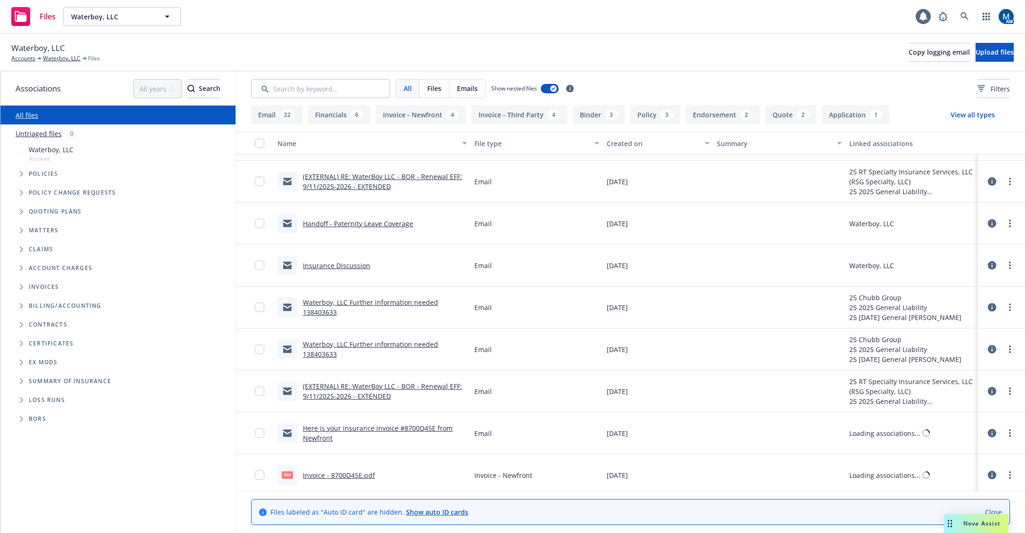
scroll to position [424, 0]
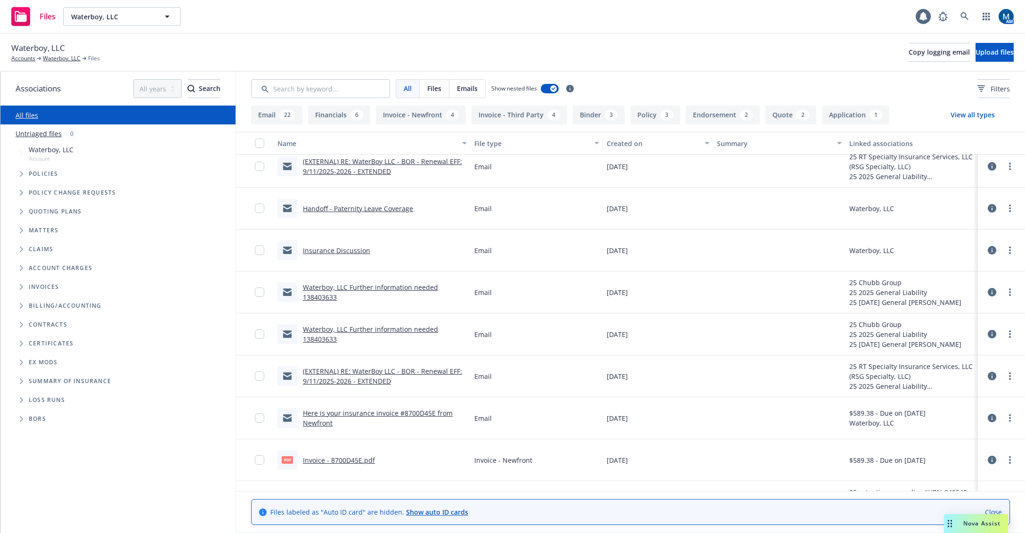
click at [339, 252] on link "Insurance Discussion" at bounding box center [336, 250] width 67 height 9
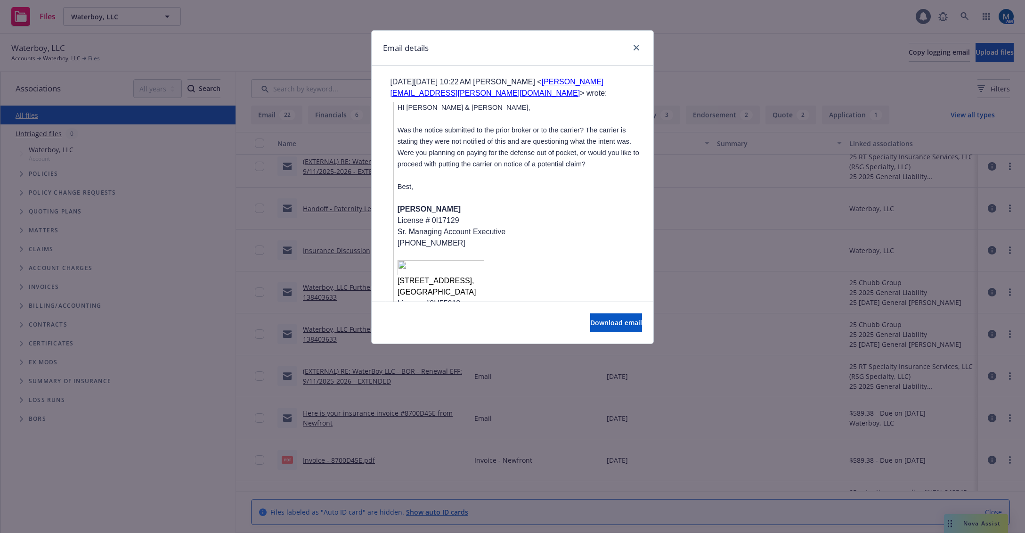
scroll to position [1178, 0]
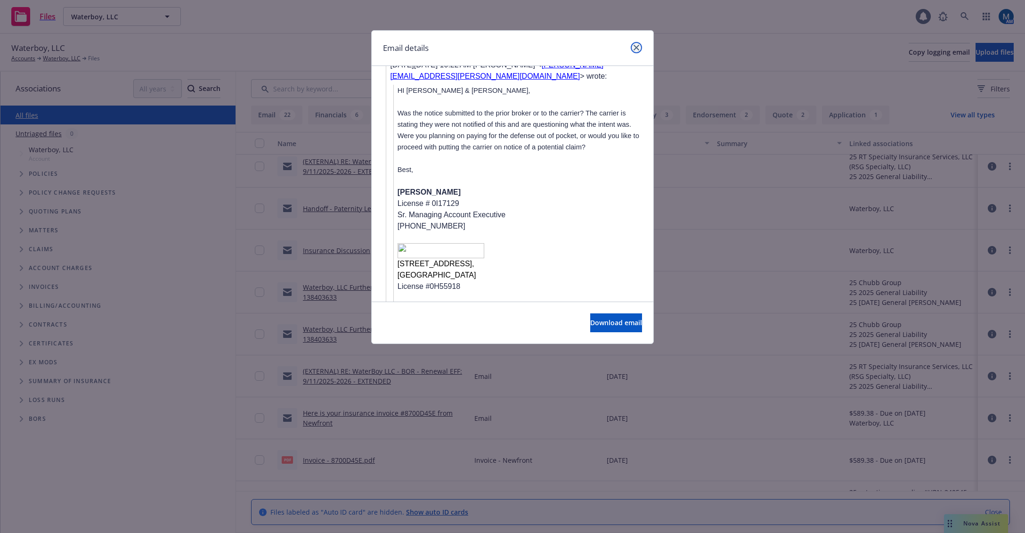
click at [638, 47] on icon "close" at bounding box center [637, 48] width 6 height 6
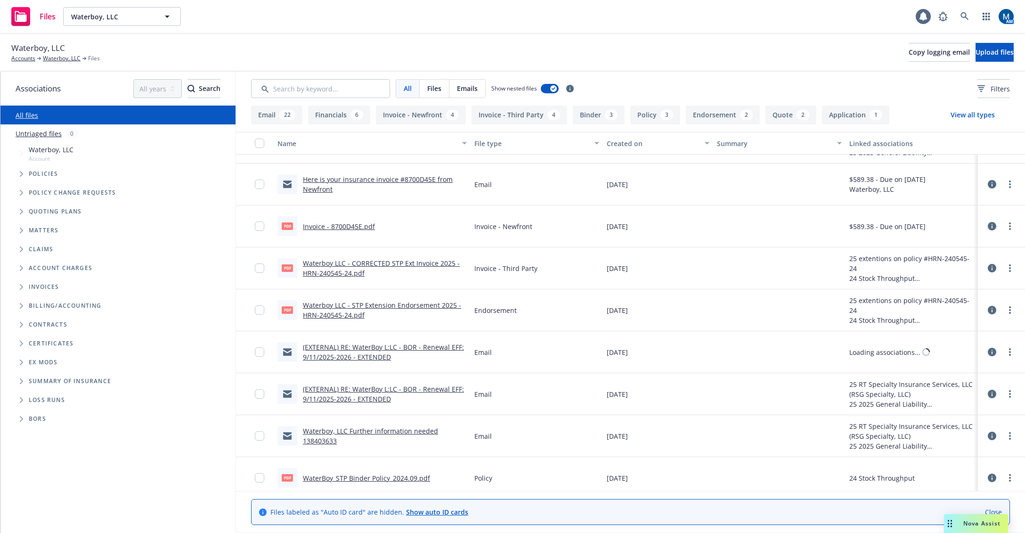
scroll to position [659, 0]
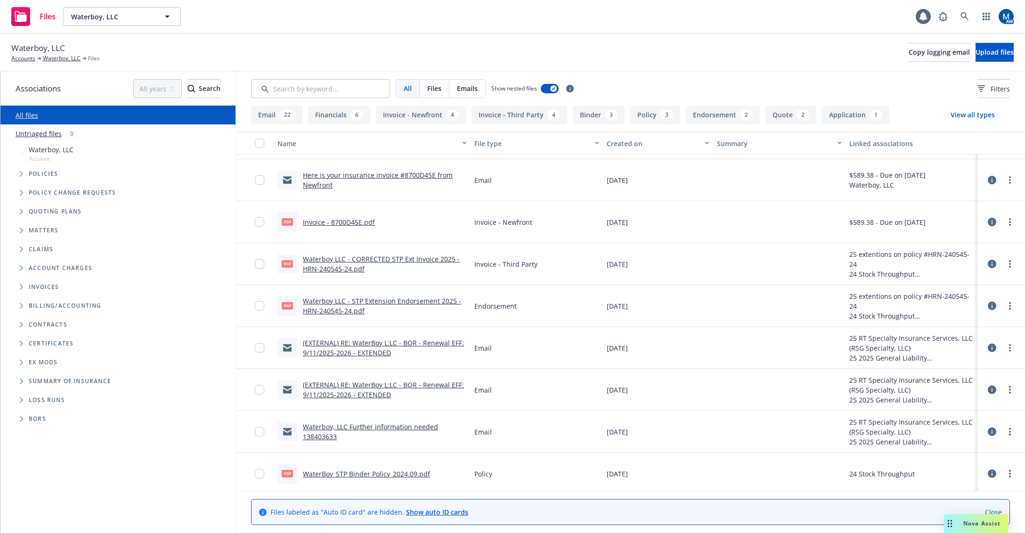
click at [371, 349] on link "(EXTERNAL) RE: WaterBoy L:LC - BOR - Renewal EFF: 9/11/2025-2026 - EXTENDED" at bounding box center [383, 347] width 161 height 19
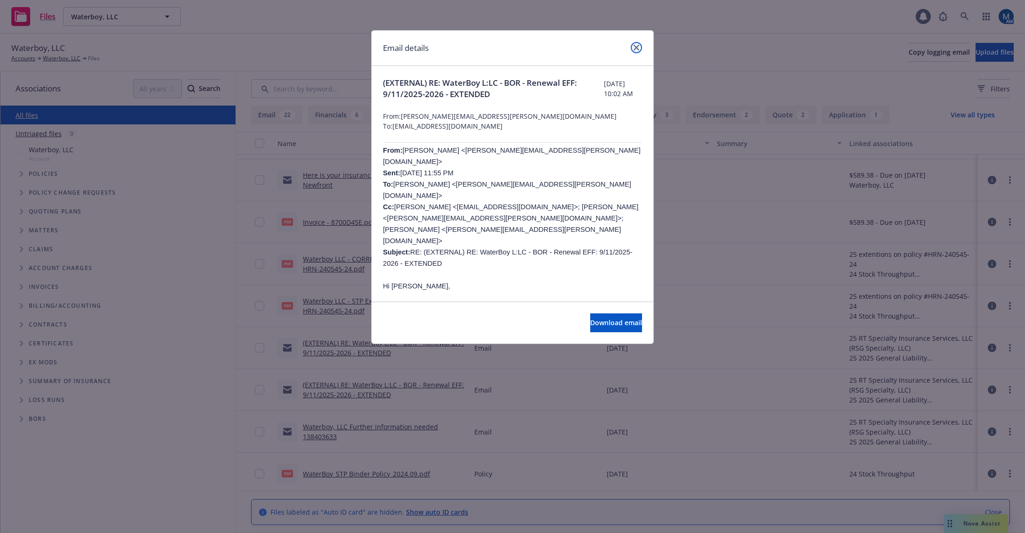
click at [634, 45] on icon "close" at bounding box center [637, 48] width 6 height 6
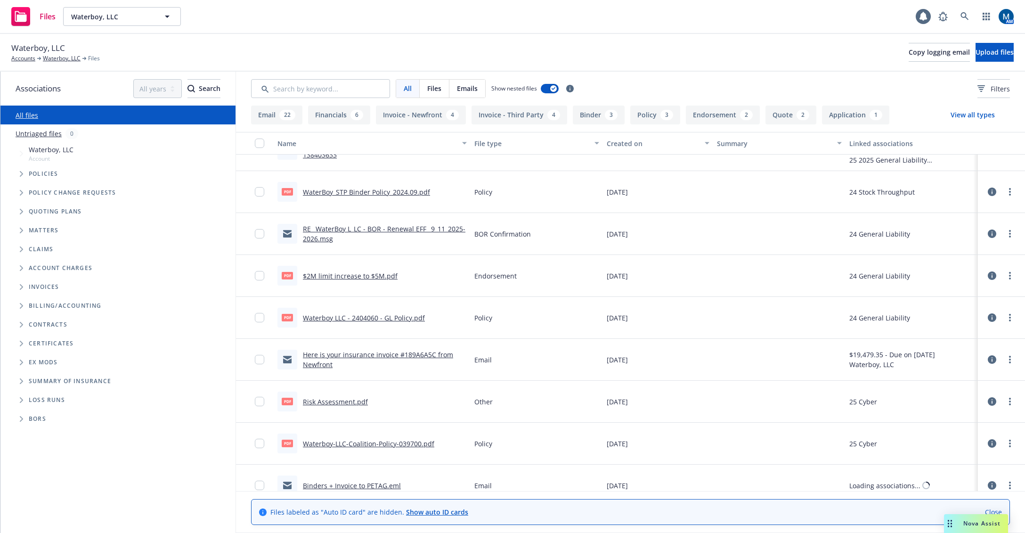
scroll to position [942, 0]
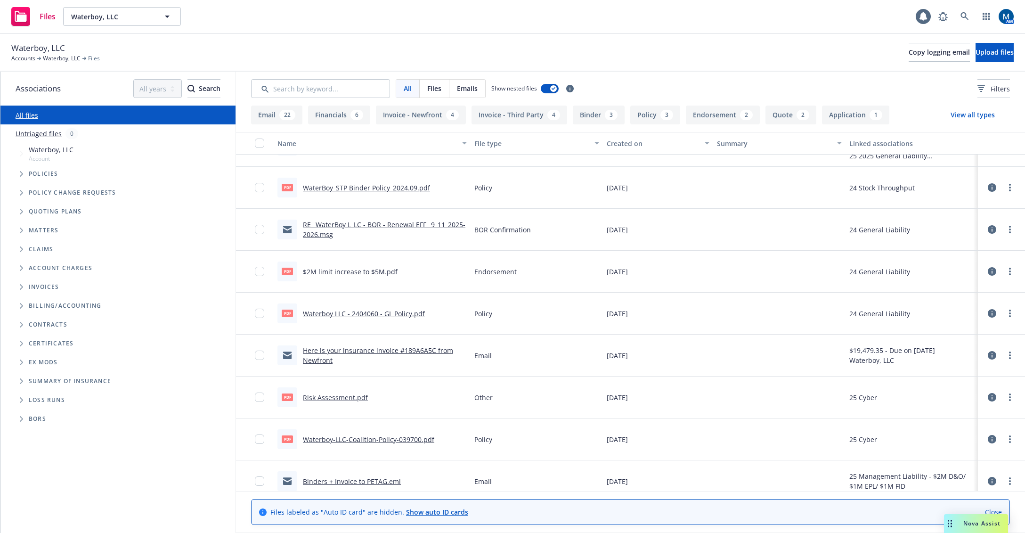
click at [375, 224] on link "RE_ WaterBoy L_LC - BOR - Renewal EFF_ 9_11_2025-2026.msg" at bounding box center [384, 229] width 163 height 19
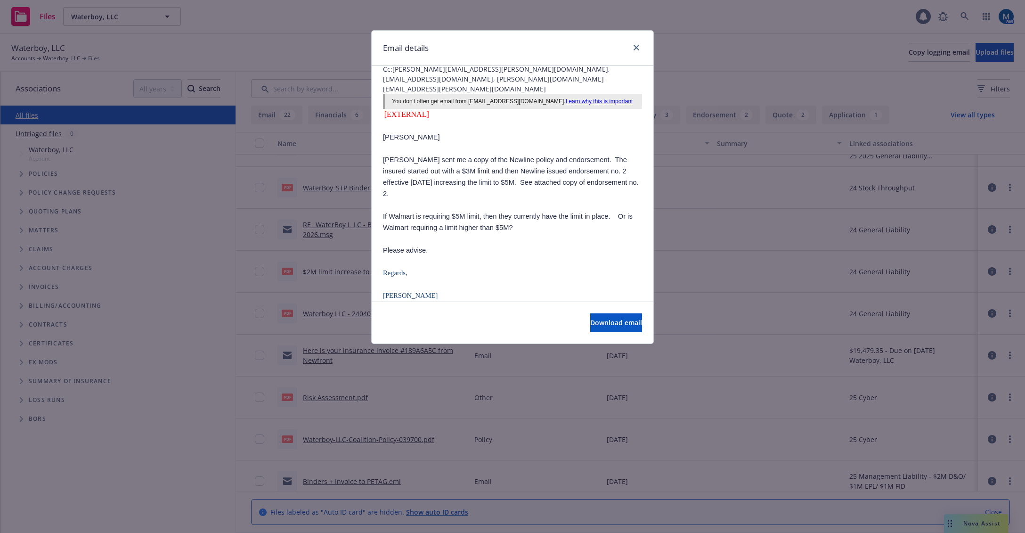
scroll to position [0, 0]
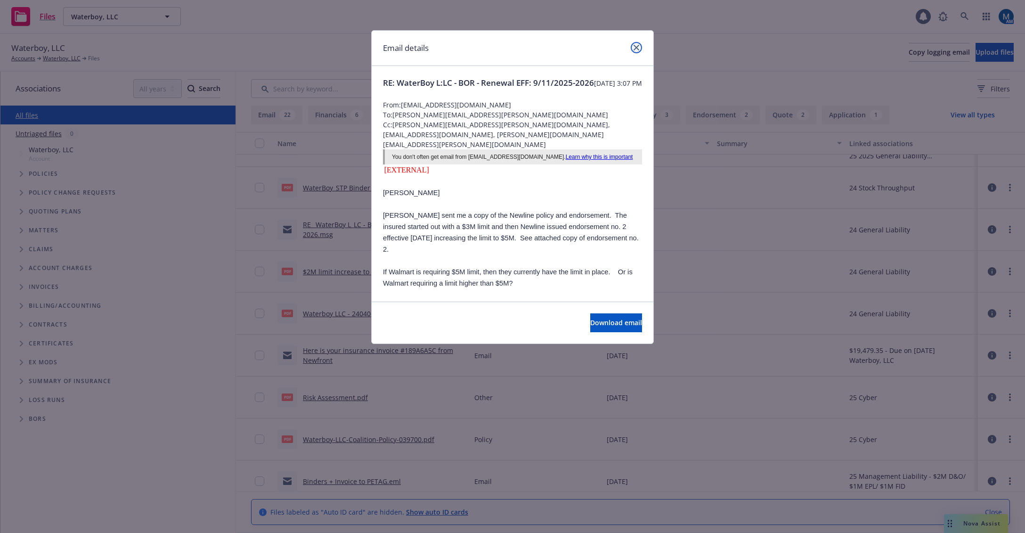
click at [637, 49] on icon "close" at bounding box center [637, 48] width 6 height 6
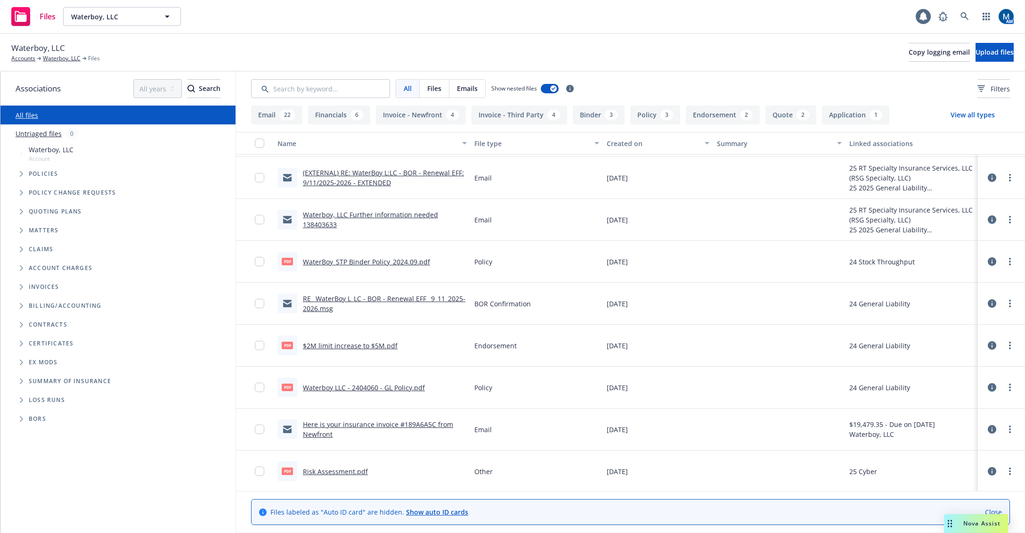
scroll to position [848, 0]
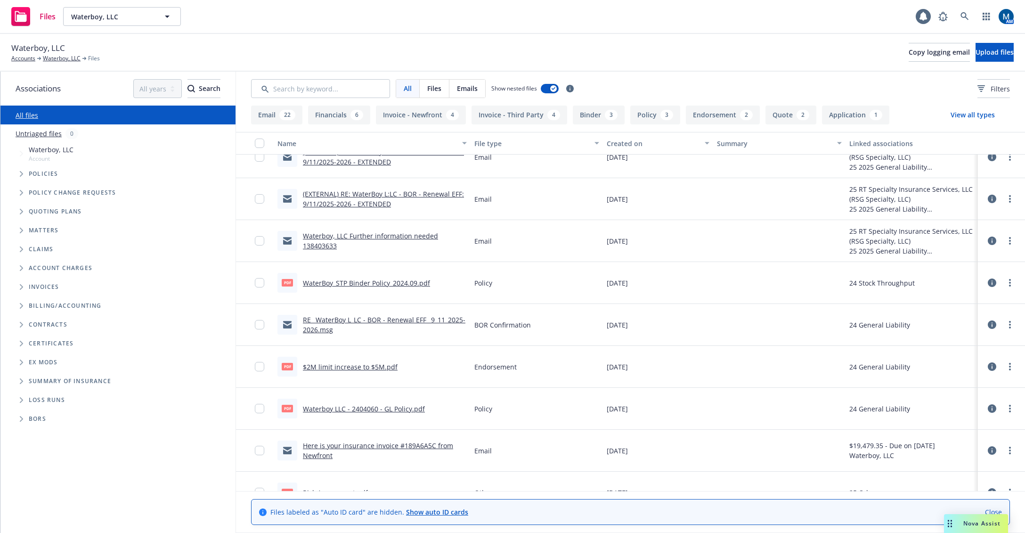
click at [365, 235] on link "Waterboy, LLC Further information needed 138403633" at bounding box center [370, 240] width 135 height 19
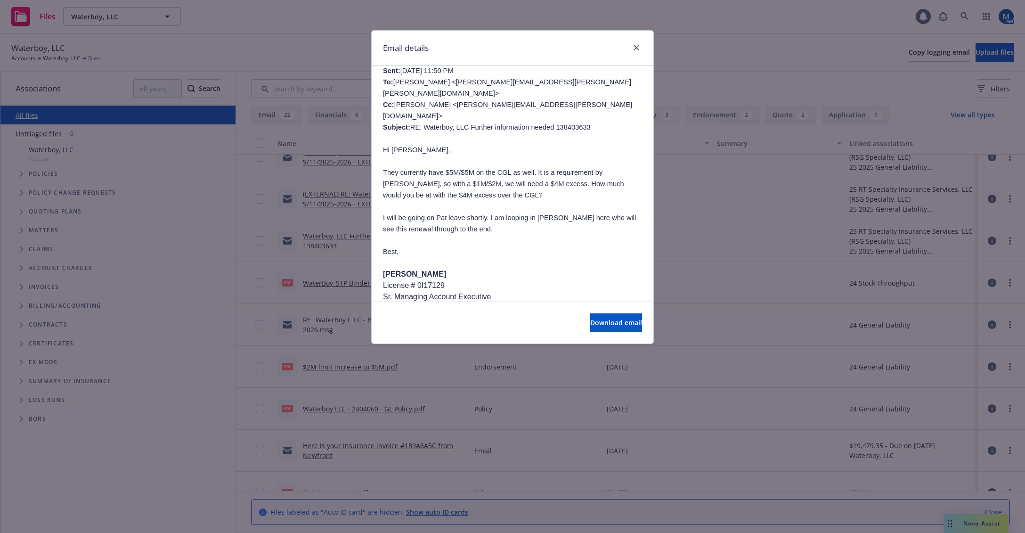
scroll to position [94, 0]
click at [635, 48] on icon "close" at bounding box center [637, 48] width 6 height 6
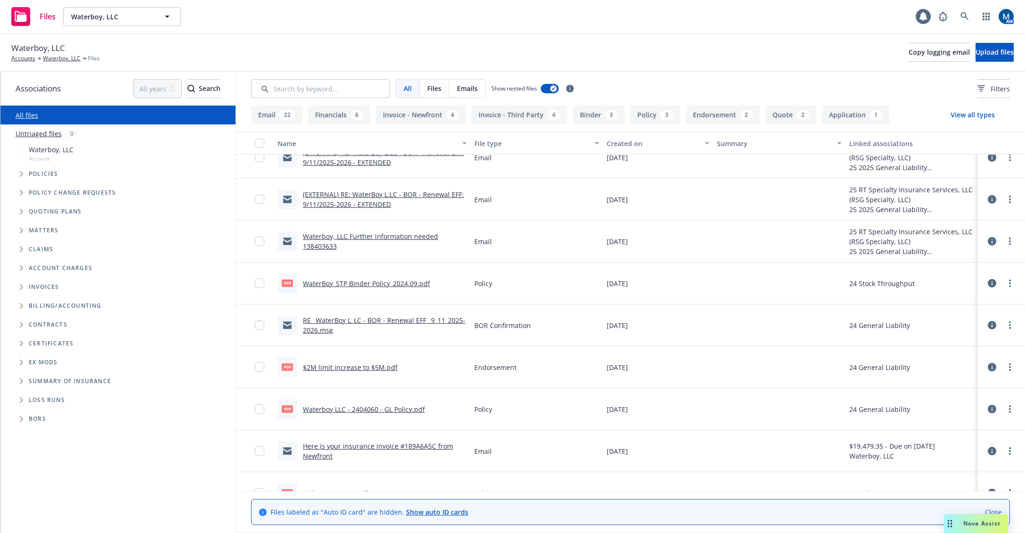
scroll to position [801, 0]
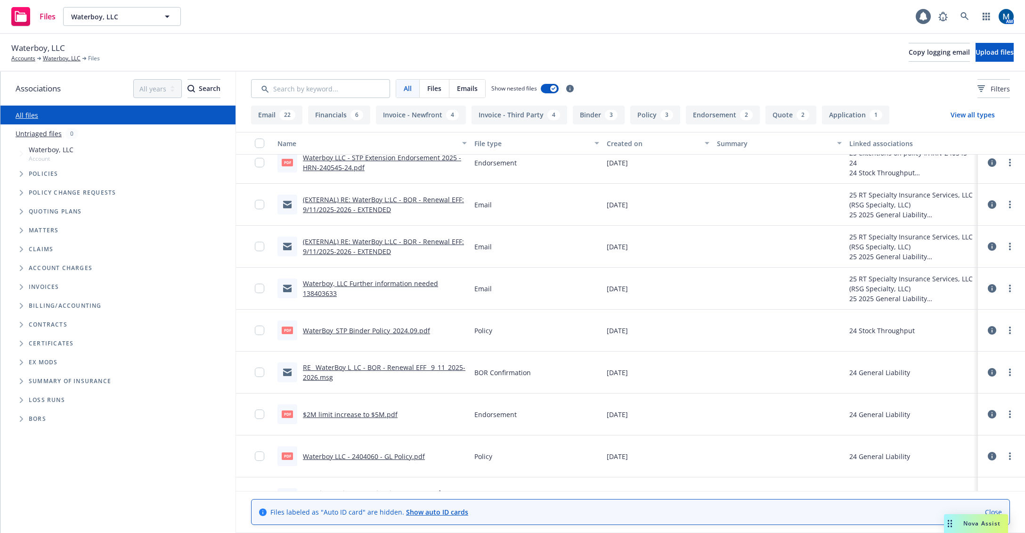
click at [361, 242] on link "(EXTERNAL) RE: WaterBoy L:LC - BOR - Renewal EFF: 9/11/2025-2026 - EXTENDED" at bounding box center [383, 246] width 161 height 19
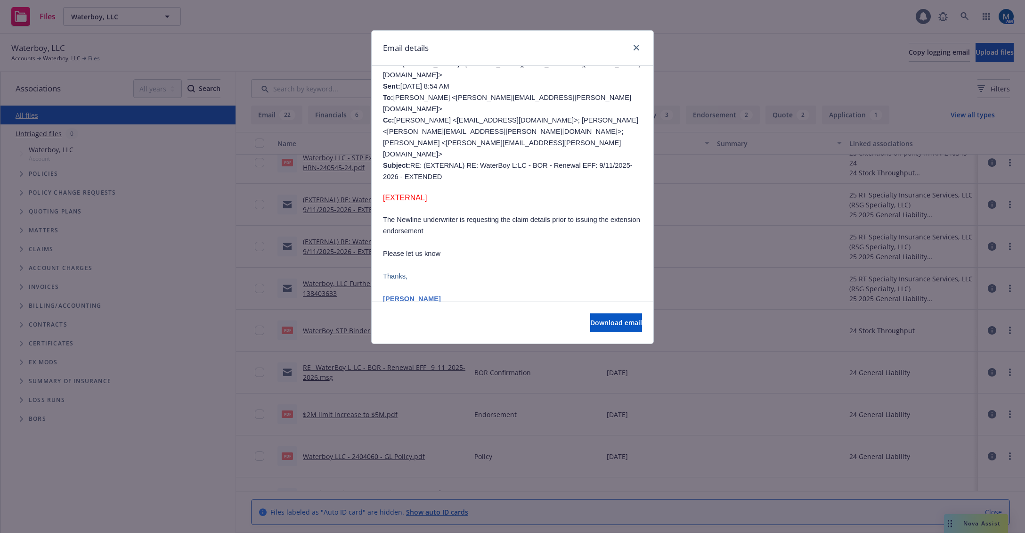
scroll to position [94, 0]
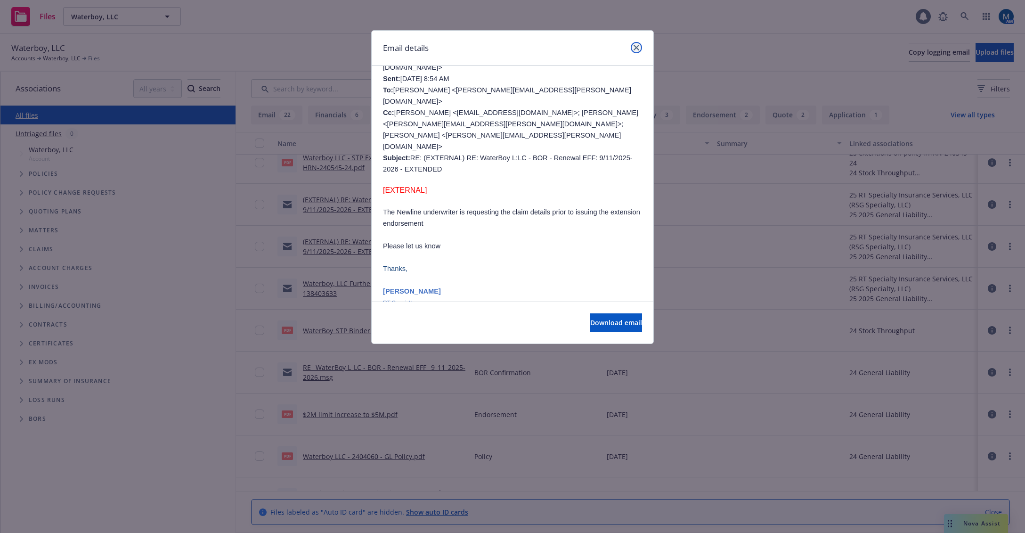
click at [636, 46] on icon "close" at bounding box center [637, 48] width 6 height 6
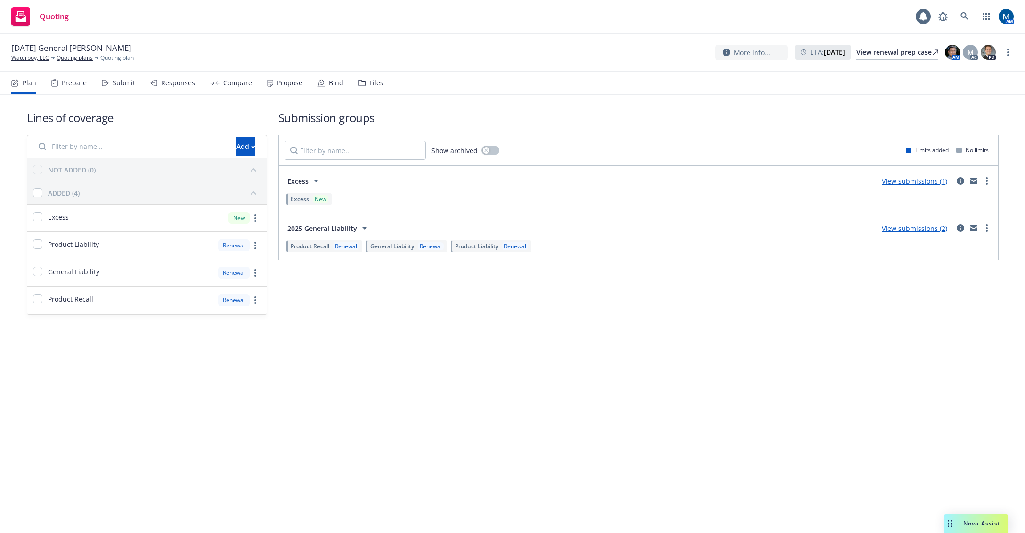
click at [170, 80] on div "Responses" at bounding box center [178, 83] width 34 height 8
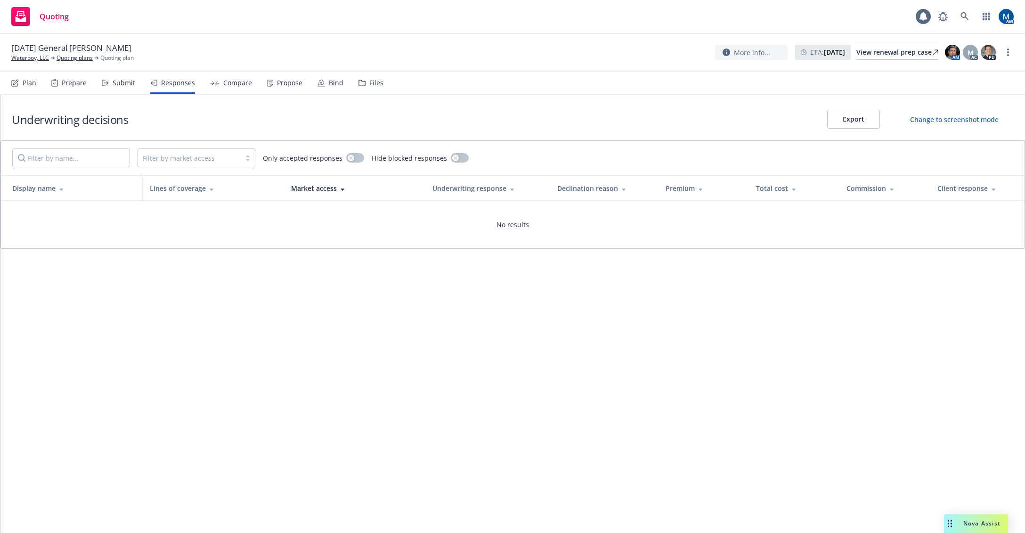
click at [117, 83] on div "Submit" at bounding box center [124, 83] width 23 height 8
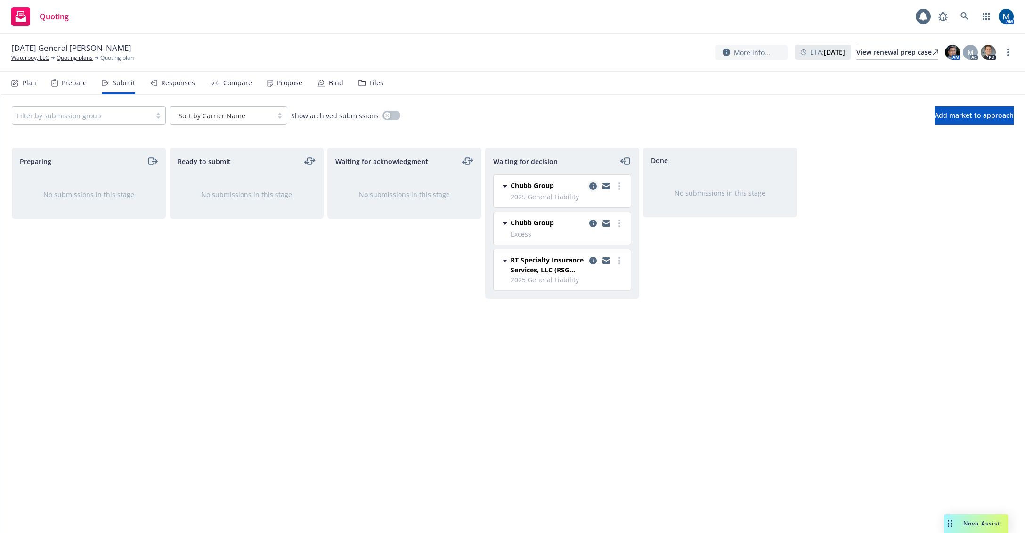
click at [594, 184] on icon "copy logging email" at bounding box center [593, 186] width 8 height 8
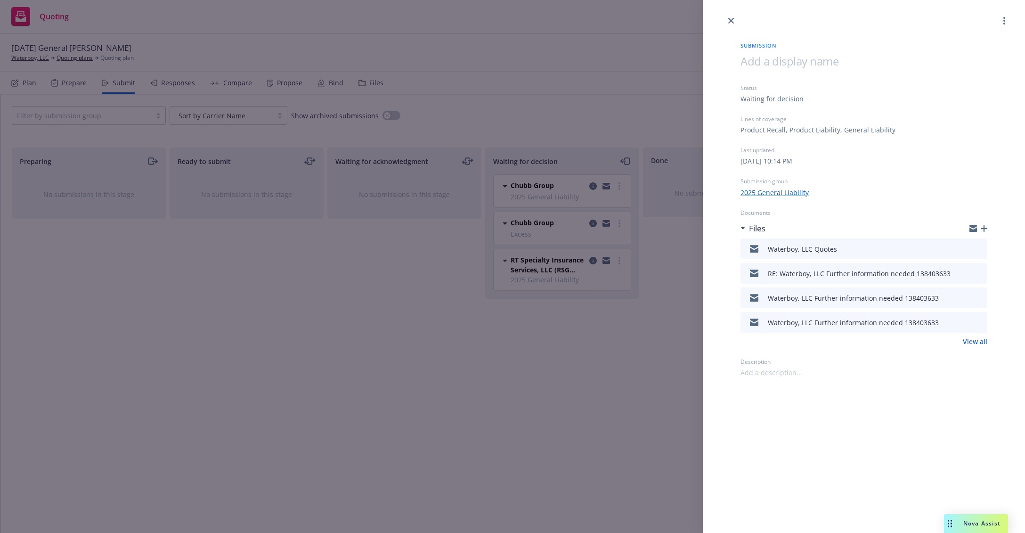
click at [960, 249] on icon "download file" at bounding box center [963, 248] width 8 height 8
click at [520, 353] on div "Submission Status Waiting for decision Lines of coverage Product Recall, Produc…" at bounding box center [512, 266] width 1025 height 533
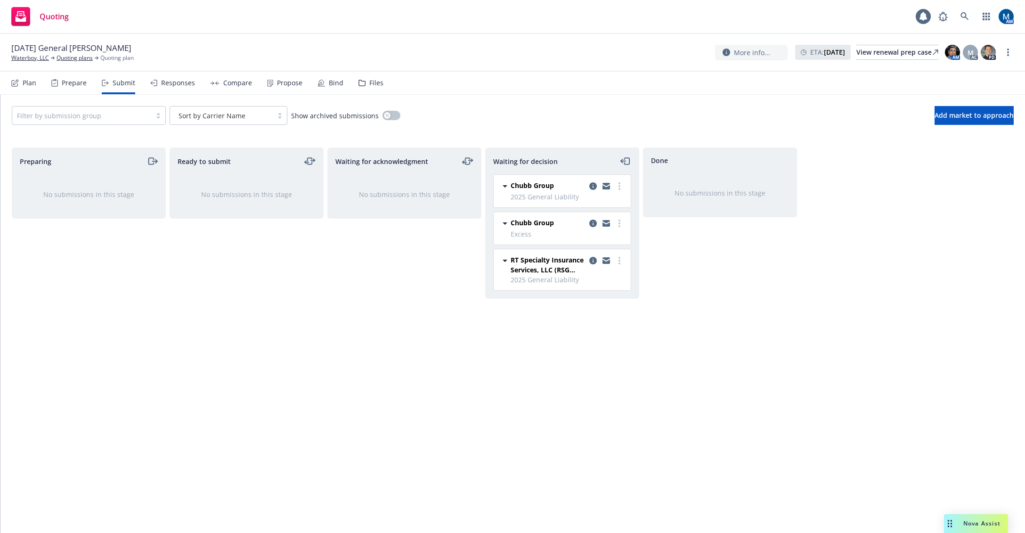
click at [447, 351] on div "Waiting for acknowledgment No submissions in this stage" at bounding box center [404, 330] width 154 height 366
click at [369, 80] on div "Files" at bounding box center [376, 83] width 14 height 8
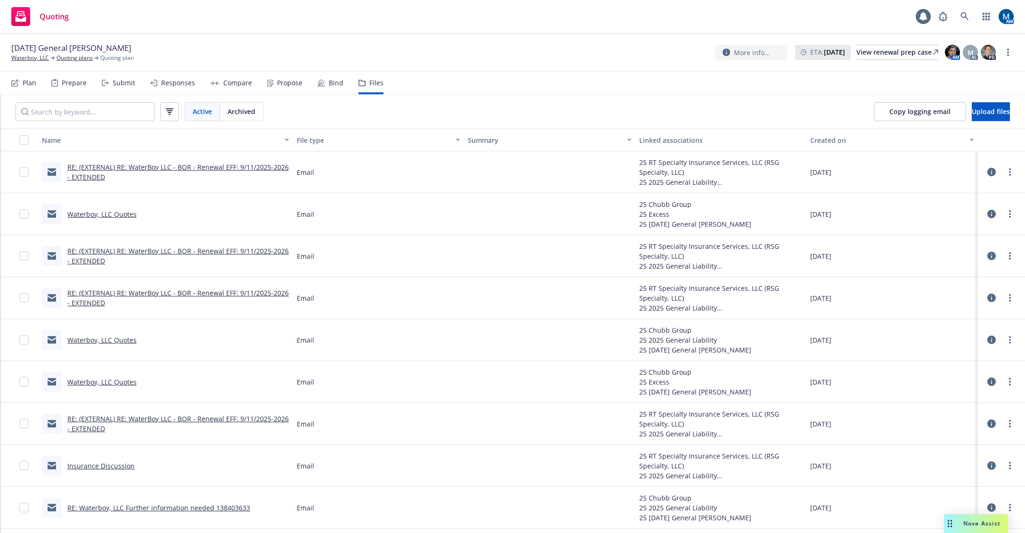
click at [115, 381] on link "Waterboy, LLC Quotes" at bounding box center [101, 381] width 69 height 9
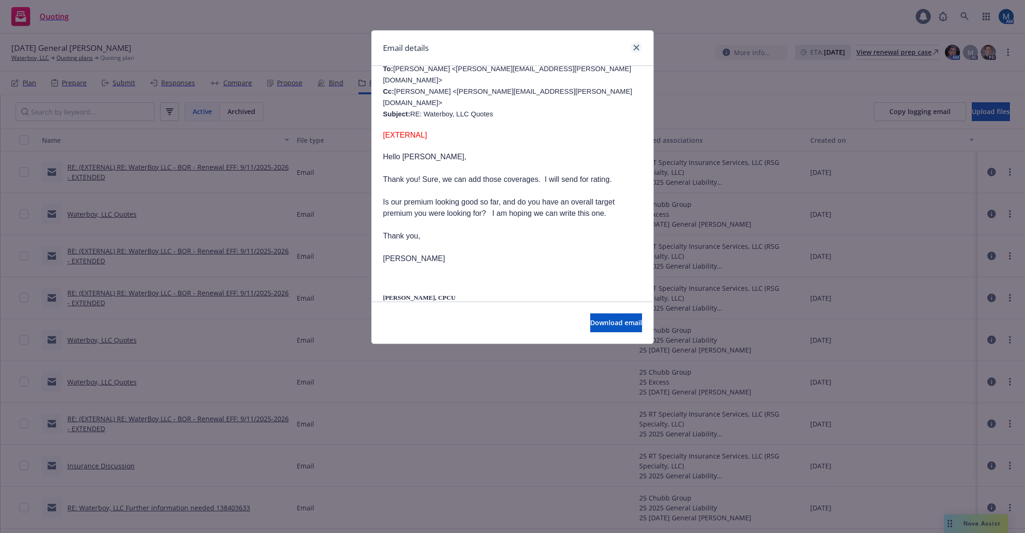
scroll to position [141, 0]
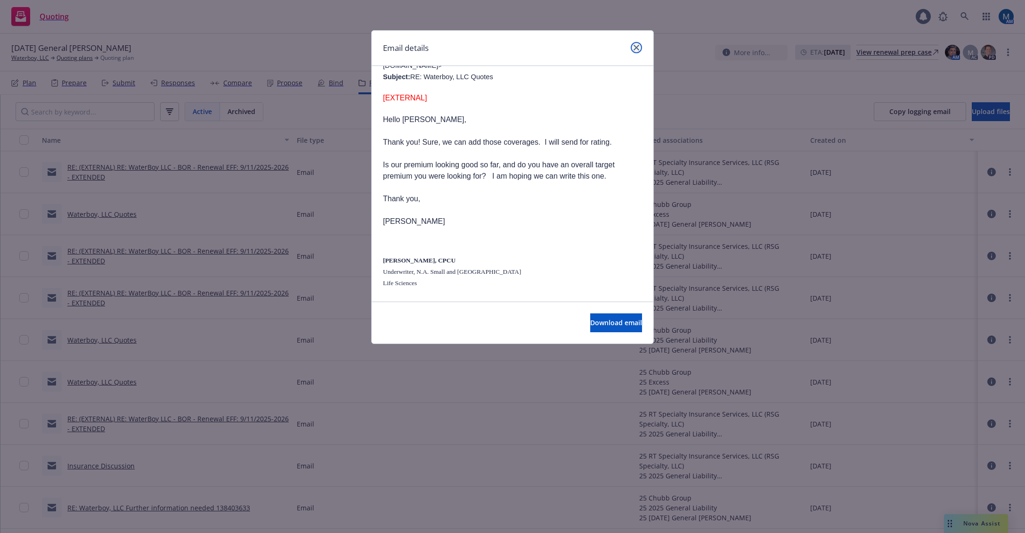
click at [635, 44] on link "close" at bounding box center [636, 47] width 11 height 11
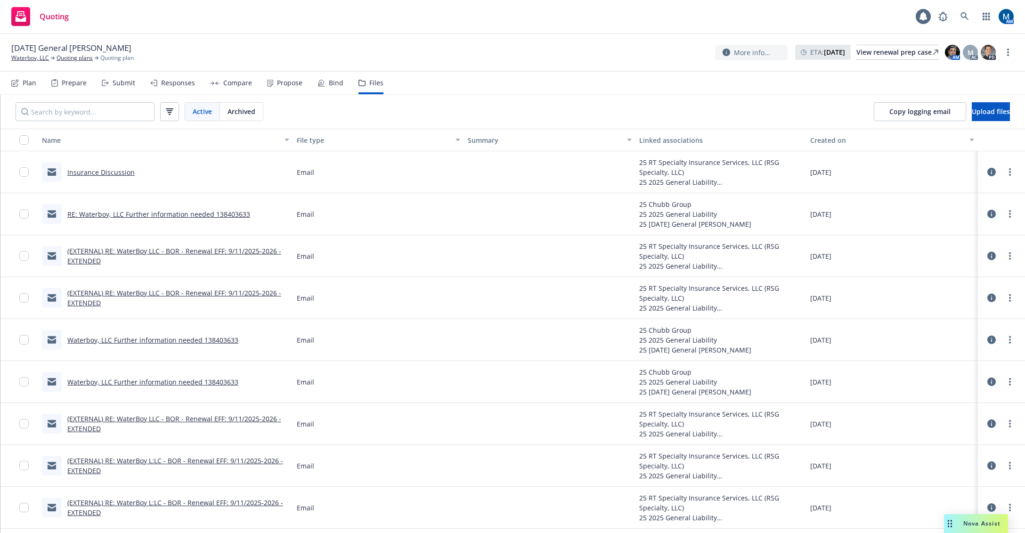
scroll to position [140, 0]
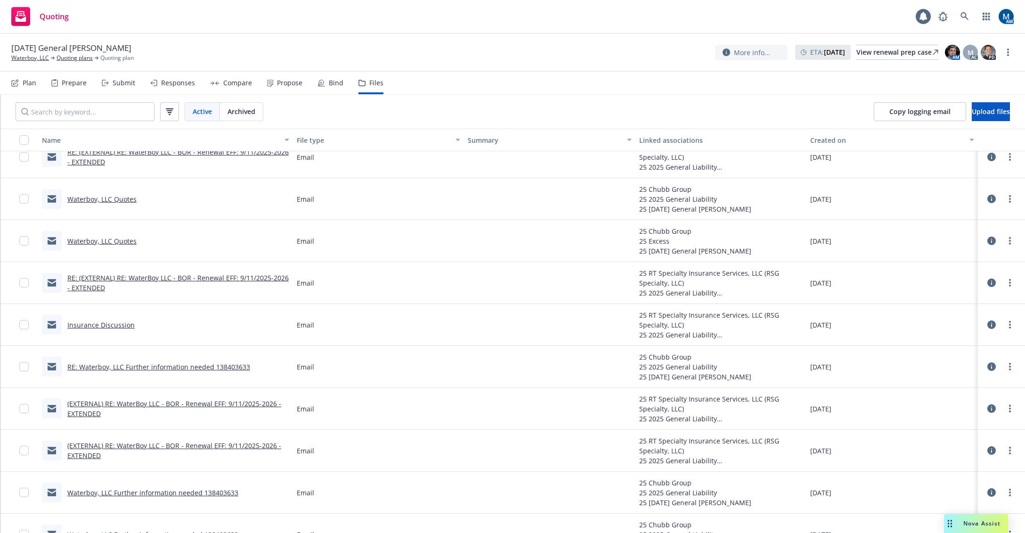
click at [97, 324] on link "Insurance Discussion" at bounding box center [100, 324] width 67 height 9
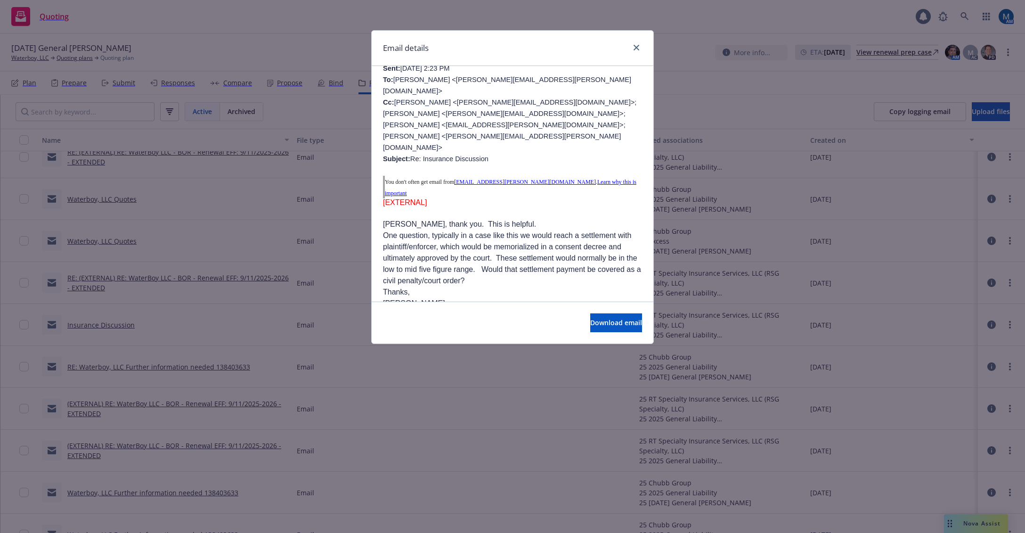
scroll to position [94, 0]
click at [638, 47] on icon "close" at bounding box center [637, 48] width 6 height 6
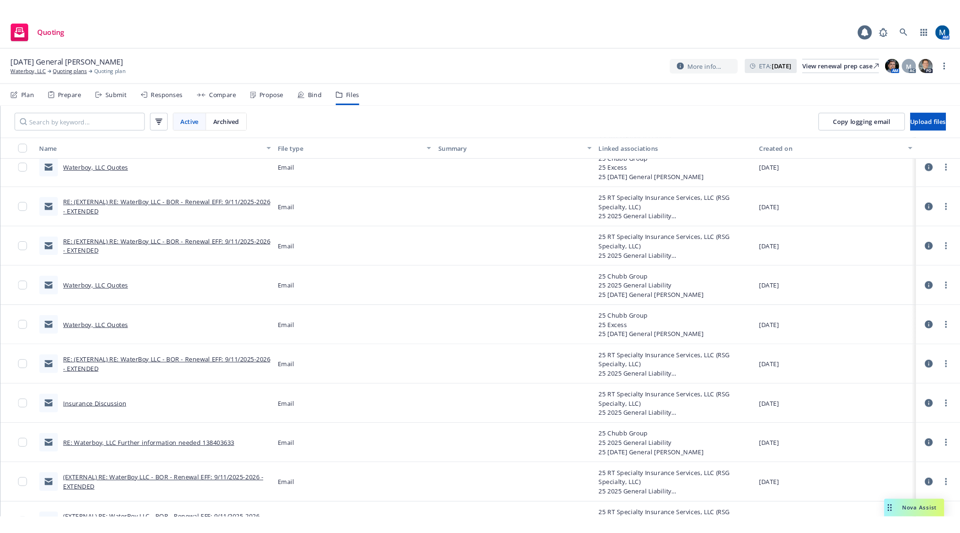
scroll to position [46, 0]
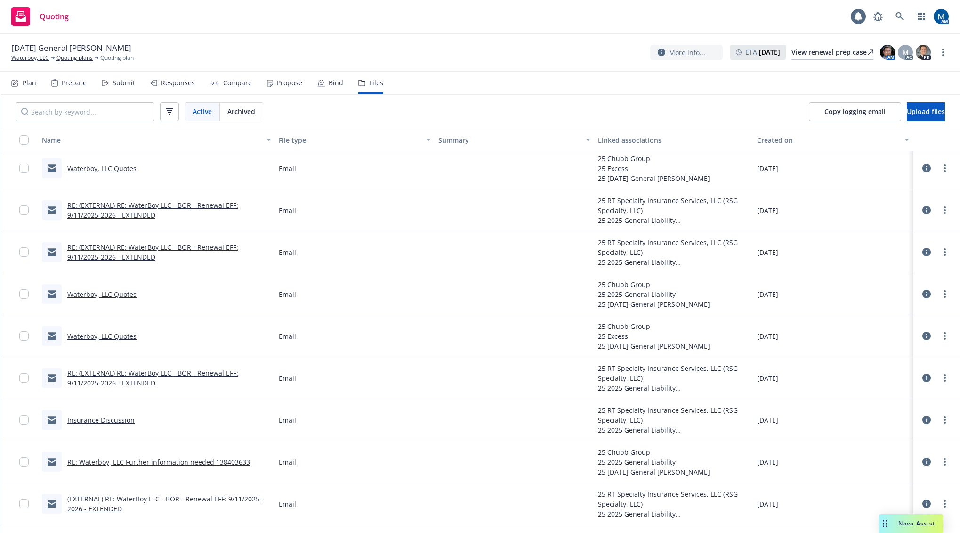
click at [126, 82] on div "Submit" at bounding box center [124, 83] width 23 height 8
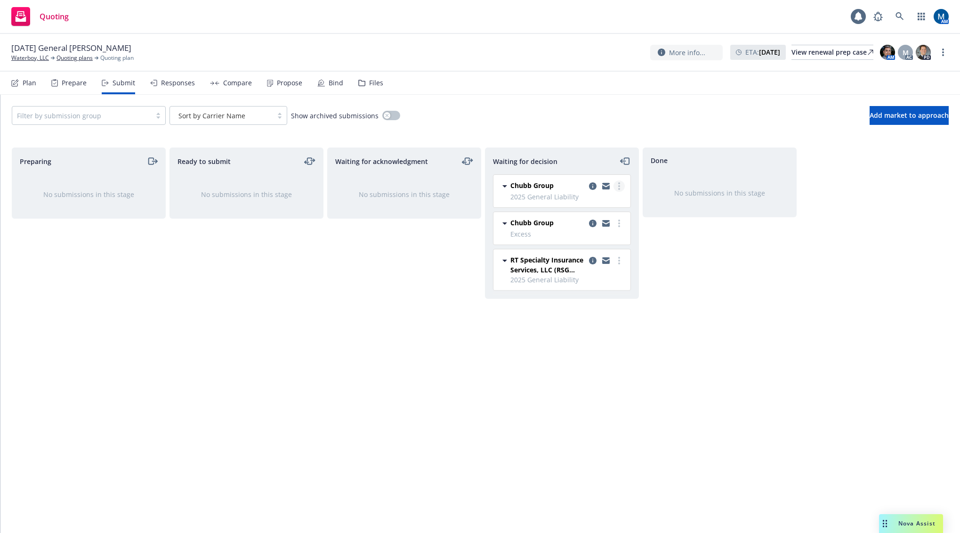
click at [619, 187] on icon "more" at bounding box center [619, 186] width 2 height 8
click at [593, 243] on span "Add accepted decision" at bounding box center [577, 242] width 94 height 9
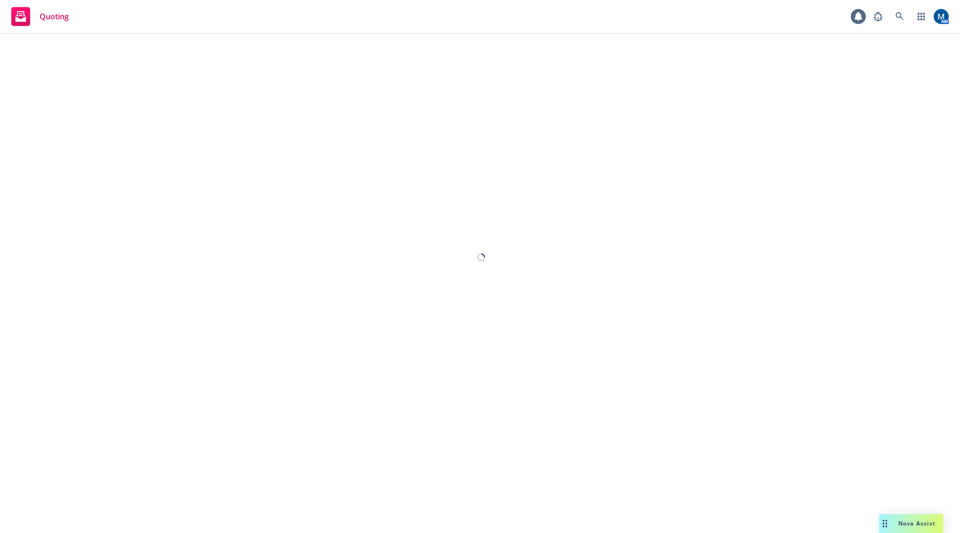
select select "12"
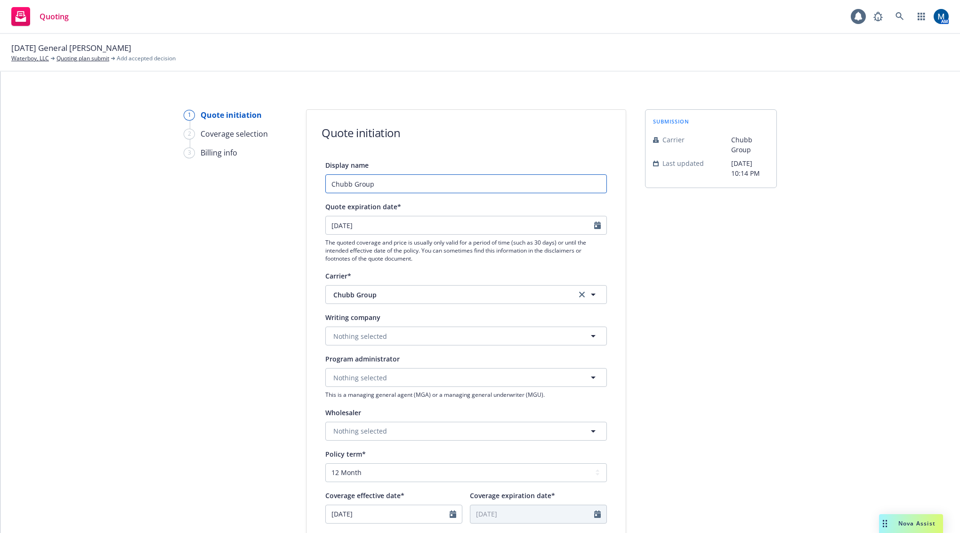
click at [412, 184] on input "Chubb Group" at bounding box center [466, 183] width 282 height 19
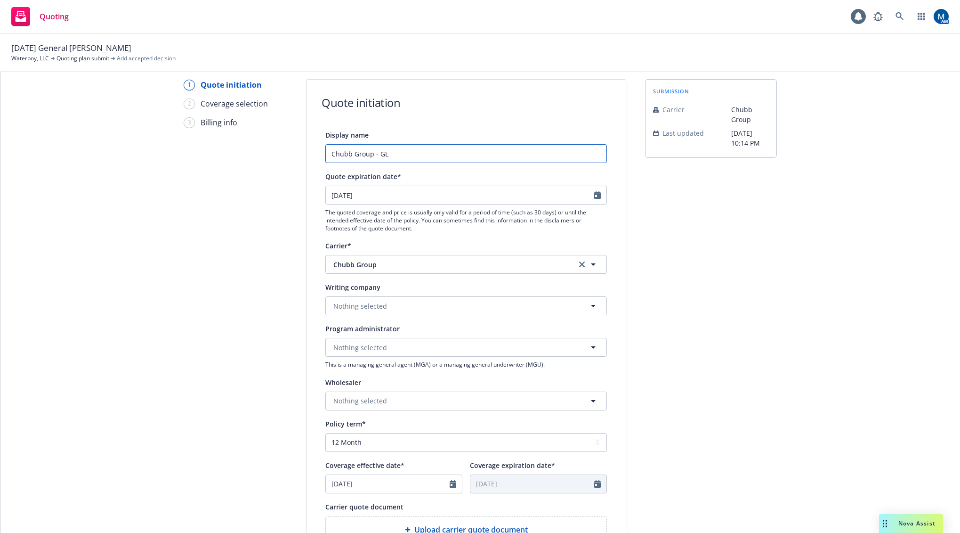
scroll to position [47, 0]
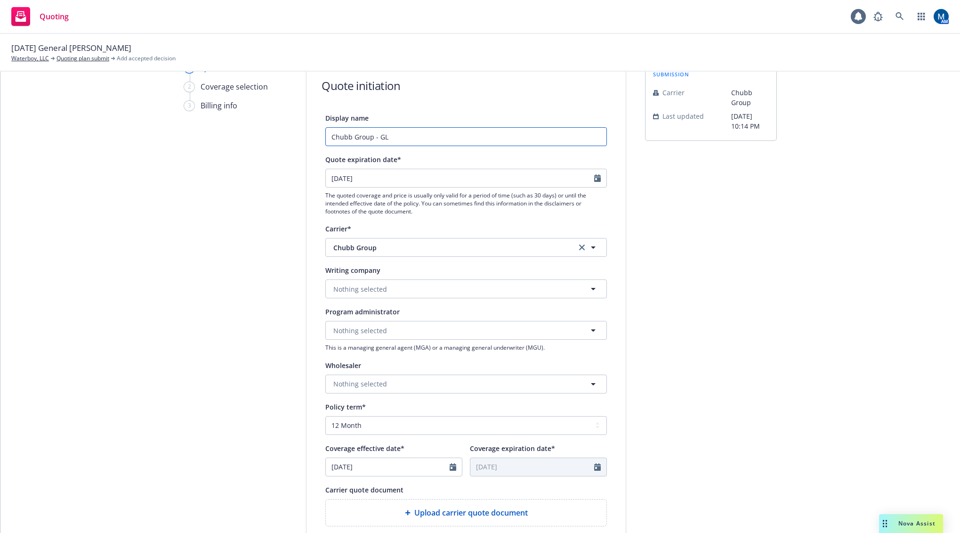
type input "Chubb Group - GL"
click at [357, 285] on span "Nothing selected" at bounding box center [360, 289] width 54 height 10
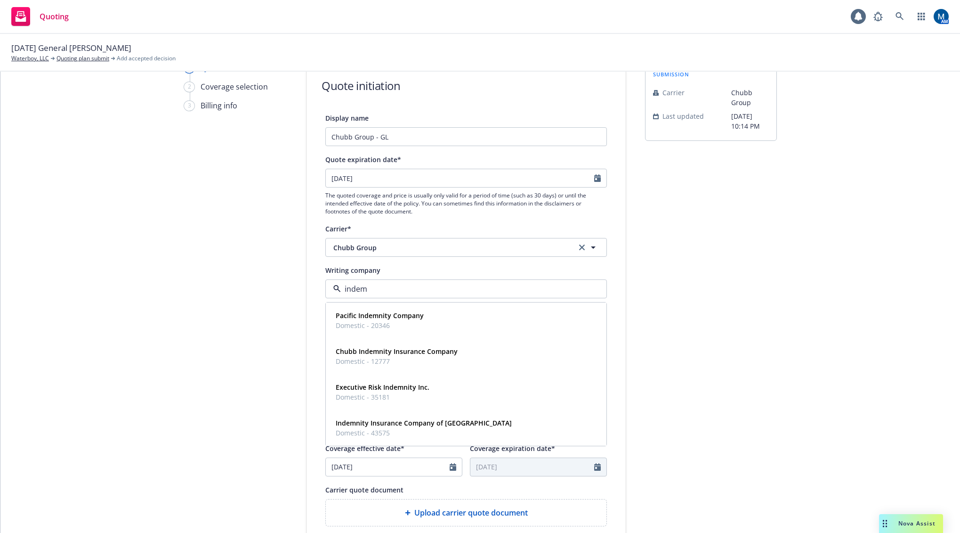
type input "indemn"
click at [501, 350] on div "Chubb Indemnity Insurance Company Domestic - 12777" at bounding box center [466, 356] width 268 height 24
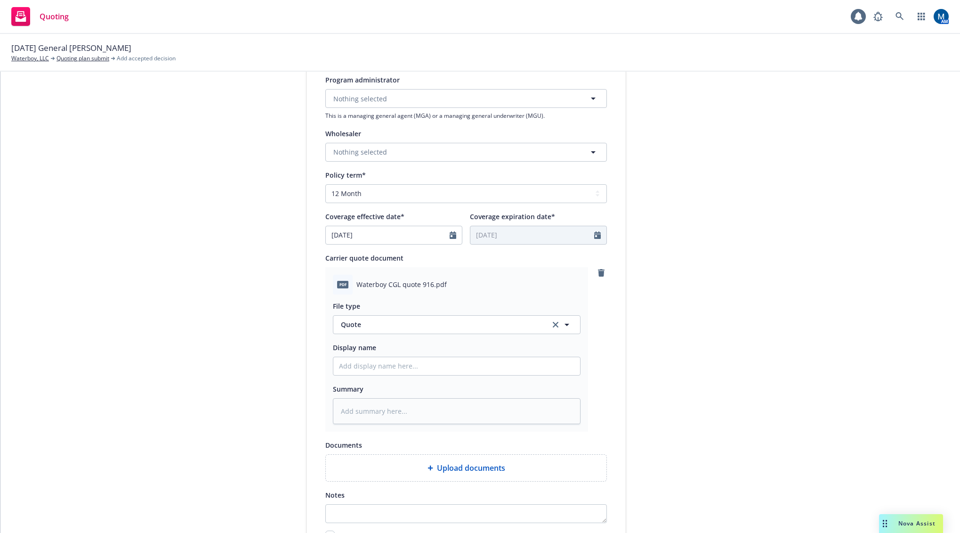
scroll to position [283, 0]
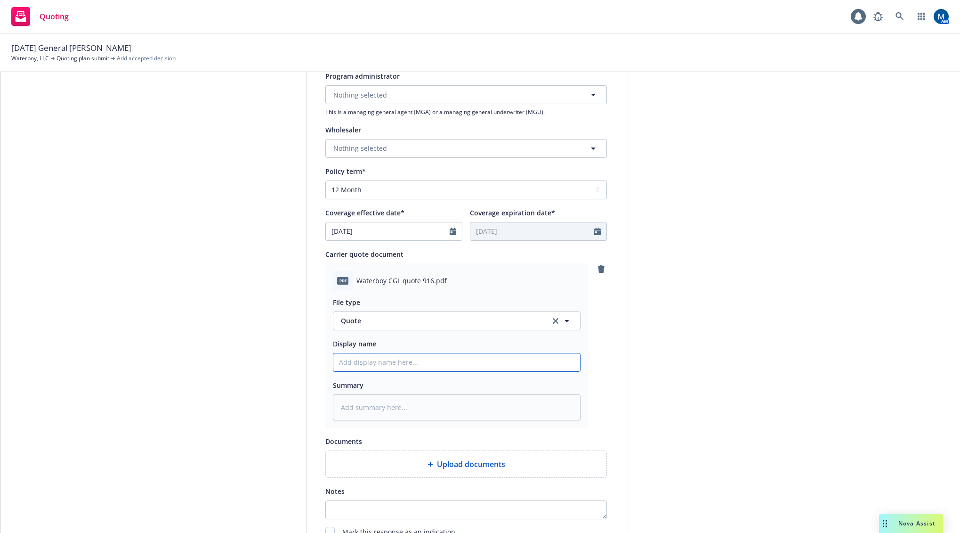
click at [409, 365] on input "Display name" at bounding box center [456, 362] width 247 height 18
type textarea "x"
type input "2"
type textarea "x"
type input "25"
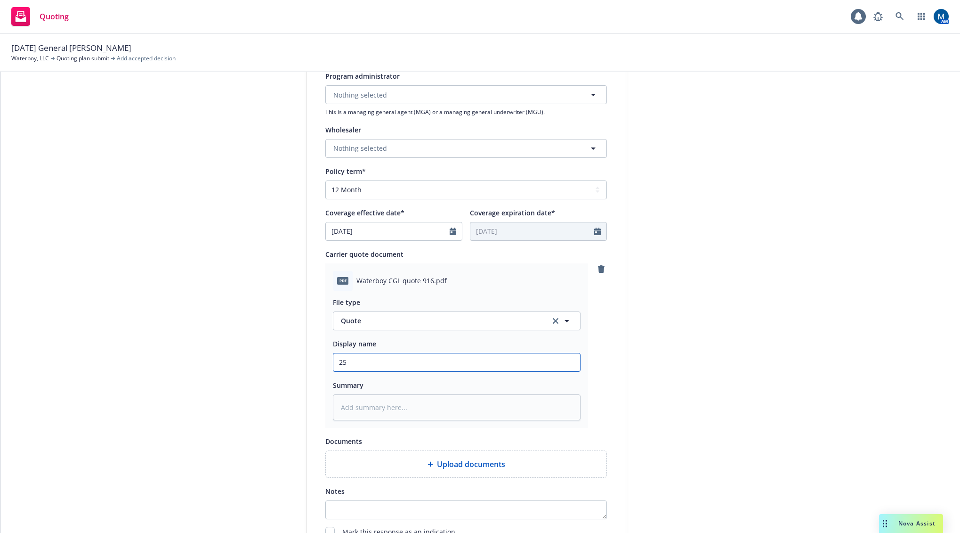
type textarea "x"
type input "255"
type textarea "x"
type input "25"
type textarea "x"
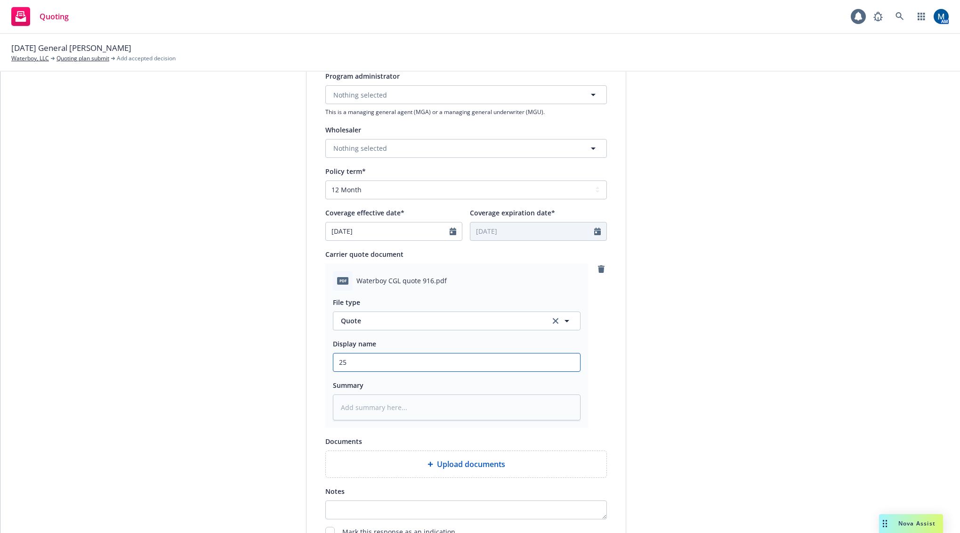
type input "25-"
type textarea "x"
type input "25-2"
type textarea "x"
type input "25-26"
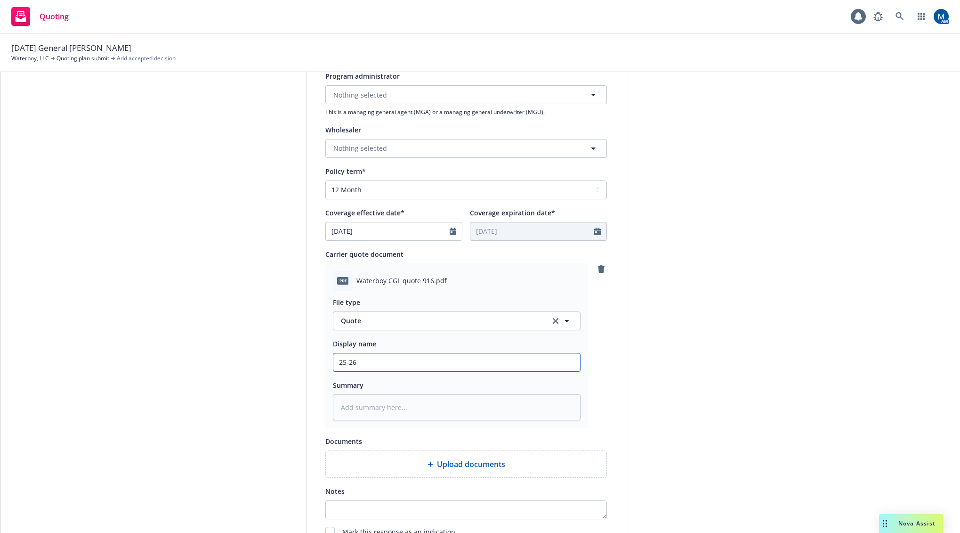
type textarea "x"
type input "25-26"
type textarea "x"
type input "25-26 C"
type textarea "x"
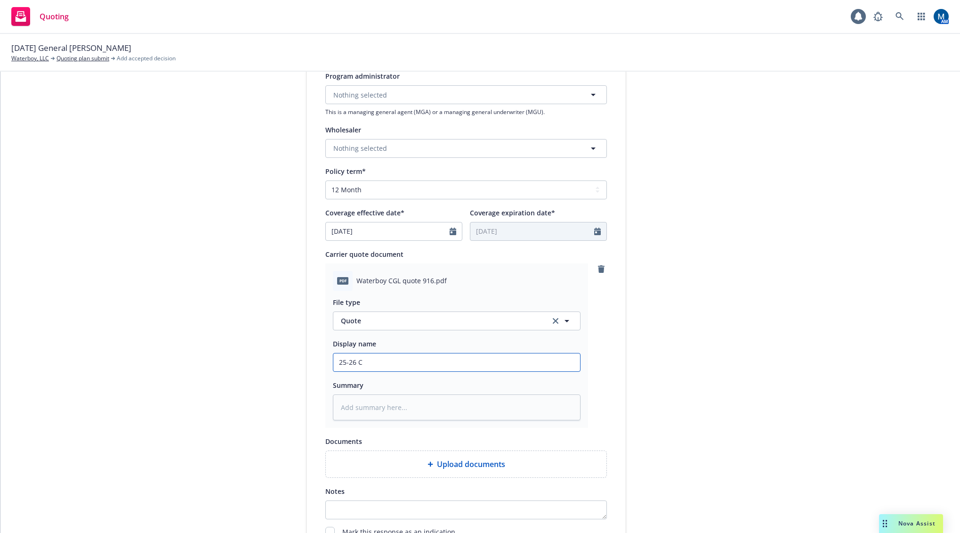
type input "25-26 CG"
type textarea "x"
type input "25-26 CGL"
type textarea "x"
type input "25-26 CGL"
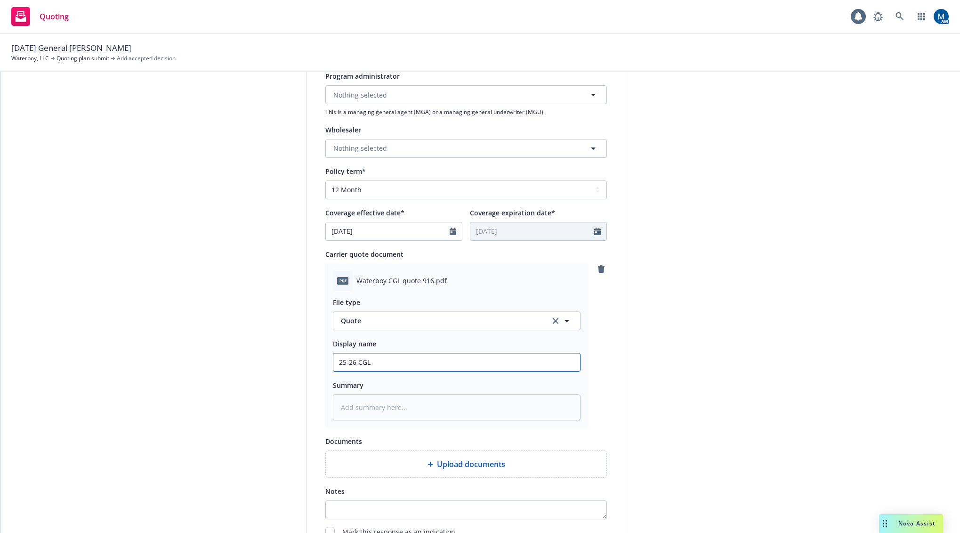
type textarea "x"
type input "25-26 CGL Q"
type textarea "x"
type input "25-26 CGL Qu"
type textarea "x"
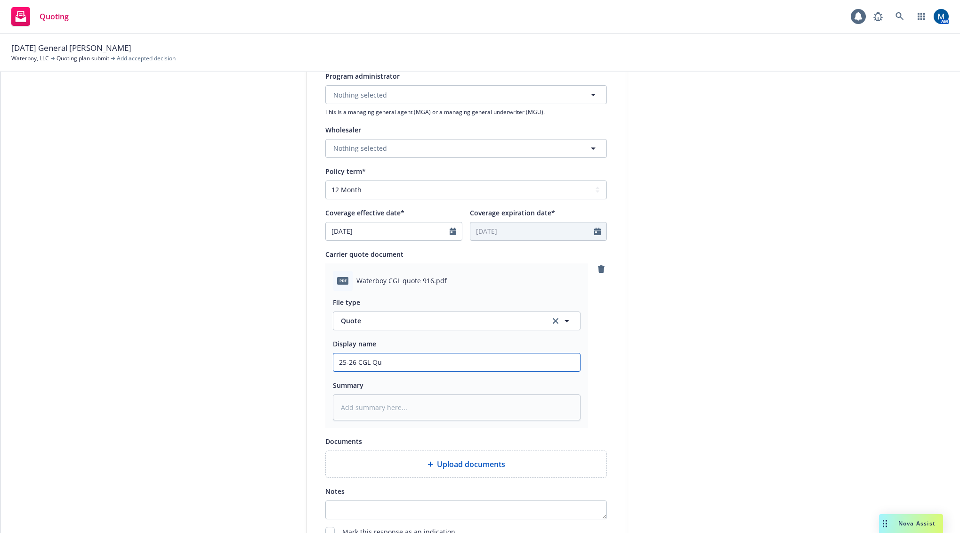
type input "25-26 CGL Quo"
type textarea "x"
type input "25-26 CGL Quot"
type textarea "x"
type input "25-26 CGL Quote"
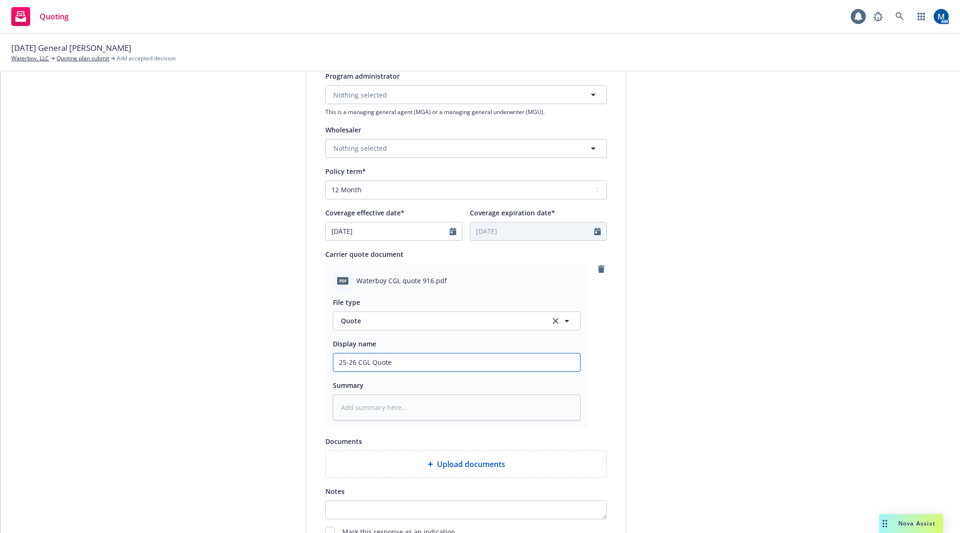
type textarea "x"
type input "25-26 CGL Quote,"
type textarea "x"
type input "25-26 CGL Quote,"
type textarea "x"
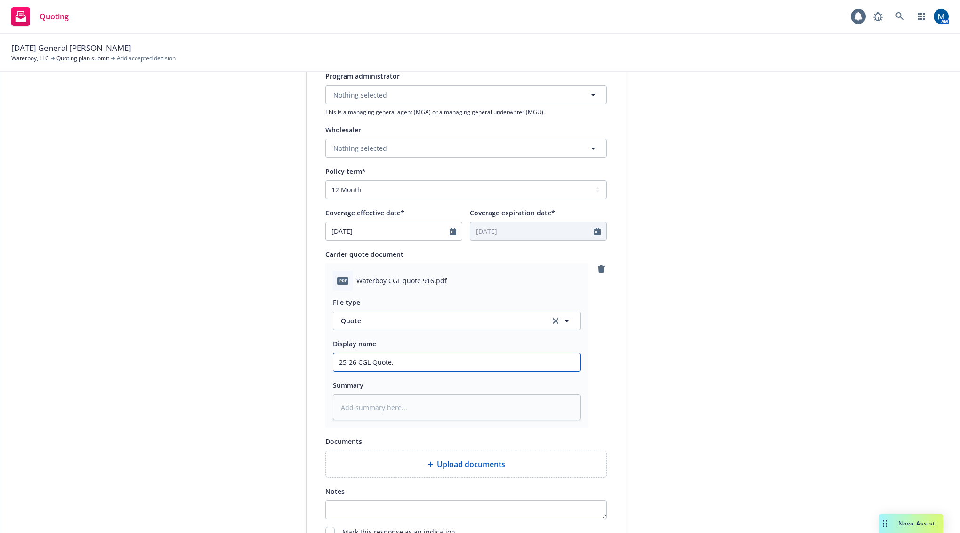
type input "25-26 CGL Quote, P"
type textarea "x"
type input "25-26 CGL Quote, Pr"
type textarea "x"
type input "25-26 CGL Quote, Pro"
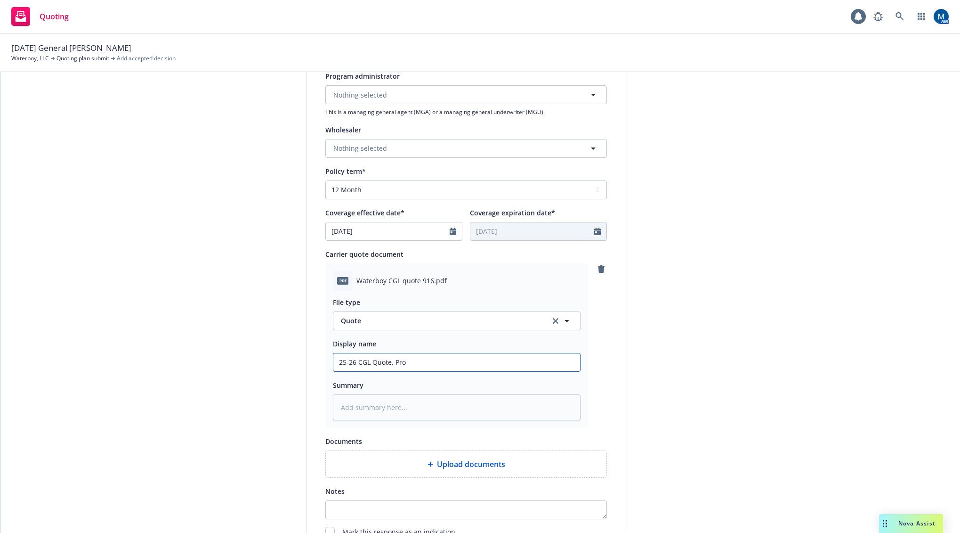
type textarea "x"
type input "25-26 CGL Quote, Prop"
type textarea "x"
type input "25-26 CGL Quote, Propo"
type textarea "x"
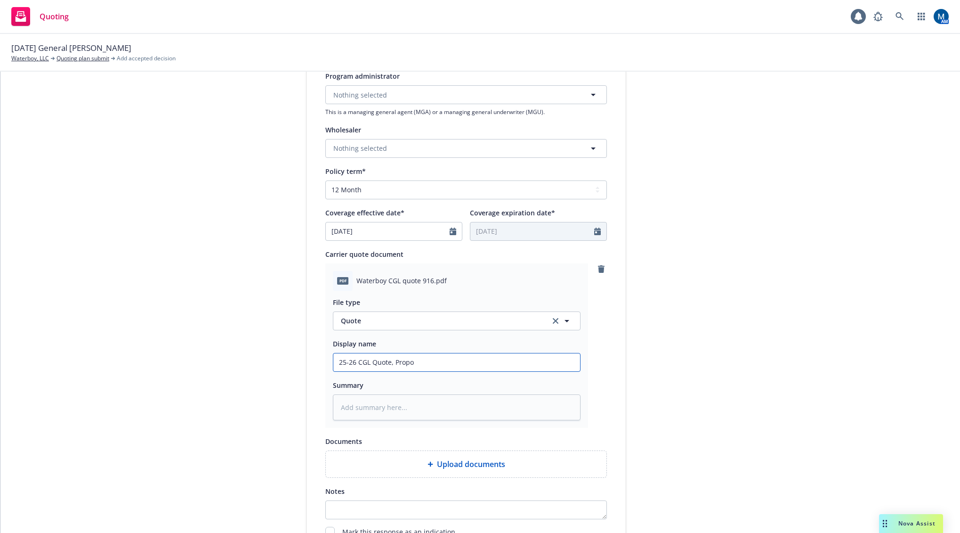
type input "25-26 CGL Quote, Propos"
type textarea "x"
type input "25-26 CGL Quote, Proposa"
type textarea "x"
type input "25-26 CGL Quote, Proposal"
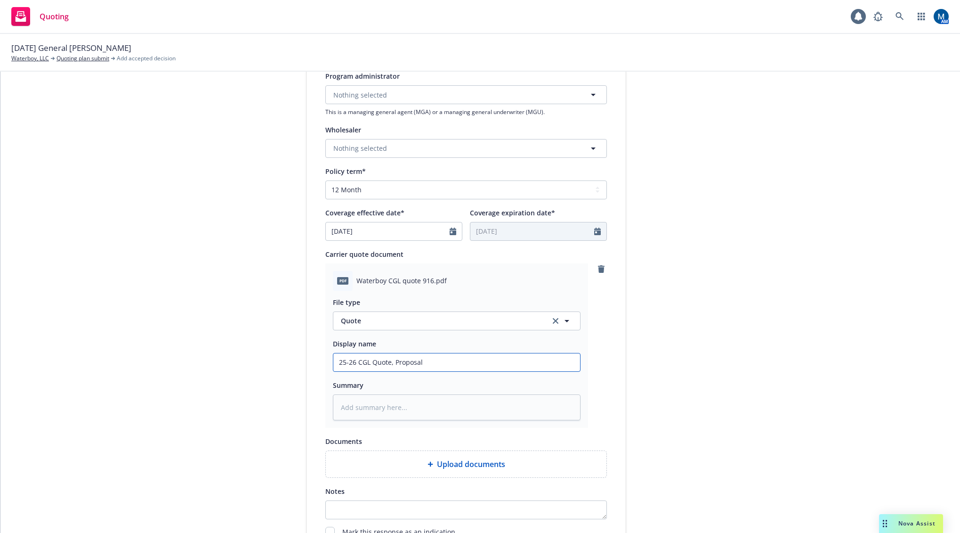
type textarea "x"
type input "25-26 CGL Quote, Proposal"
type textarea "x"
type input "25-26 CGL Quote, Proposal -"
type textarea "x"
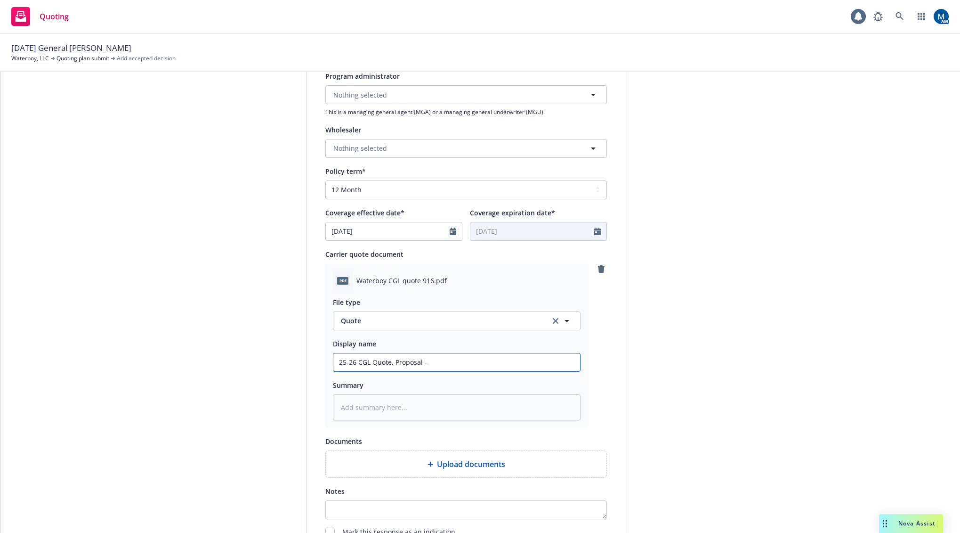
type input "25-26 CGL Quote, Proposal -"
type textarea "x"
type input "25-26 CGL Quote, Proposal - C"
type textarea "x"
type input "25-26 CGL Quote, Proposal - Ch"
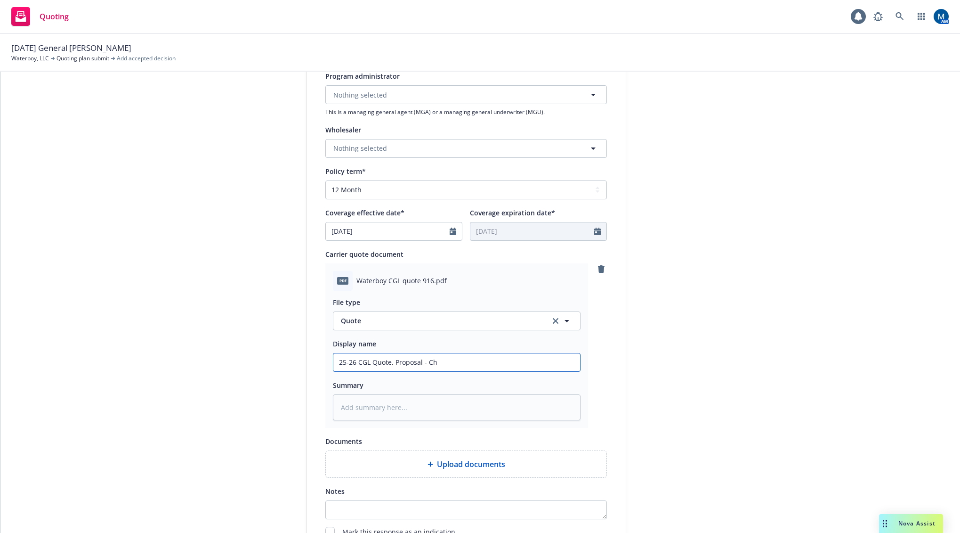
type textarea "x"
type input "25-26 CGL Quote, Proposal - Chu"
type textarea "x"
type input "25-26 CGL Quote, Proposal - Chub"
type textarea "x"
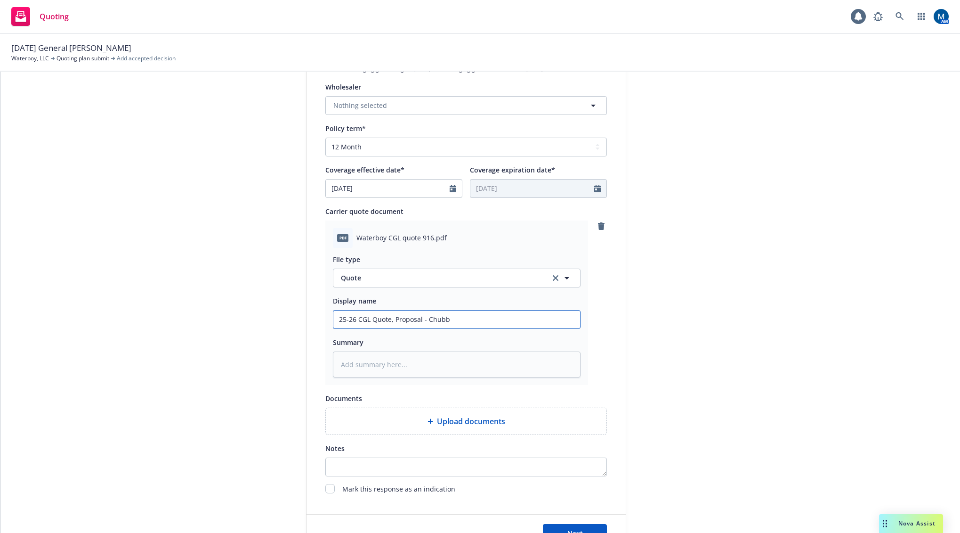
scroll to position [406, 0]
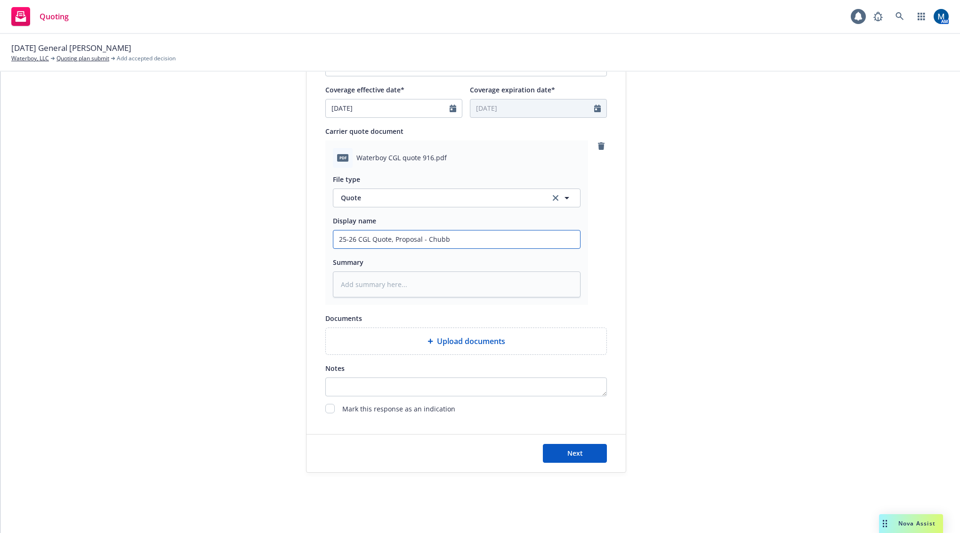
type input "25-26 CGL Quote, Proposal - Chubb"
click at [559, 443] on div "Next" at bounding box center [466, 453] width 319 height 38
click at [558, 447] on button "Next" at bounding box center [575, 453] width 64 height 19
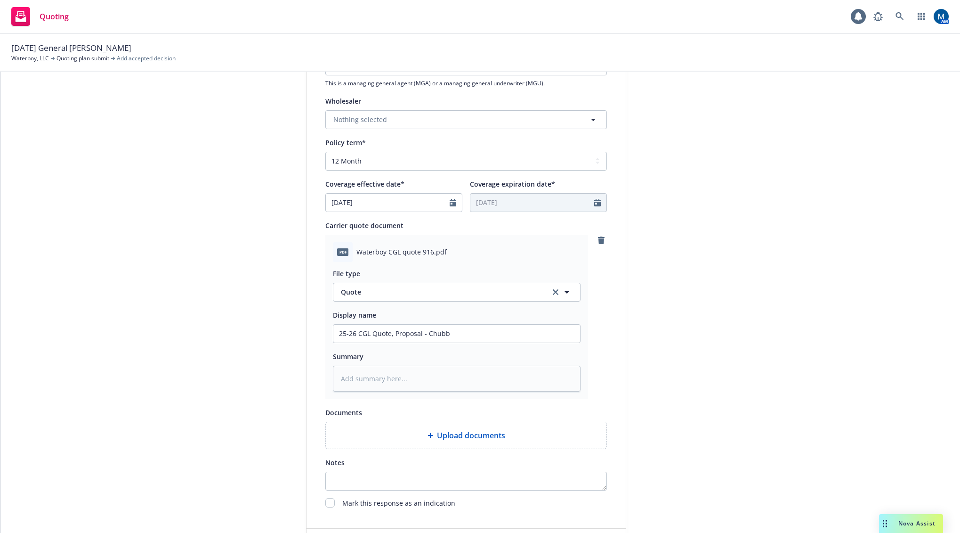
type textarea "x"
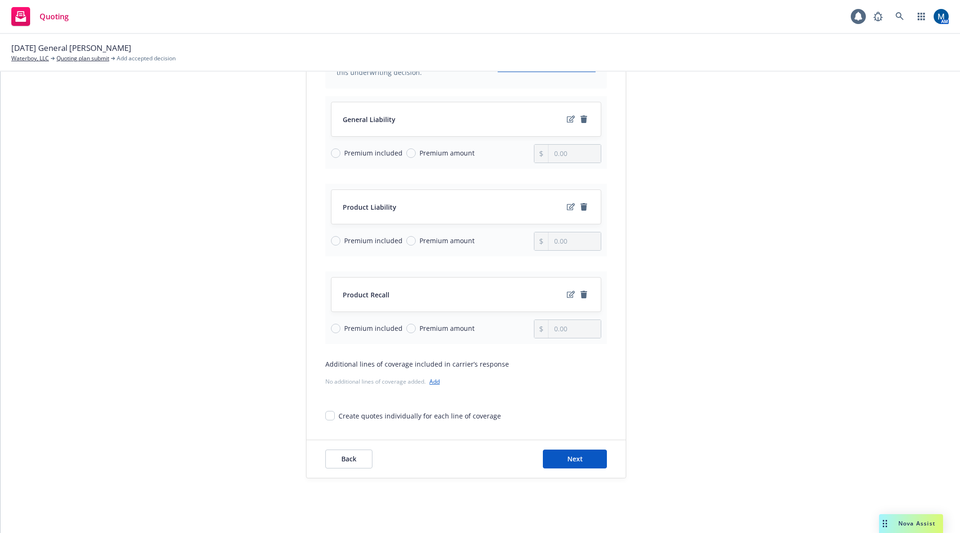
scroll to position [0, 0]
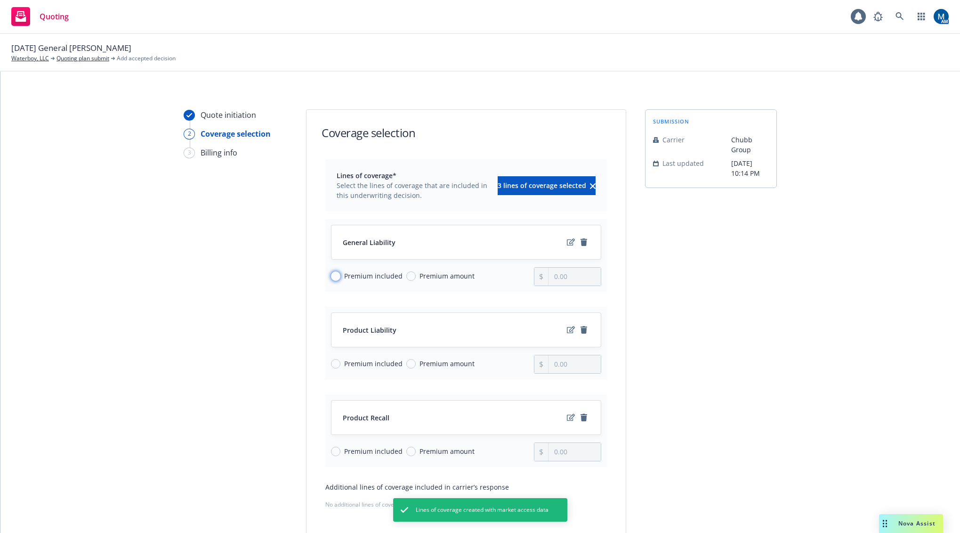
click at [333, 275] on input "Premium included" at bounding box center [335, 275] width 9 height 9
radio input "true"
click at [334, 364] on input "Premium included" at bounding box center [335, 363] width 9 height 9
radio input "true"
click at [332, 453] on input "Premium included" at bounding box center [335, 451] width 9 height 9
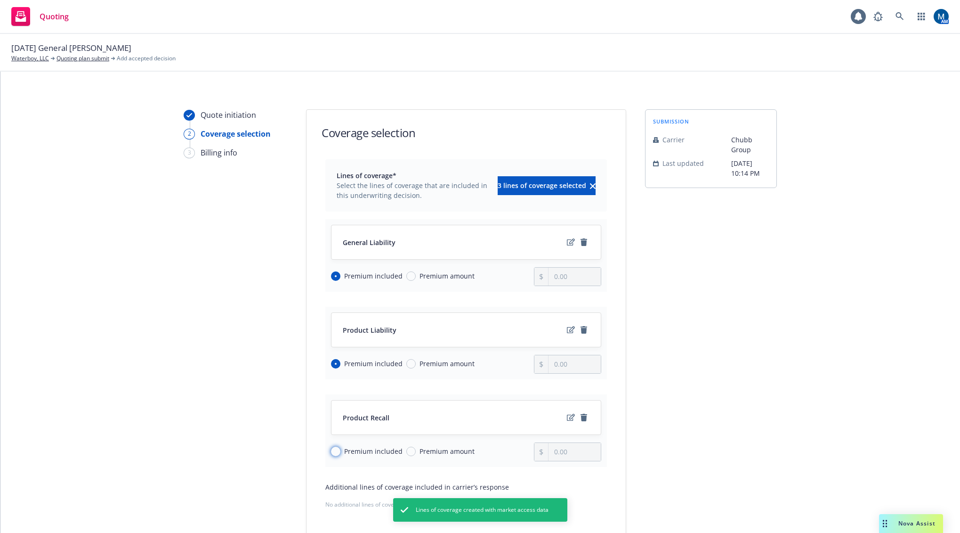
radio input "true"
click at [583, 330] on icon "remove" at bounding box center [584, 330] width 7 height 8
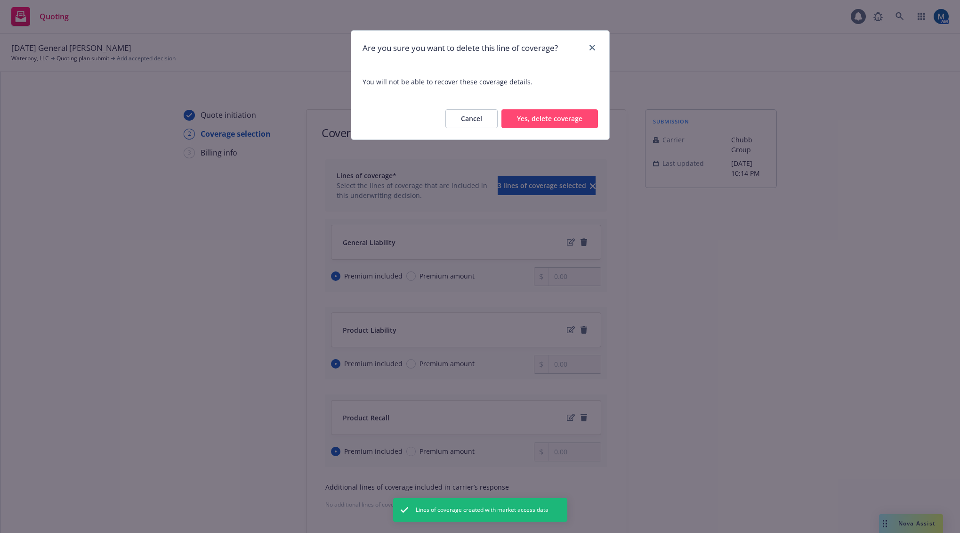
click at [558, 120] on button "Yes, delete coverage" at bounding box center [550, 118] width 97 height 19
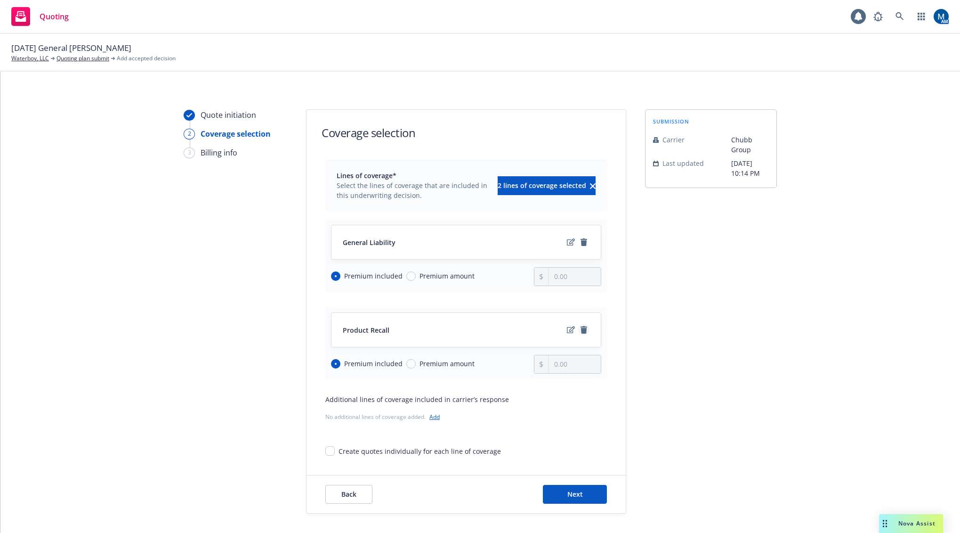
click at [582, 332] on icon "remove" at bounding box center [584, 330] width 7 height 8
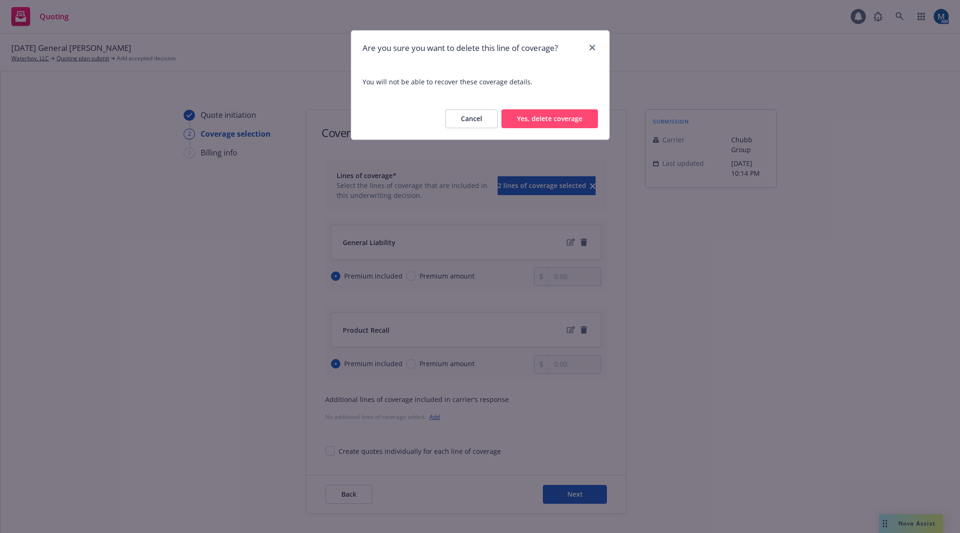
click at [550, 120] on button "Yes, delete coverage" at bounding box center [550, 118] width 97 height 19
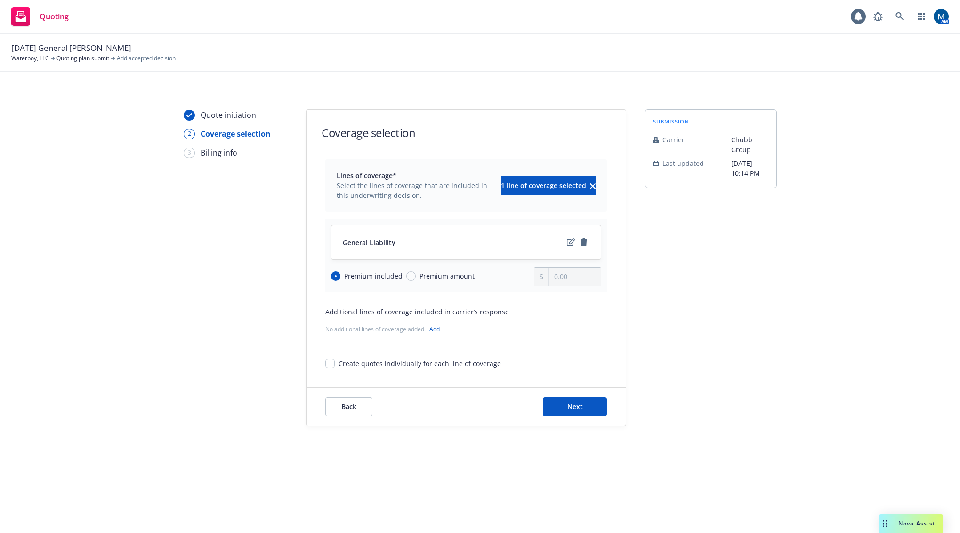
click at [583, 416] on div "Back Next" at bounding box center [466, 407] width 319 height 38
click at [584, 414] on button "Next" at bounding box center [575, 406] width 64 height 19
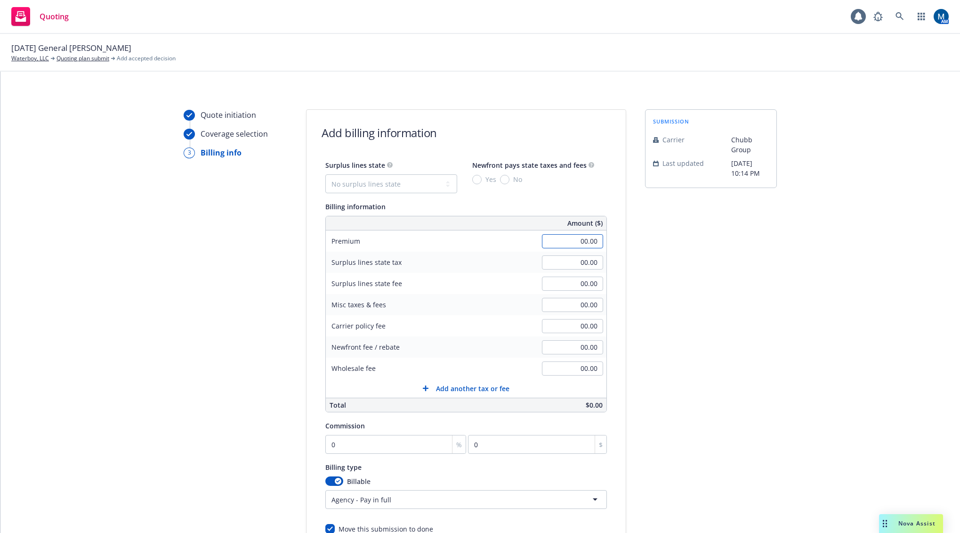
click at [593, 243] on input "00.00" at bounding box center [572, 241] width 61 height 14
type input "3,204.00"
click at [351, 451] on input "0" at bounding box center [395, 444] width 141 height 19
type input "1"
type input "32.04"
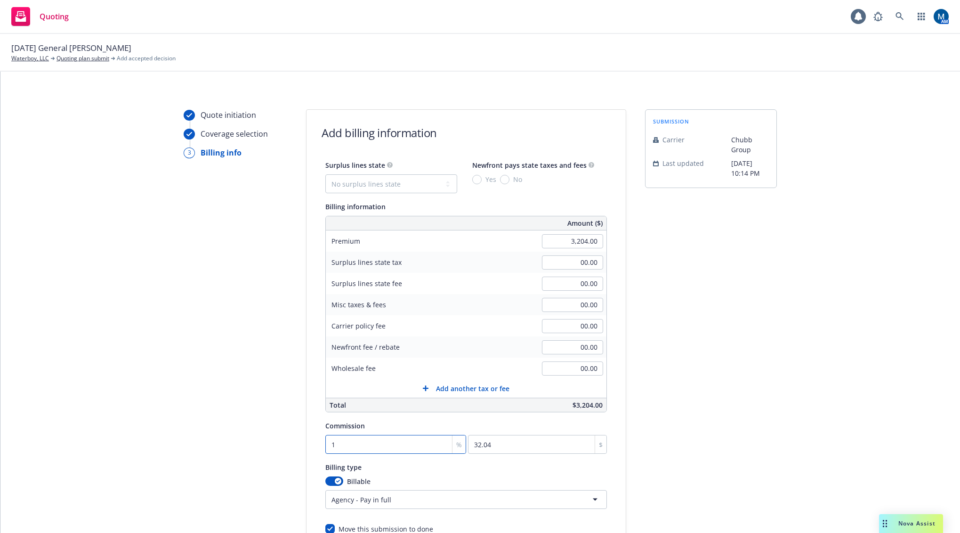
type input "15"
type input "480.6"
type input "15"
click at [243, 461] on div "Quote initiation Coverage selection 3 Billing info" at bounding box center [236, 350] width 104 height 482
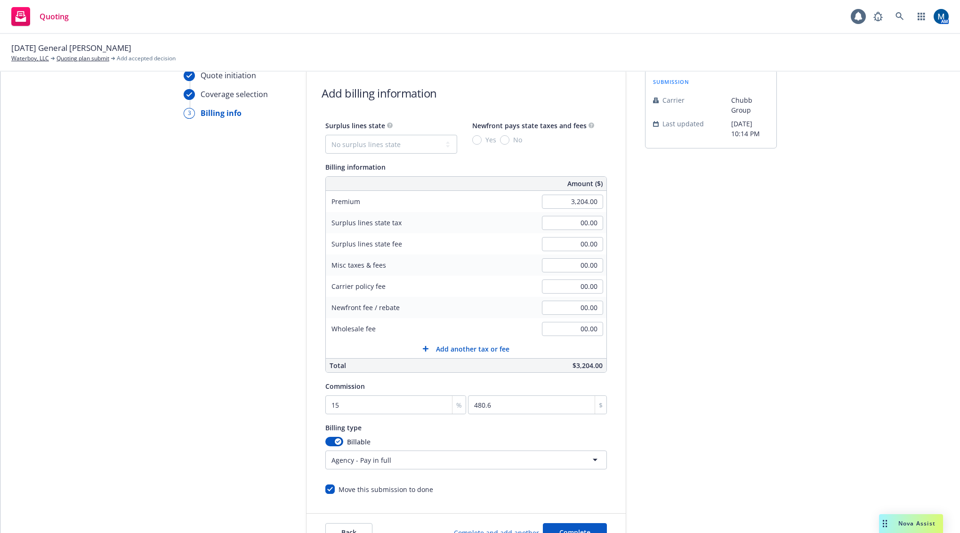
scroll to position [94, 0]
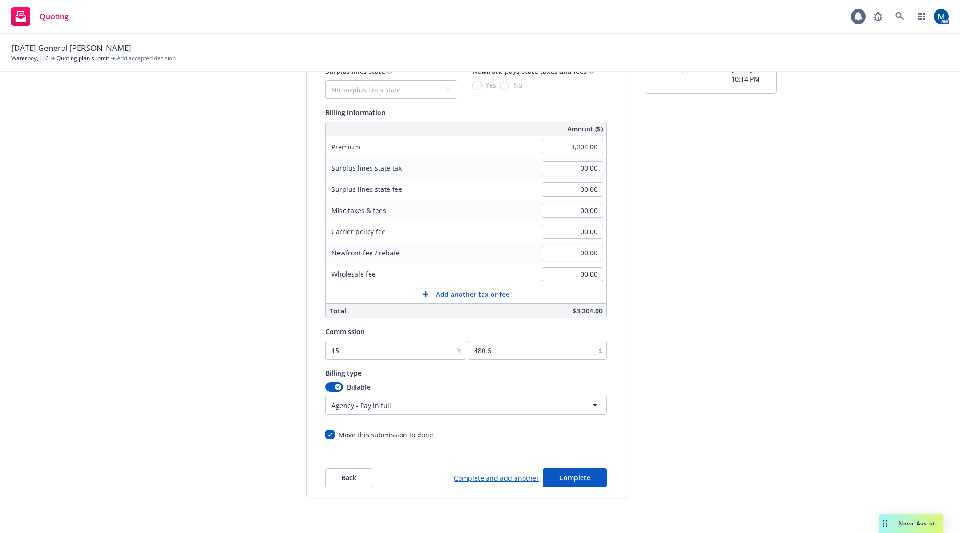
click at [420, 406] on html "Quoting 1 AM 09/11/25 General Liability Renewal Waterboy, LLC Quoting plan subm…" at bounding box center [480, 266] width 960 height 533
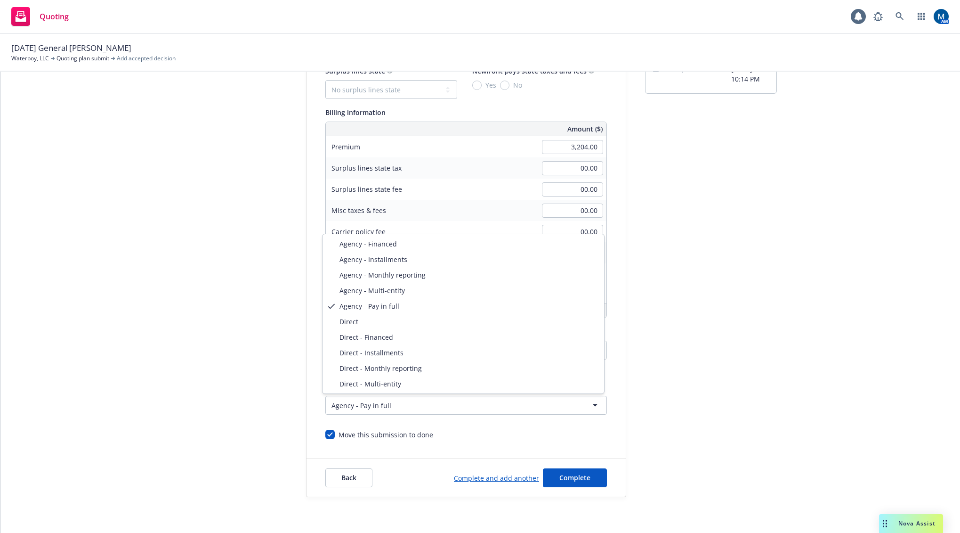
select select "DIRECT"
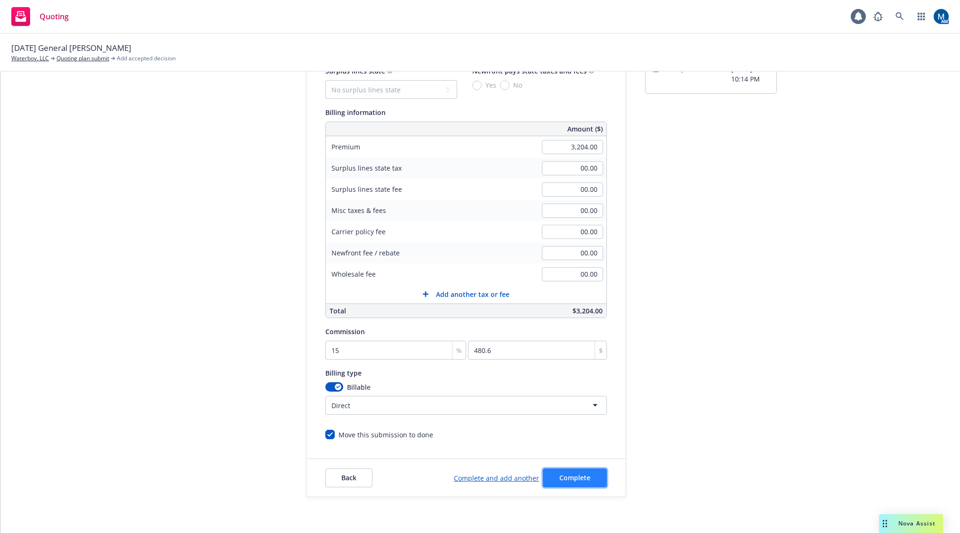
click at [569, 476] on span "Complete" at bounding box center [575, 477] width 31 height 9
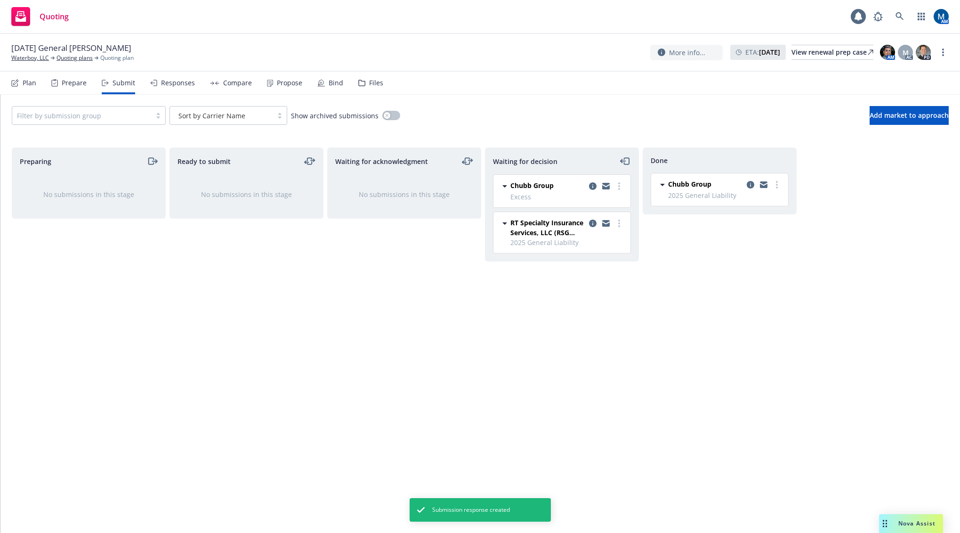
click at [706, 328] on div "Done Chubb Group 2025 General Liability Tuesday, September 23, 2025 at 1:26 PM" at bounding box center [720, 330] width 154 height 366
click at [751, 184] on icon "copy logging email" at bounding box center [751, 185] width 8 height 8
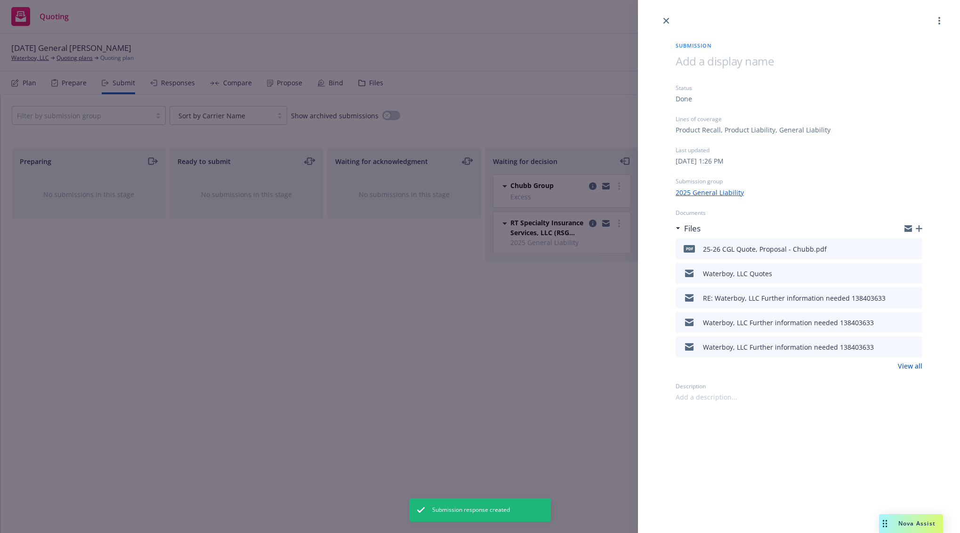
click at [488, 300] on div "Submission Status Done Lines of coverage Product Recall, Product Liability, Gen…" at bounding box center [480, 266] width 960 height 533
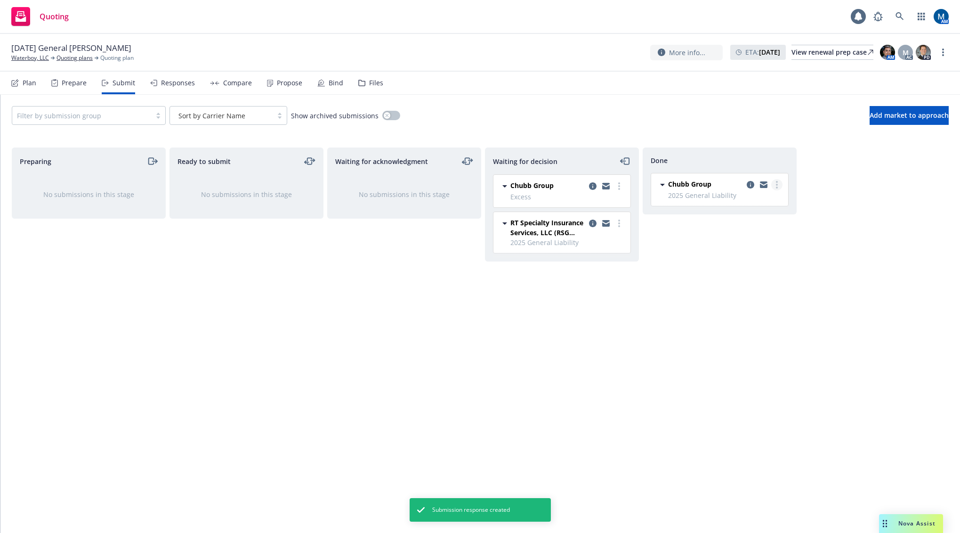
click at [778, 183] on link "more" at bounding box center [777, 184] width 11 height 11
click at [243, 432] on div "Ready to submit No submissions in this stage" at bounding box center [247, 330] width 154 height 366
drag, startPoint x: 24, startPoint y: 83, endPoint x: 58, endPoint y: 78, distance: 34.2
click at [24, 83] on div "Plan" at bounding box center [30, 83] width 14 height 8
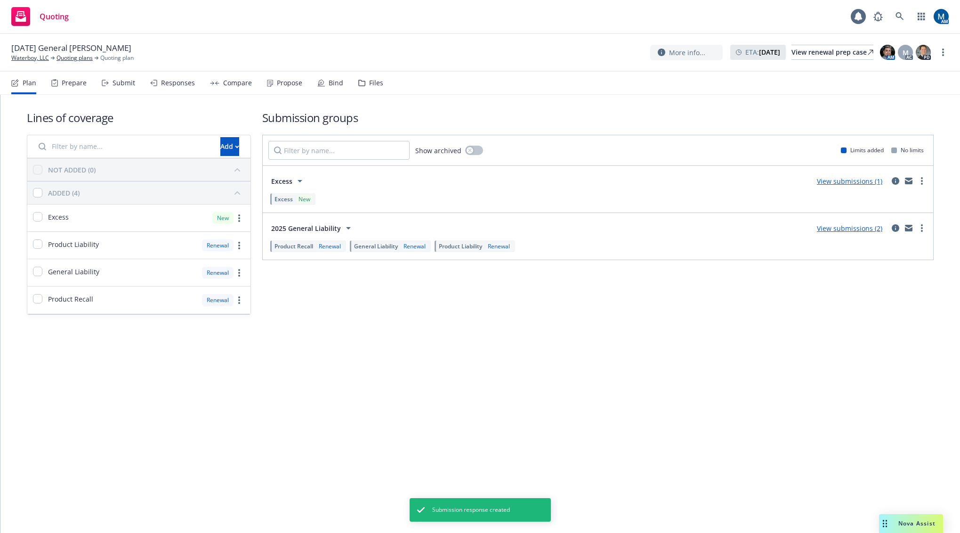
click at [204, 373] on div "Lines of coverage Add NOT ADDED (0) ADDED (4) Excess New Product Liability Rene…" at bounding box center [480, 314] width 960 height 438
click at [230, 146] on button "Add" at bounding box center [229, 146] width 19 height 19
click at [298, 378] on div "Lines of coverage Add NOT ADDED (0) ADDED (4) Excess New Product Liability Rene…" at bounding box center [480, 314] width 960 height 438
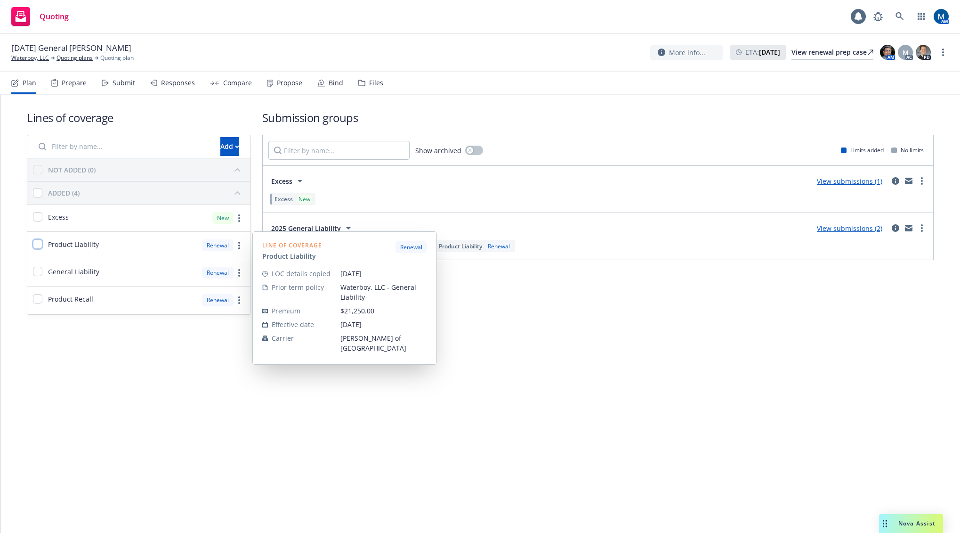
click at [38, 246] on input "checkbox" at bounding box center [37, 243] width 9 height 9
checkbox input "true"
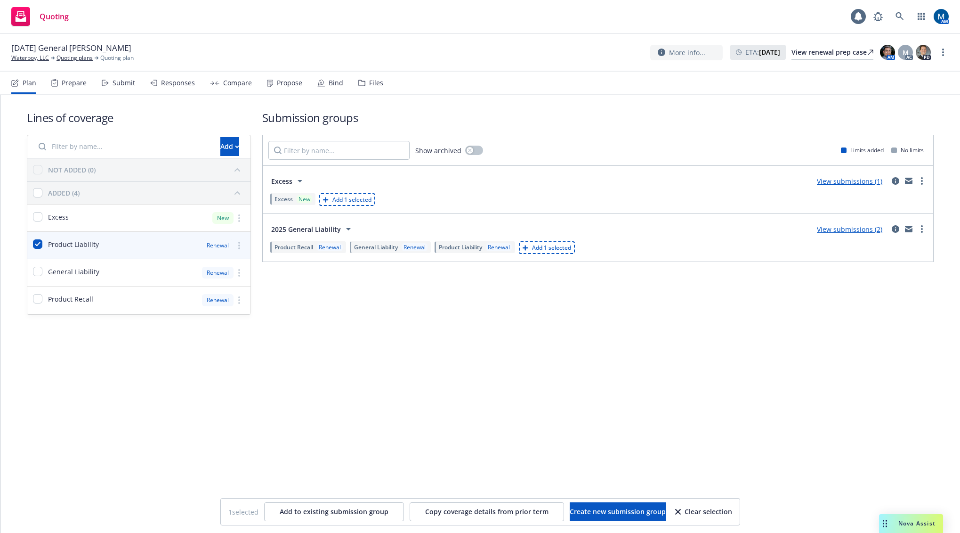
click at [67, 84] on div "Prepare" at bounding box center [74, 83] width 25 height 8
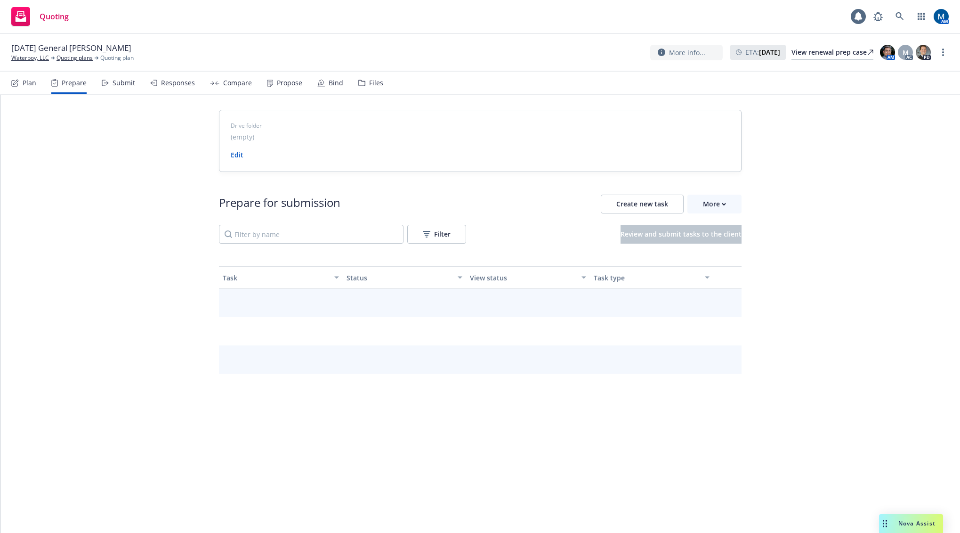
click at [118, 79] on div "Submit" at bounding box center [124, 83] width 23 height 8
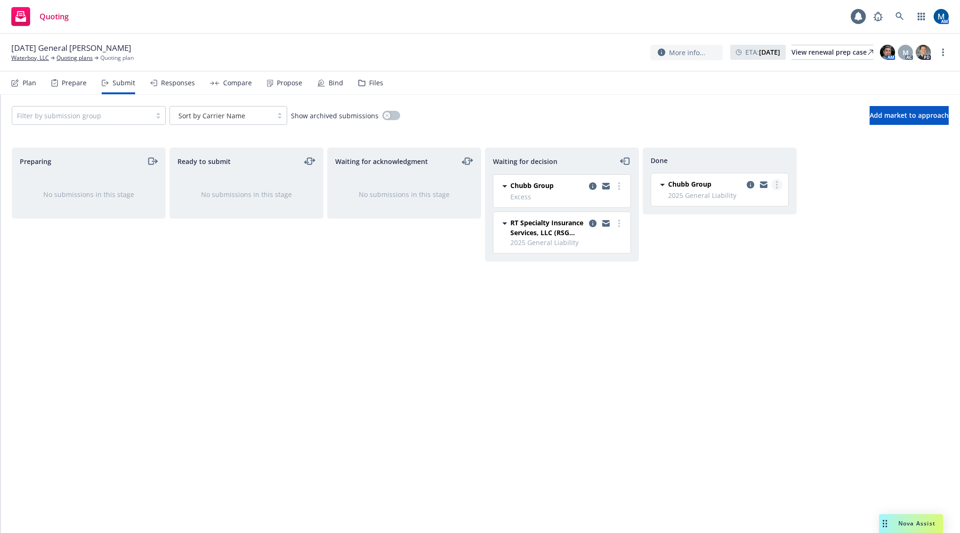
click at [782, 186] on link "more" at bounding box center [777, 184] width 11 height 11
click at [749, 221] on span "Add accepted decision" at bounding box center [735, 222] width 94 height 9
select select "12"
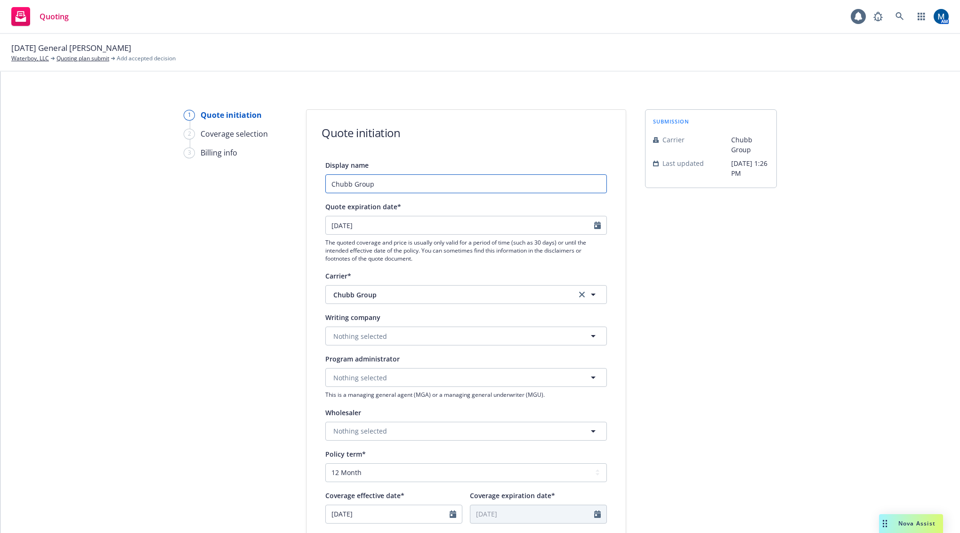
click at [408, 186] on input "Chubb Group" at bounding box center [466, 183] width 282 height 19
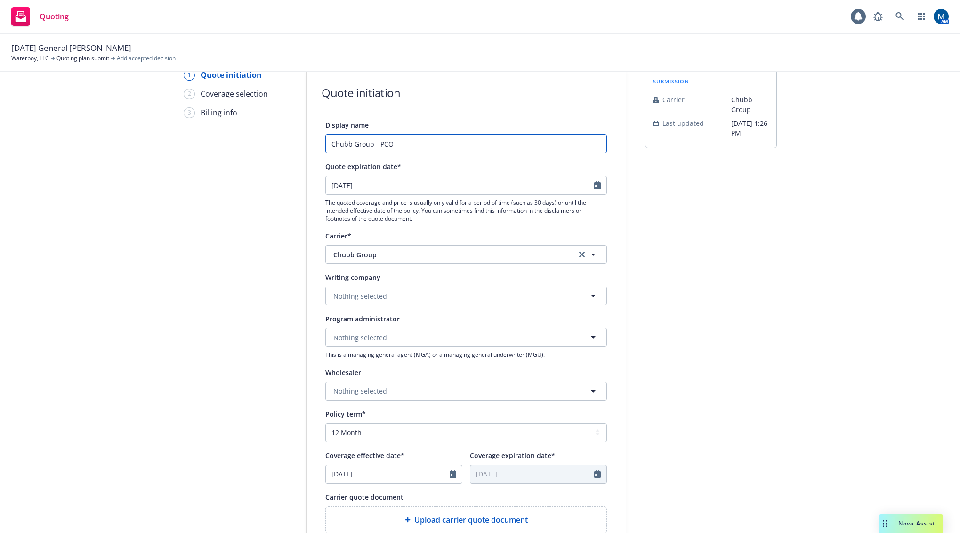
scroll to position [94, 0]
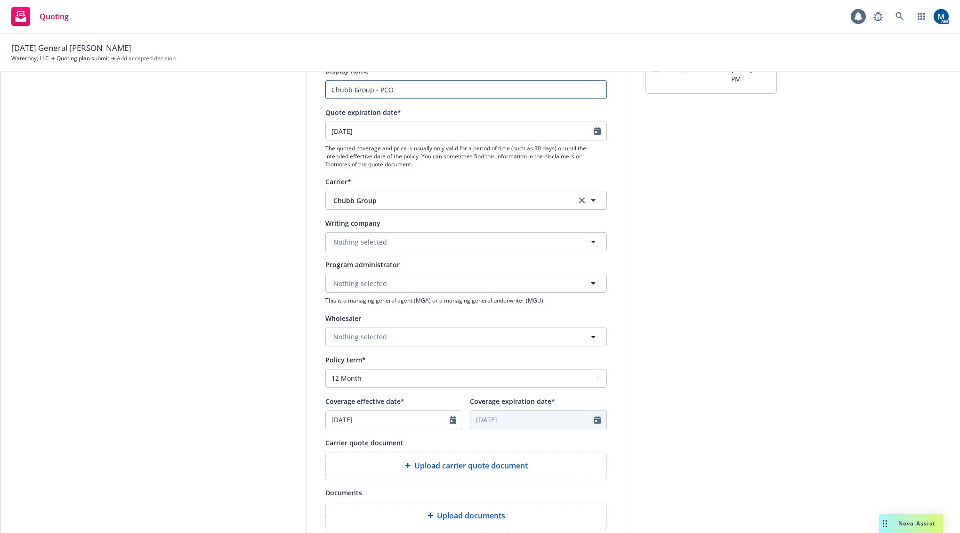
type input "Chubb Group - PCO"
click at [391, 232] on button "Nothing selected" at bounding box center [466, 241] width 282 height 19
click at [378, 243] on span "Nothing selected" at bounding box center [360, 242] width 54 height 10
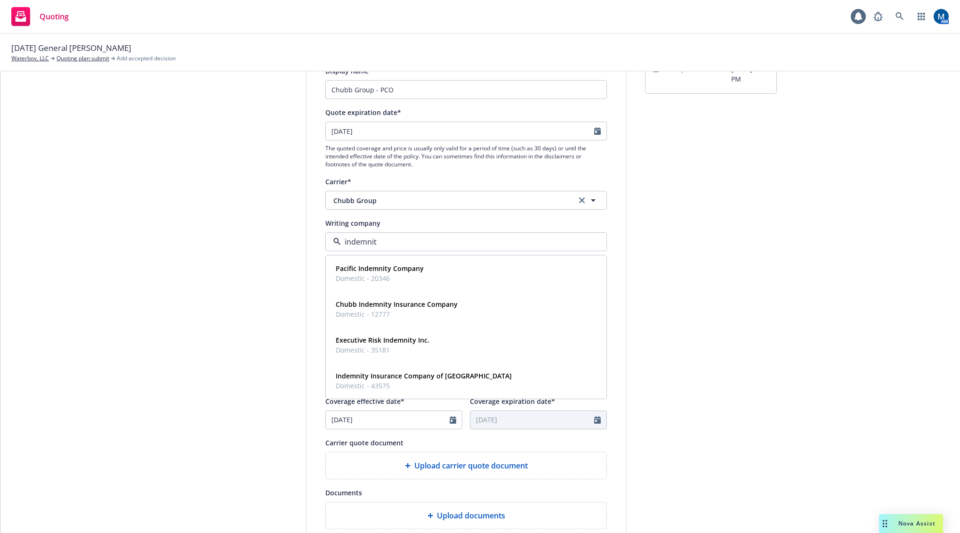
type input "indemnity"
click at [354, 303] on strong "Chubb Indemnity Insurance Company" at bounding box center [397, 304] width 122 height 9
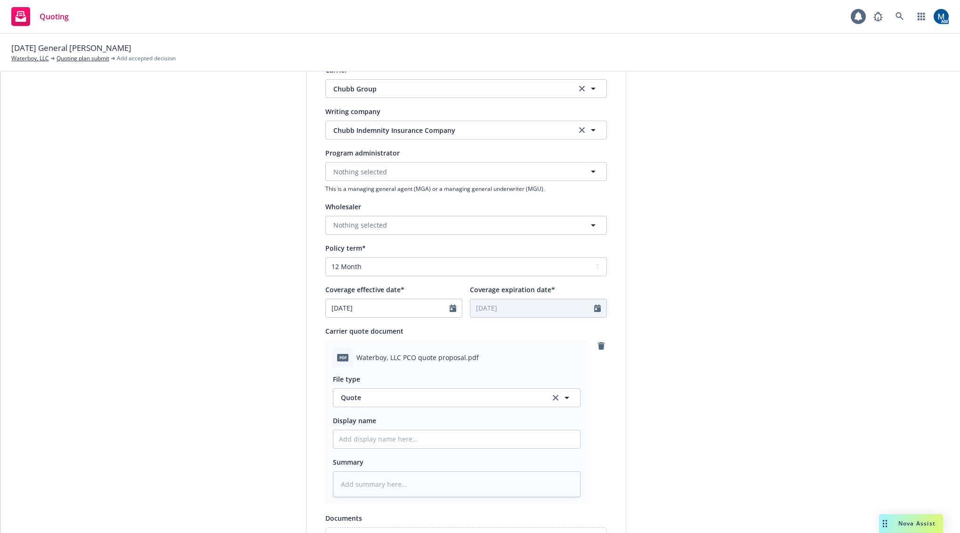
scroll to position [236, 0]
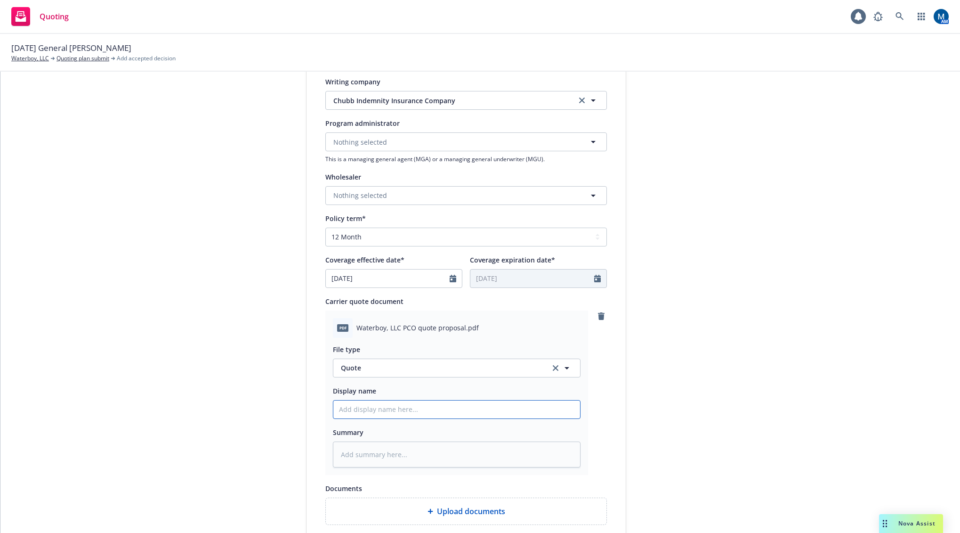
click at [385, 413] on input "Display name" at bounding box center [456, 409] width 247 height 18
type textarea "x"
type input "2"
type textarea "x"
type input "25"
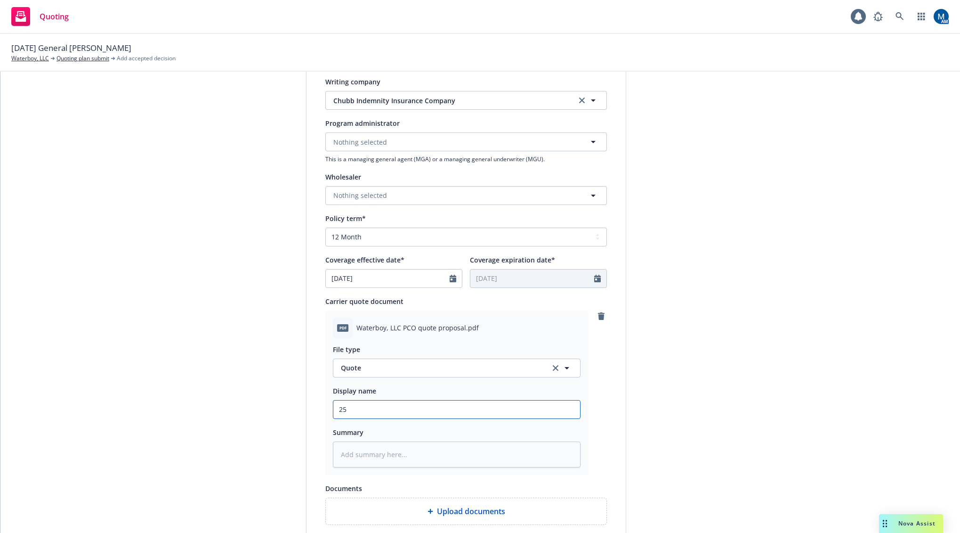
type textarea "x"
type input "25-"
type textarea "x"
type input "25-2"
type textarea "x"
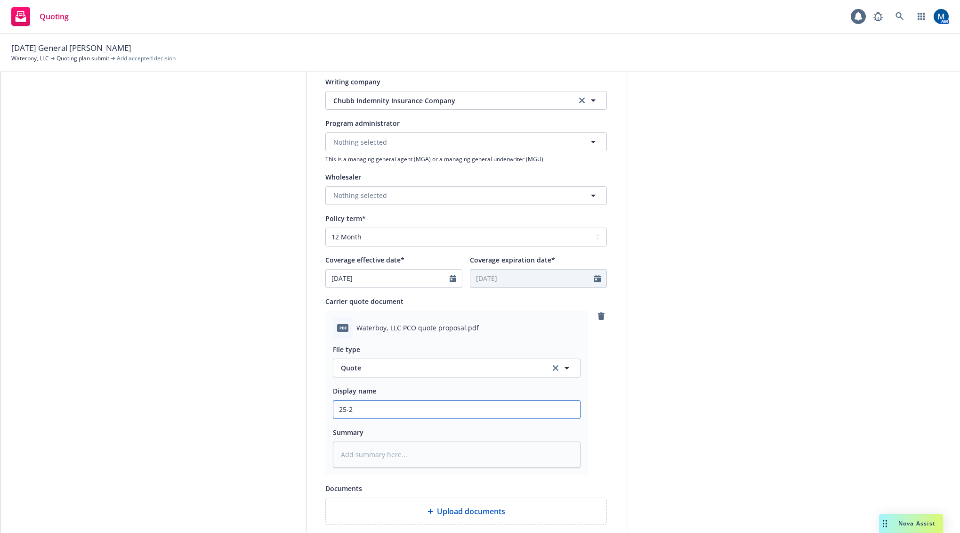
type input "25-26"
type textarea "x"
type input "25-26"
type textarea "x"
type input "25-26 P"
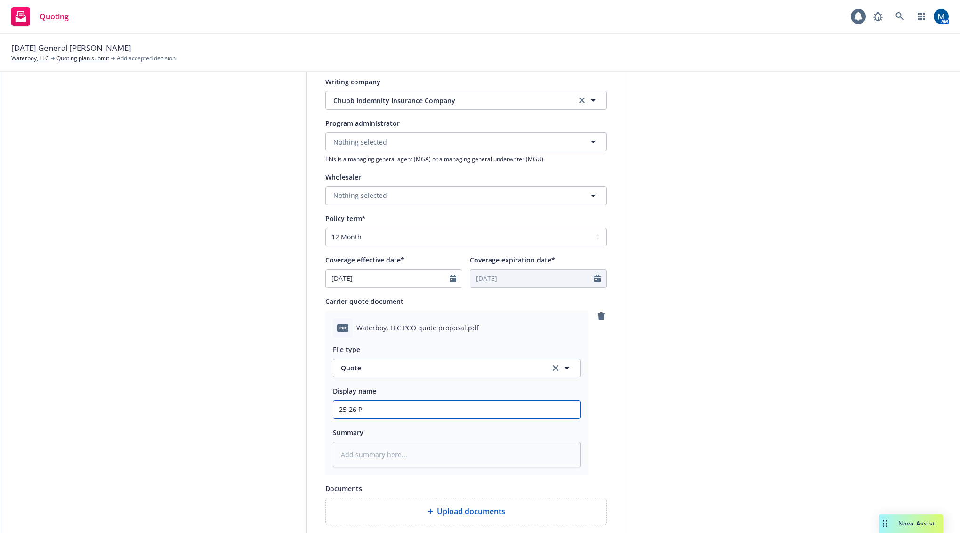
type textarea "x"
type input "25-26 PC"
type textarea "x"
type input "25-26 PCO"
type textarea "x"
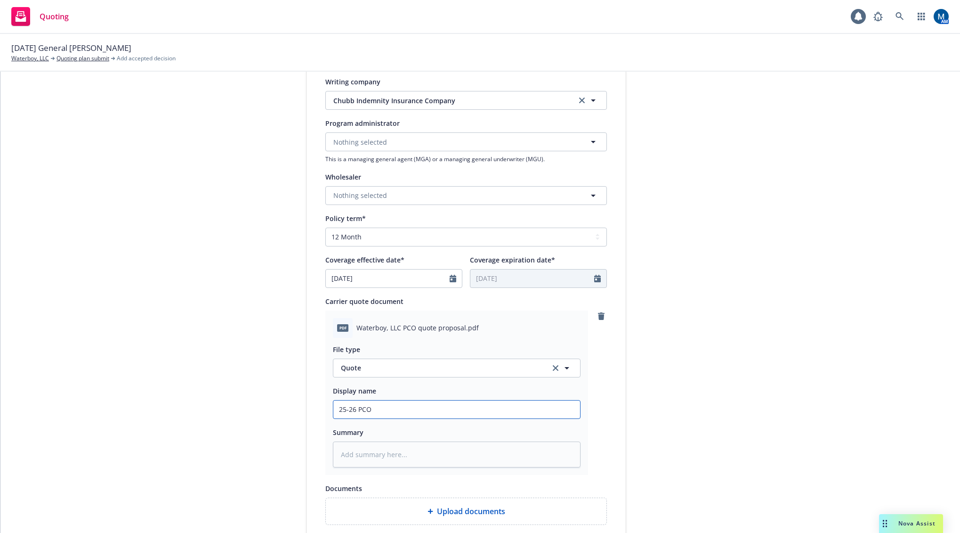
type input "25-26 PCO"
type textarea "x"
type input "25-26 PCO Q"
type textarea "x"
type input "25-26 PCO Qu"
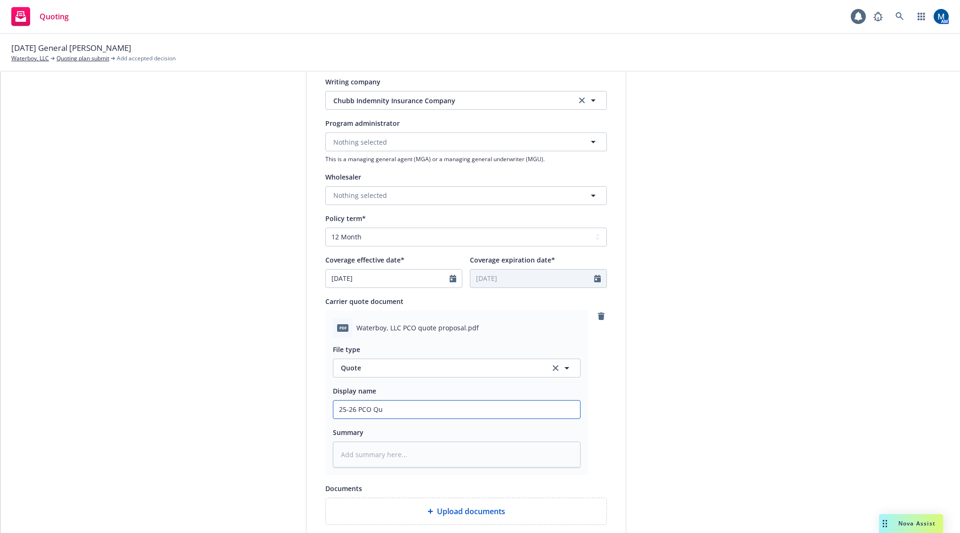
type textarea "x"
type input "25-26 PCO Quo"
type textarea "x"
type input "25-26 PCO Quot"
type textarea "x"
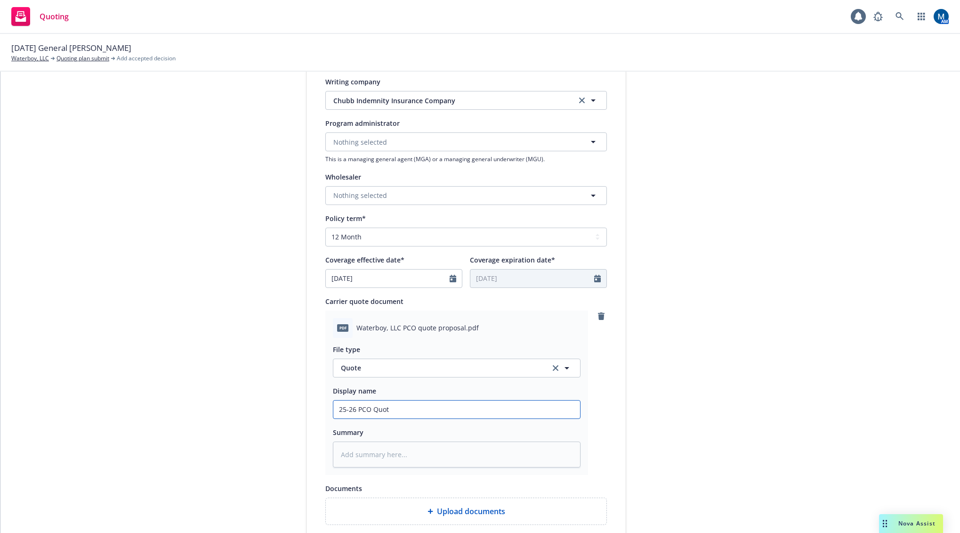
type input "25-26 PCO Quote"
type textarea "x"
type input "25-26 PCO Quote,"
type textarea "x"
type input "25-26 PCO Quote,"
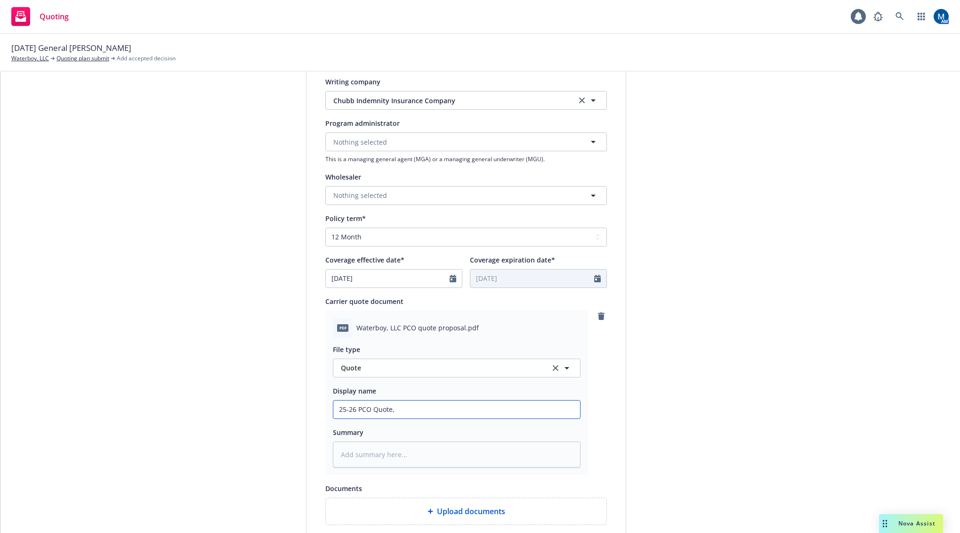
type textarea "x"
type input "25-26 PCO Quote, P"
type textarea "x"
type input "25-26 PCO Quote, Pr"
type textarea "x"
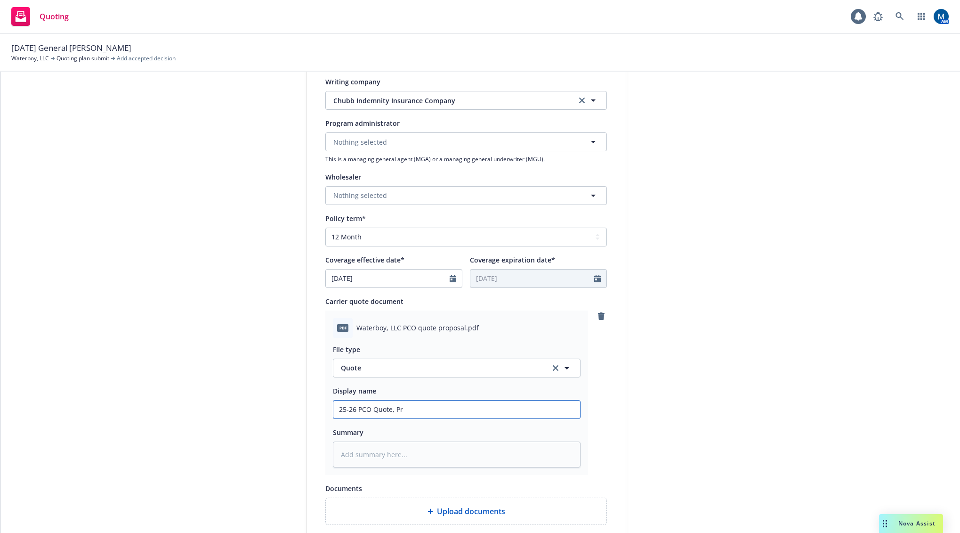
type input "25-26 PCO Quote, Pro"
type textarea "x"
type input "25-26 PCO Quote, Prop"
type textarea "x"
type input "25-26 PCO Quote, Propo"
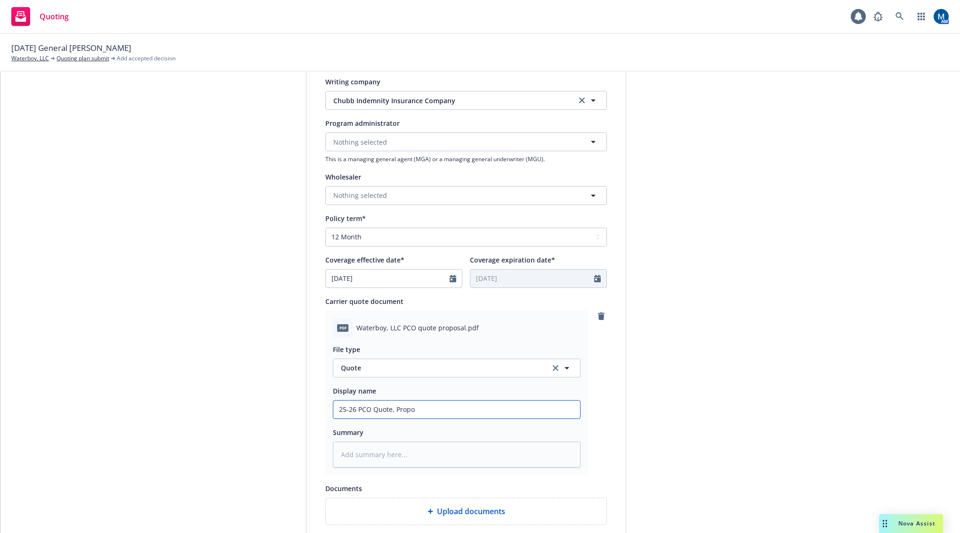
type textarea "x"
type input "25-26 PCO Quote, Propos"
type textarea "x"
type input "25-26 PCO Quote, Proposa"
type textarea "x"
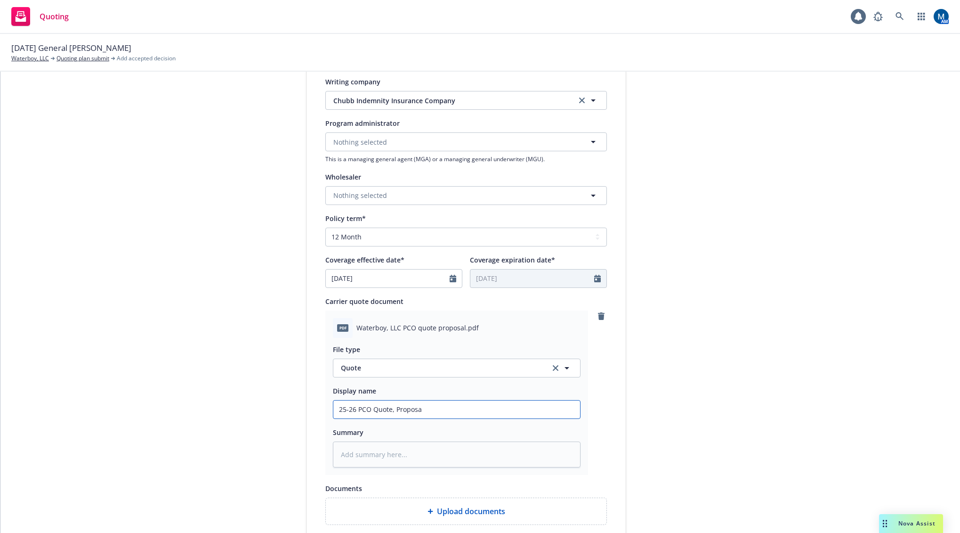
type input "25-26 PCO Quote, Proposal"
type textarea "x"
type input "25-26 PCO Quote, Proposal"
type textarea "x"
type input "25-26 PCO Quote, Proposal -"
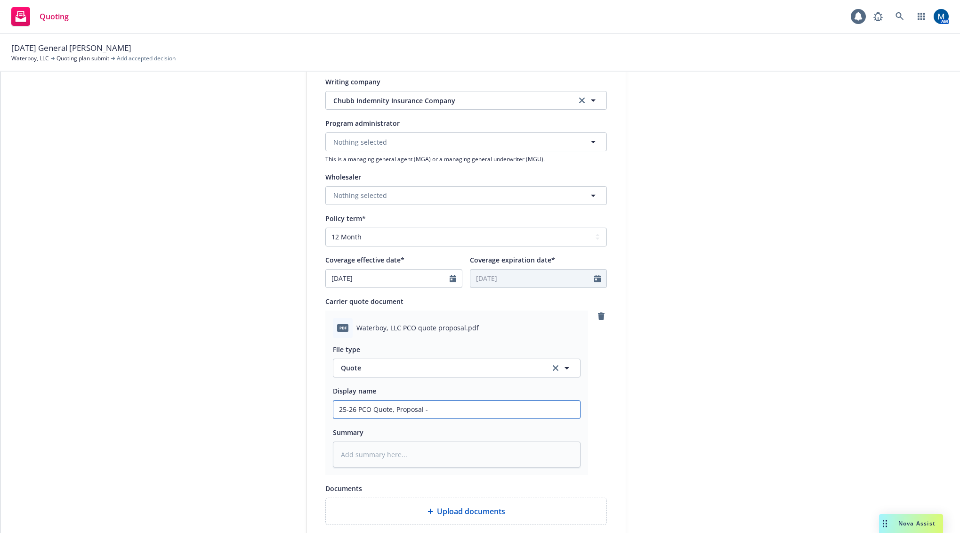
type textarea "x"
type input "25-26 PCO Quote, Proposal -"
type textarea "x"
type input "25-26 PCO Quote, Proposal - C"
type textarea "x"
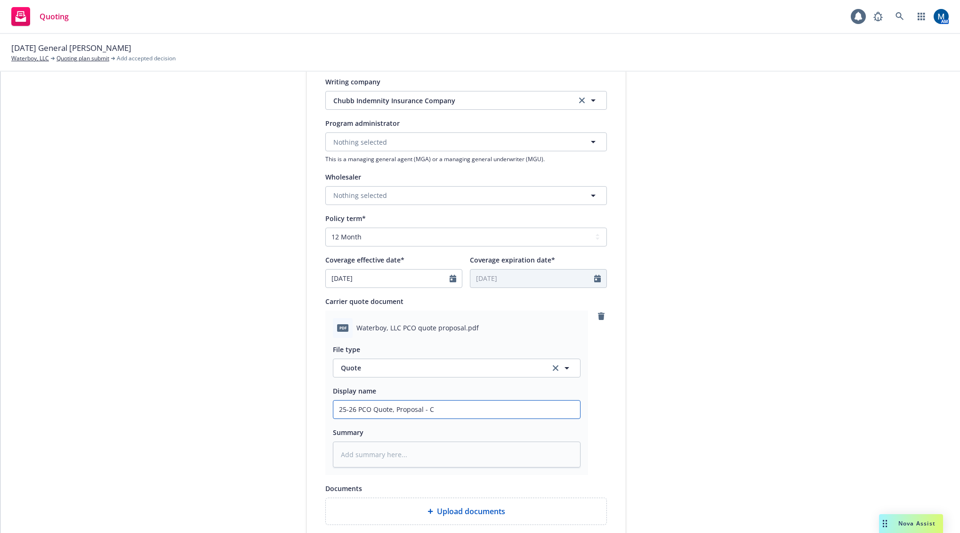
type input "25-26 PCO Quote, Proposal - Ch"
type textarea "x"
type input "25-26 PCO Quote, Proposal - Chu"
type textarea "x"
type input "25-26 PCO Quote, Proposal - Chub"
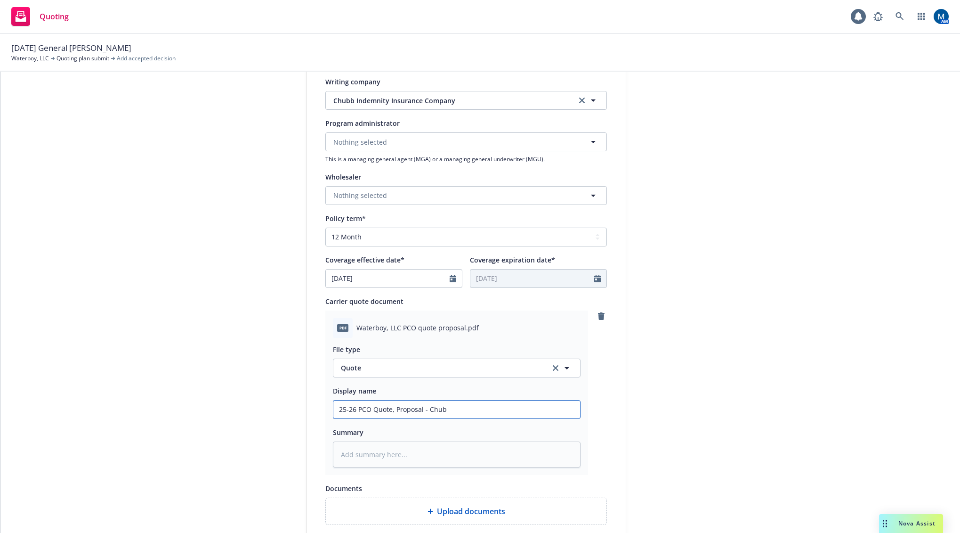
type textarea "x"
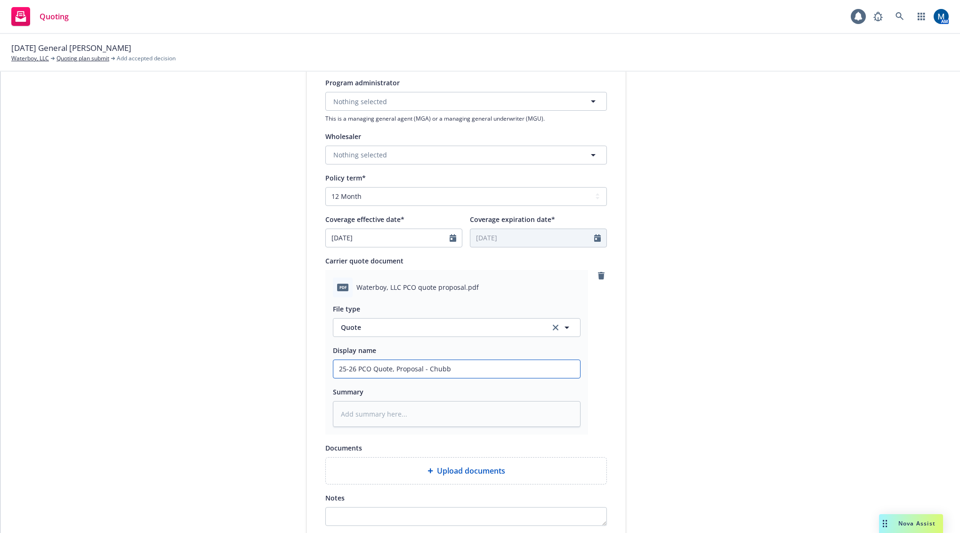
scroll to position [330, 0]
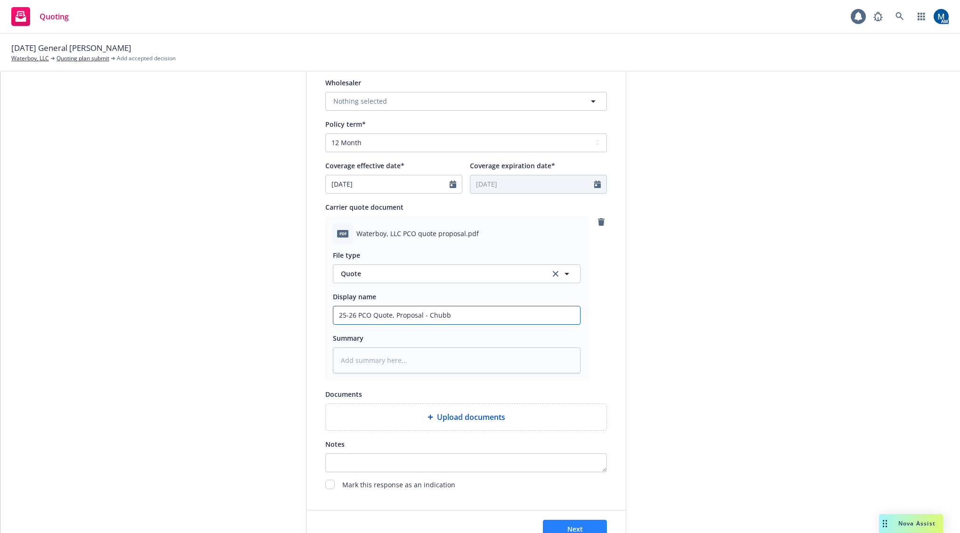
type input "25-26 PCO Quote, Proposal - Chubb"
click at [575, 528] on span "Next" at bounding box center [576, 528] width 16 height 9
type textarea "x"
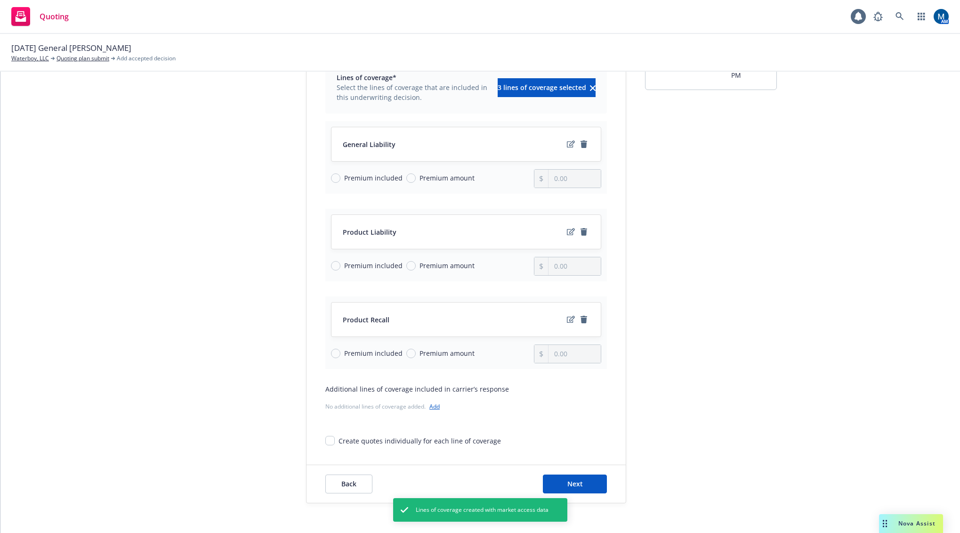
scroll to position [81, 0]
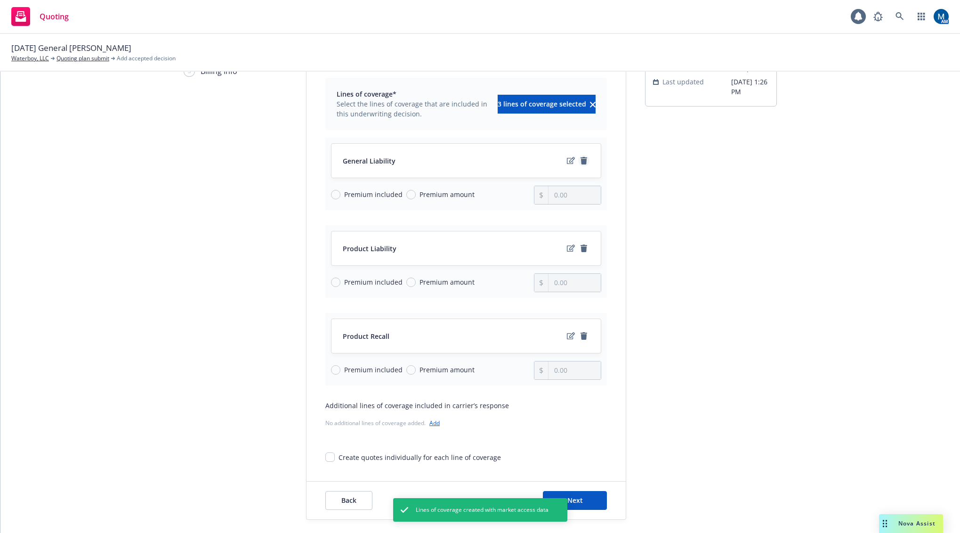
click at [581, 161] on icon "remove" at bounding box center [584, 161] width 7 height 8
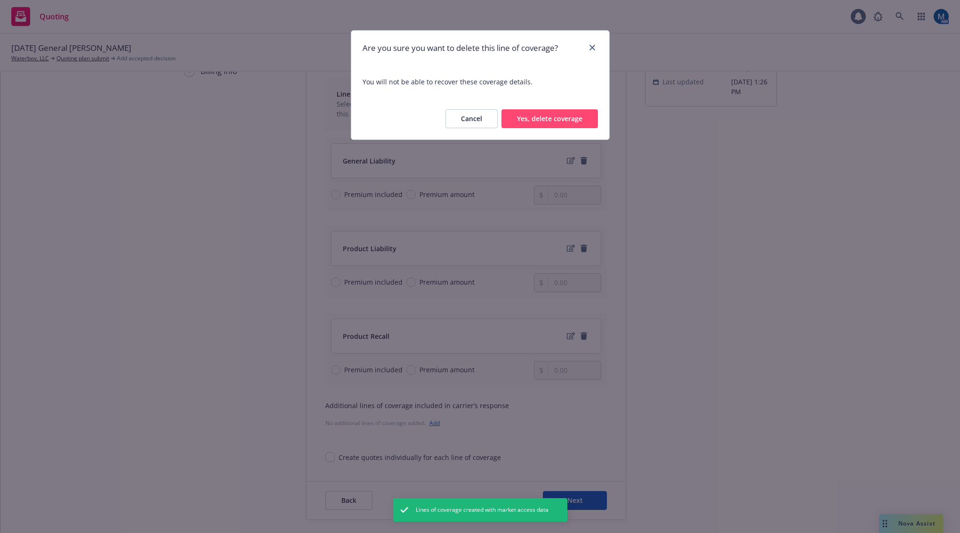
click at [537, 127] on button "Yes, delete coverage" at bounding box center [550, 118] width 97 height 19
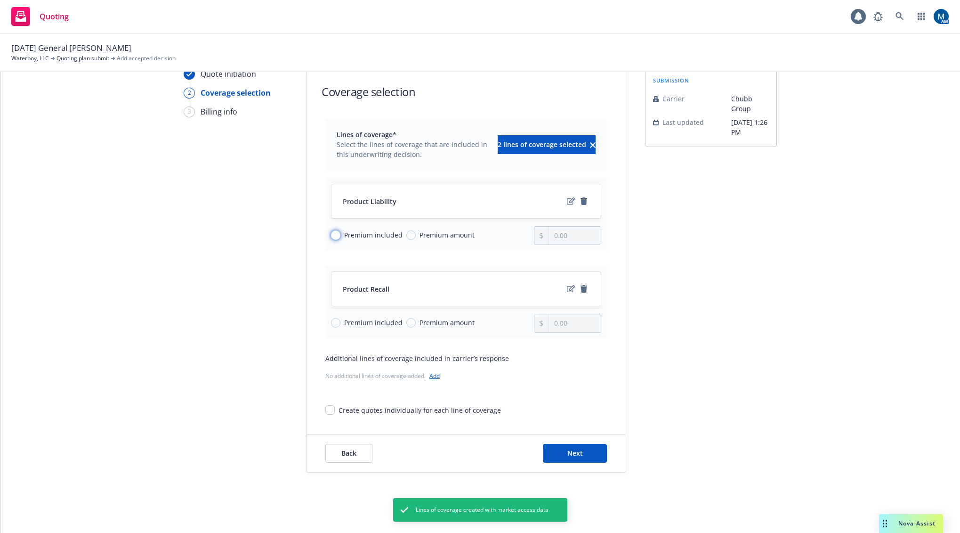
click at [331, 236] on input "Premium included" at bounding box center [335, 234] width 9 height 9
radio input "true"
click at [583, 288] on icon "remove" at bounding box center [584, 289] width 7 height 8
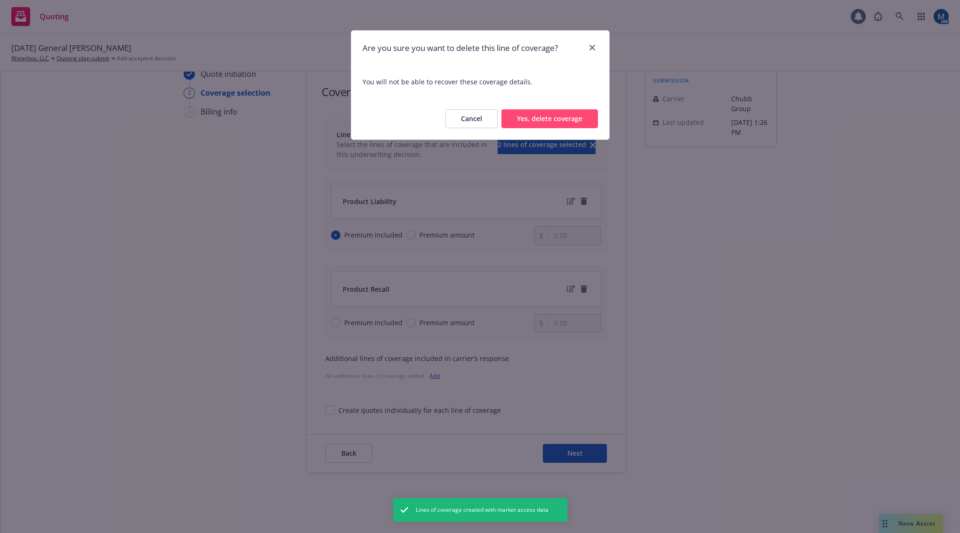
click at [546, 117] on button "Yes, delete coverage" at bounding box center [550, 118] width 97 height 19
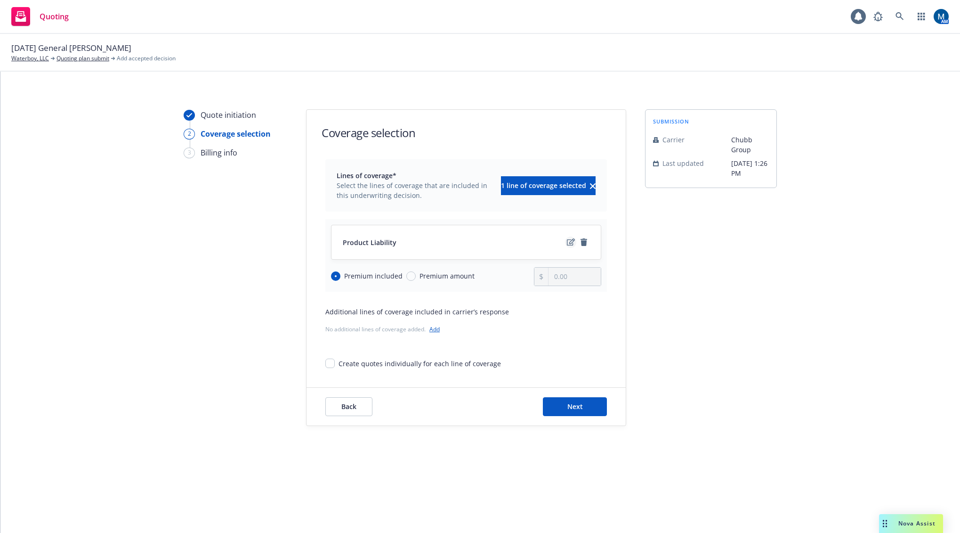
click at [569, 239] on icon "edit" at bounding box center [571, 241] width 8 height 7
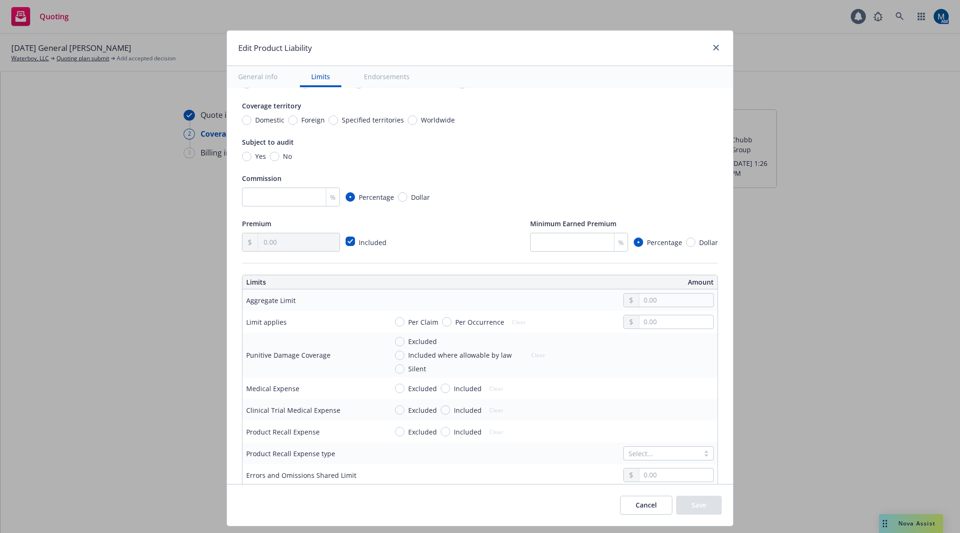
scroll to position [94, 0]
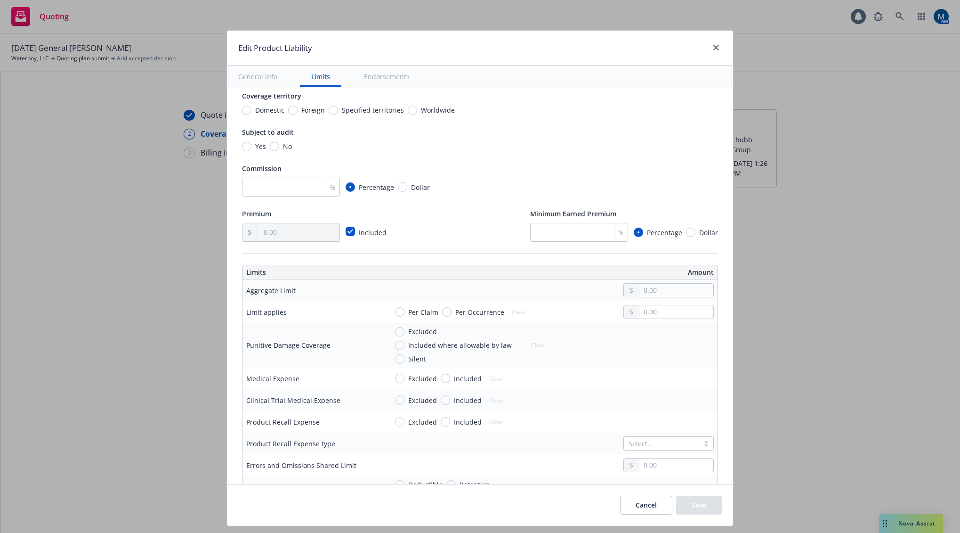
click at [670, 283] on td at bounding box center [551, 290] width 334 height 22
click at [668, 289] on input "text" at bounding box center [677, 290] width 74 height 13
type input "5,000,000.00"
click at [652, 362] on button "$5,000,000.00" at bounding box center [663, 365] width 81 height 17
click at [658, 316] on input "text" at bounding box center [677, 311] width 74 height 13
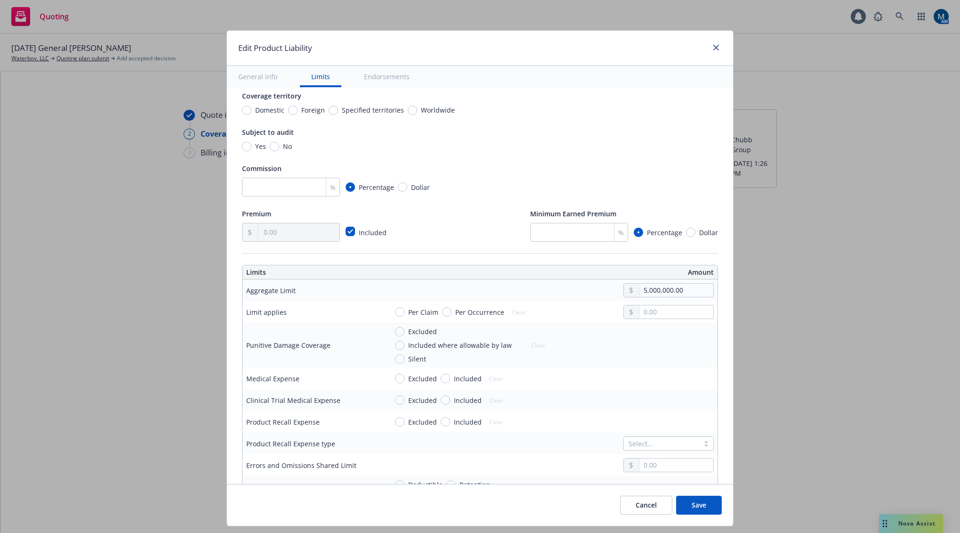
type input "5,000,000.00"
click at [668, 391] on button "$5,000,000.00" at bounding box center [663, 386] width 81 height 17
click at [395, 312] on input "Per Claim" at bounding box center [399, 311] width 9 height 9
radio input "true"
click at [699, 500] on button "Save" at bounding box center [699, 505] width 46 height 19
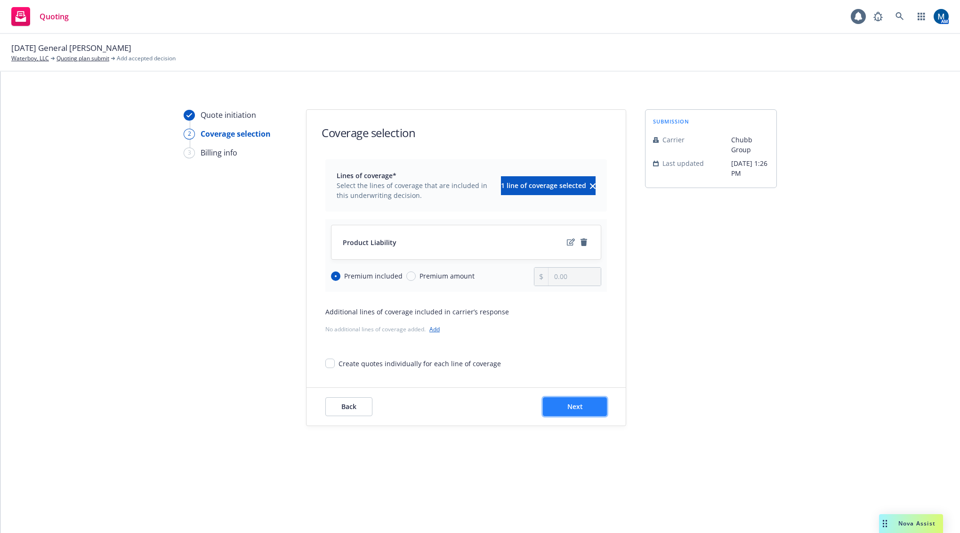
click at [587, 403] on button "Next" at bounding box center [575, 406] width 64 height 19
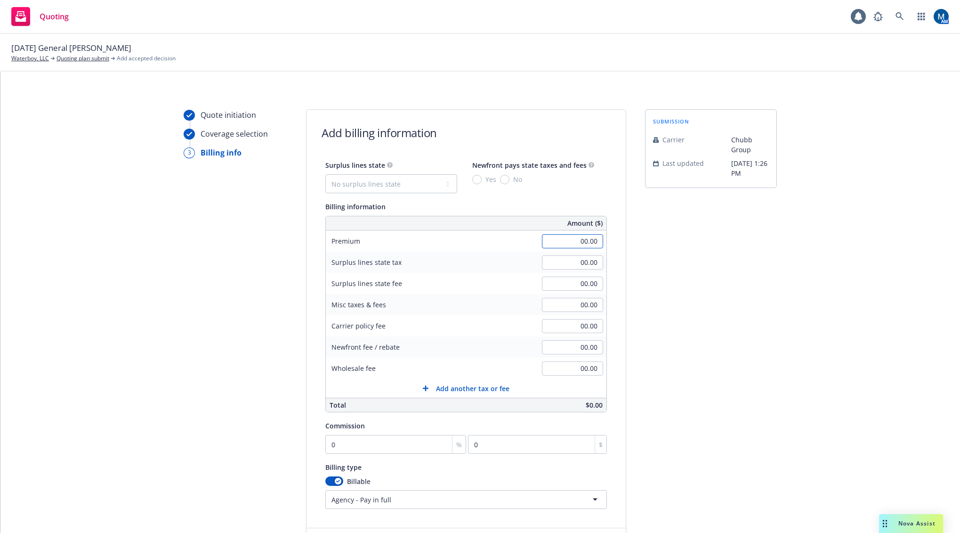
click at [564, 243] on input "00.00" at bounding box center [572, 241] width 61 height 14
type input "29,857.00"
click at [726, 351] on div "submission Carrier Chubb Group Last updated 9/23, 1:26 PM" at bounding box center [711, 337] width 132 height 457
type input "1"
type input "298.57"
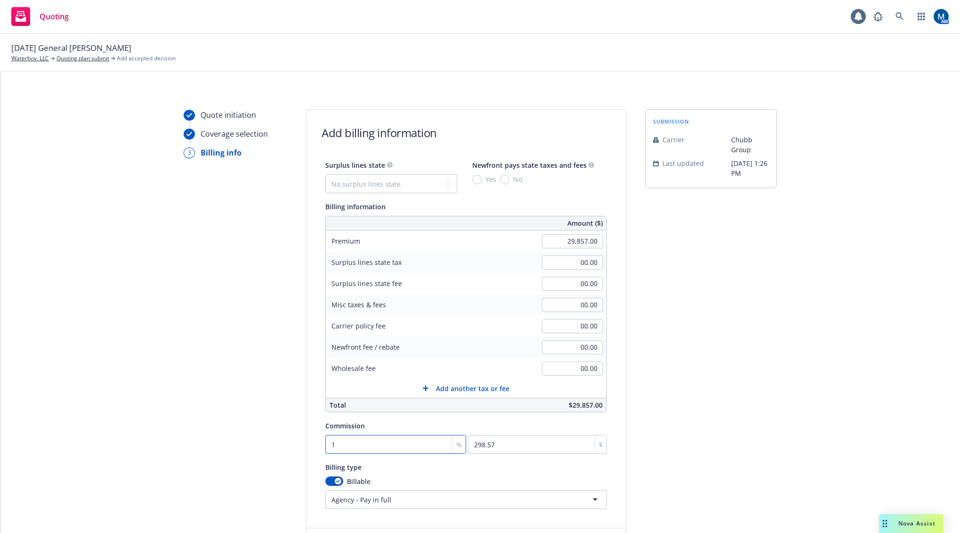
type input "15"
type input "4478.55"
type input "15"
click at [223, 427] on div "Quote initiation Coverage selection 3 Billing info" at bounding box center [236, 337] width 104 height 457
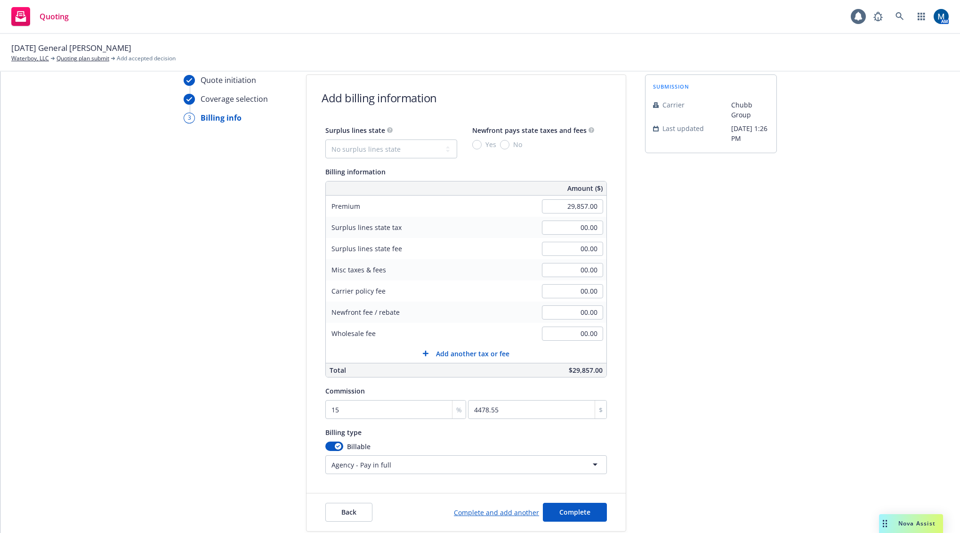
scroll to position [94, 0]
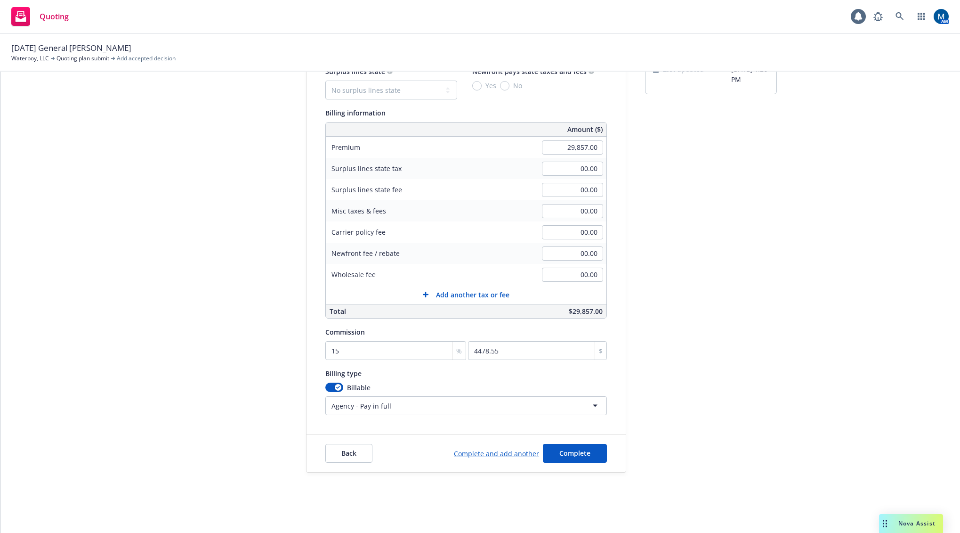
click at [407, 404] on html "Quoting 1 AM 09/11/25 General Liability Renewal Waterboy, LLC Quoting plan subm…" at bounding box center [480, 266] width 960 height 533
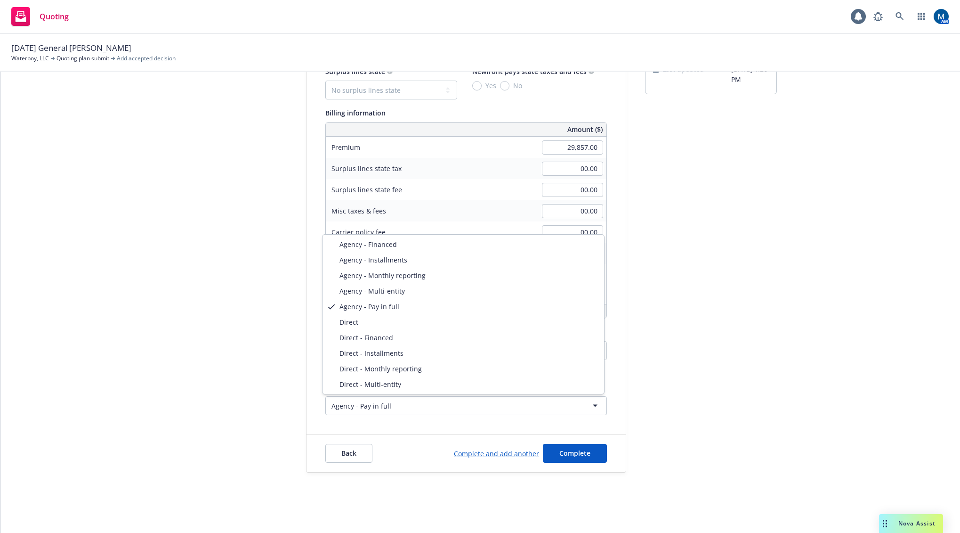
select select "DIRECT"
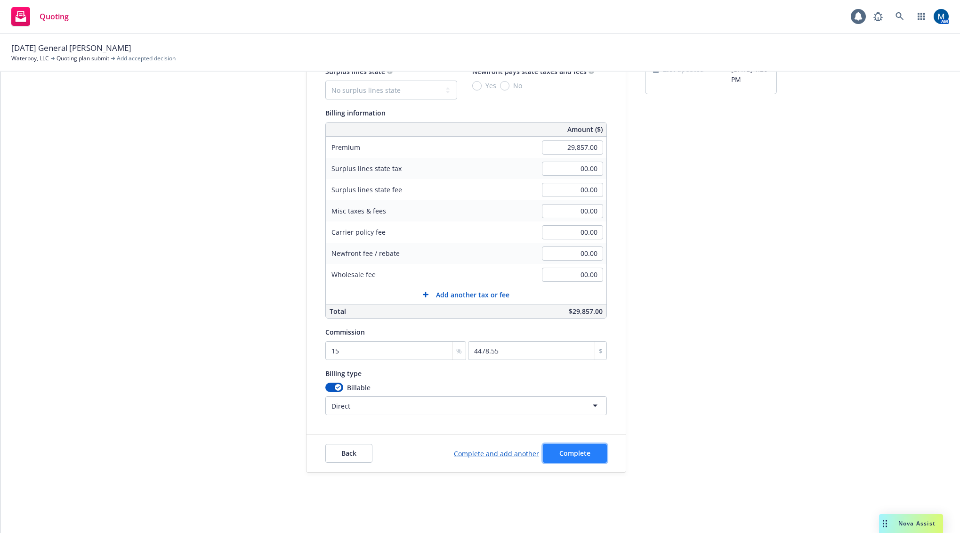
click at [571, 450] on span "Complete" at bounding box center [575, 452] width 31 height 9
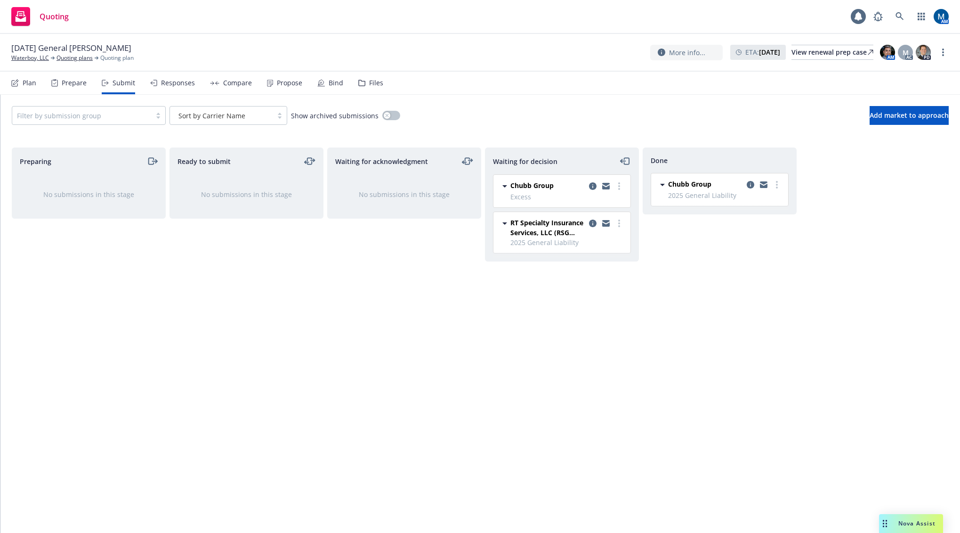
click at [220, 480] on div "Ready to submit No submissions in this stage" at bounding box center [247, 330] width 154 height 366
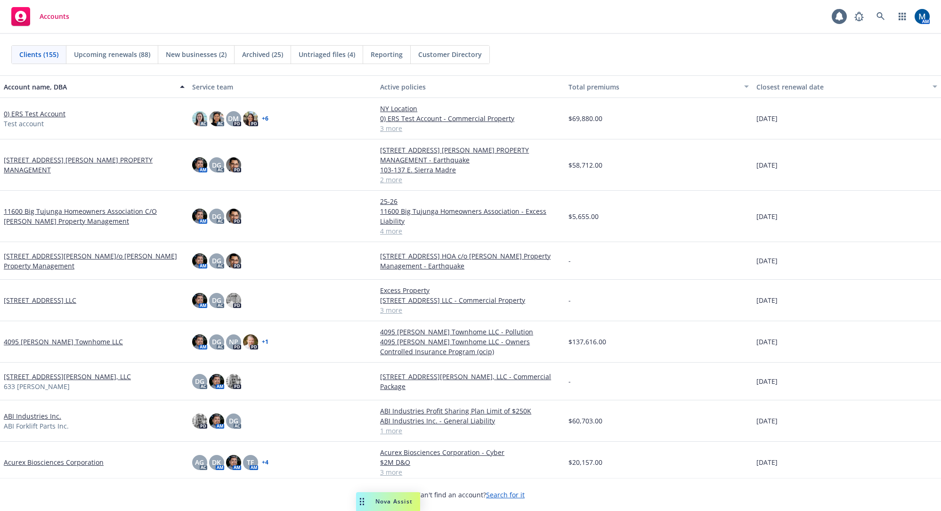
click at [327, 13] on div "Accounts 1 AM" at bounding box center [470, 17] width 941 height 34
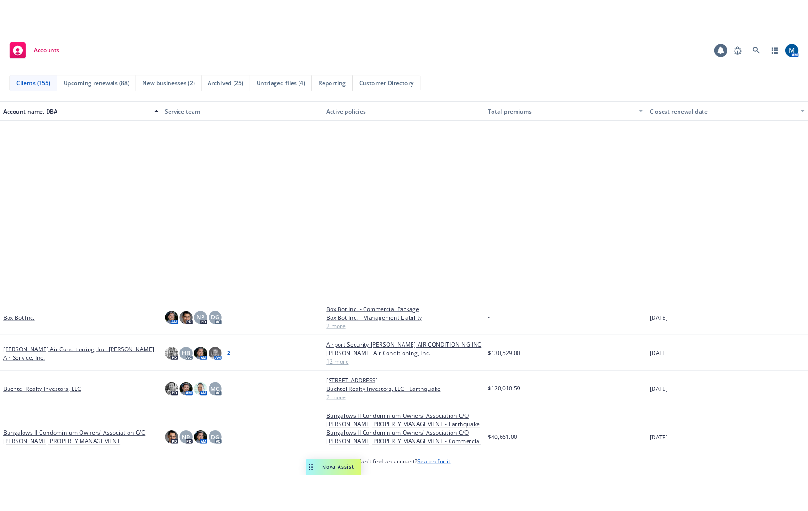
scroll to position [1083, 0]
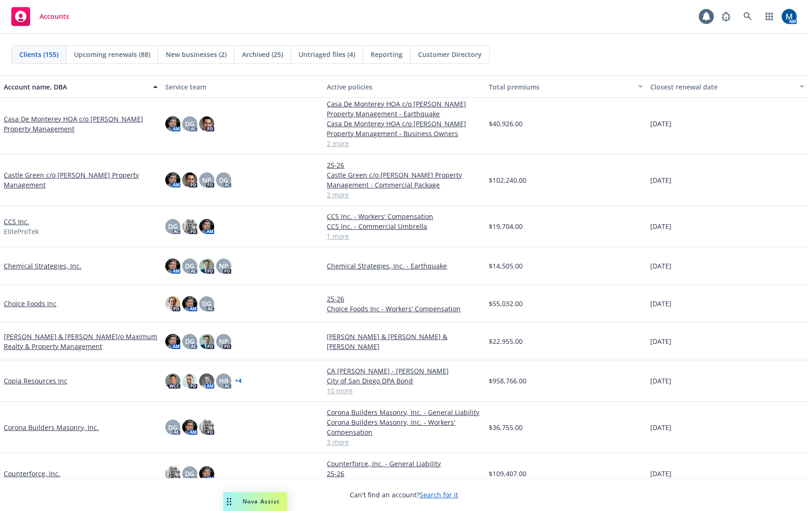
click at [353, 37] on div "Clients (155) Upcoming renewals (88) New businesses (2) Archived (25) Untriaged…" at bounding box center [404, 54] width 808 height 41
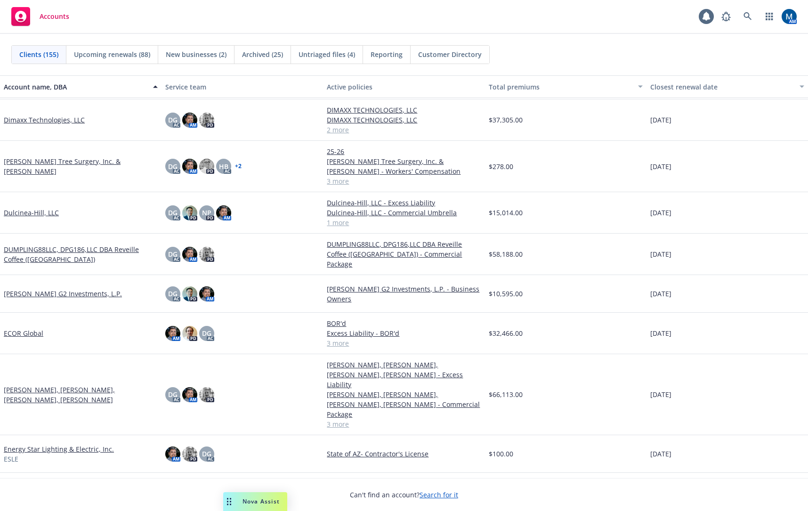
scroll to position [1696, 0]
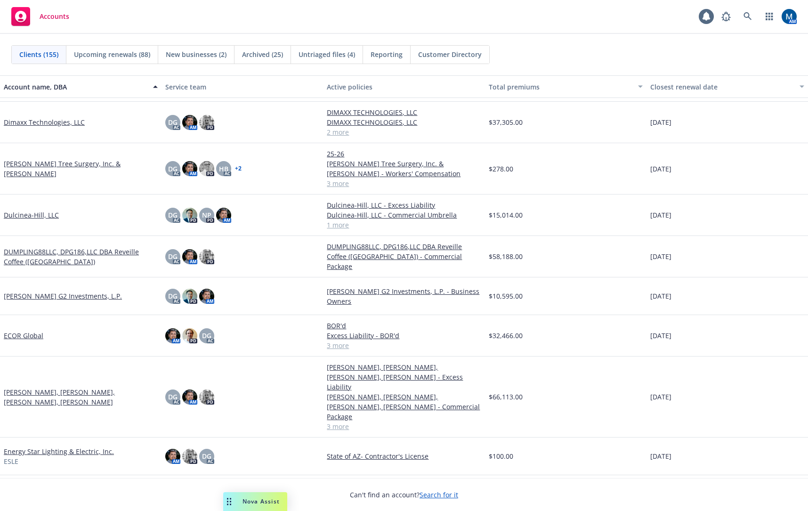
click at [501, 33] on div "Accounts 1 AM" at bounding box center [404, 17] width 808 height 34
drag, startPoint x: 381, startPoint y: 19, endPoint x: 94, endPoint y: 62, distance: 290.0
click at [378, 19] on div "Accounts 1 AM" at bounding box center [404, 17] width 808 height 34
